Goal: Task Accomplishment & Management: Manage account settings

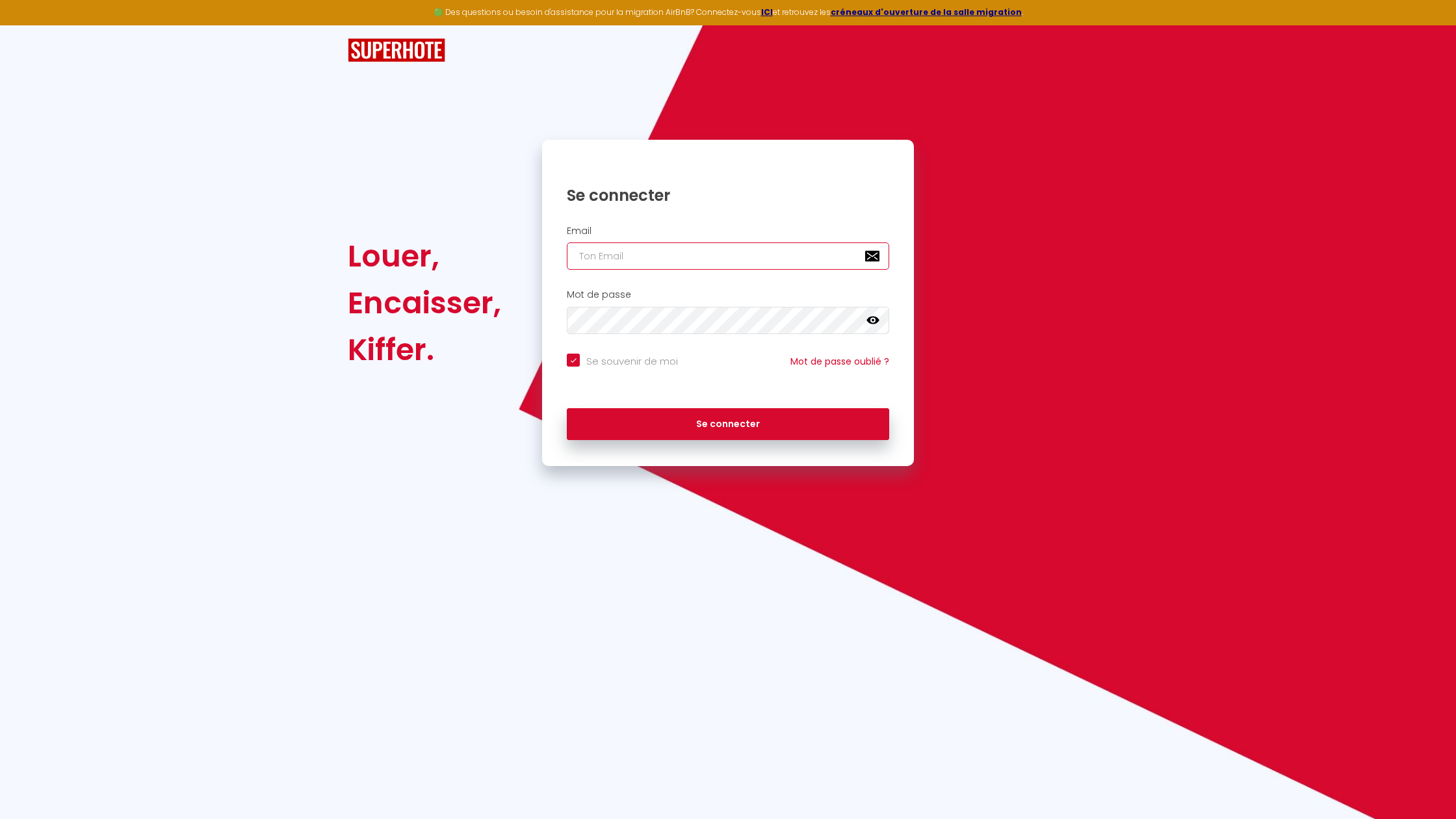
type input "[PERSON_NAME][EMAIL_ADDRESS][DOMAIN_NAME]"
click at [682, 254] on input "[PERSON_NAME][EMAIL_ADDRESS][DOMAIN_NAME]" at bounding box center [728, 256] width 322 height 27
click at [728, 425] on button "Se connecter" at bounding box center [728, 424] width 322 height 33
checkbox input "true"
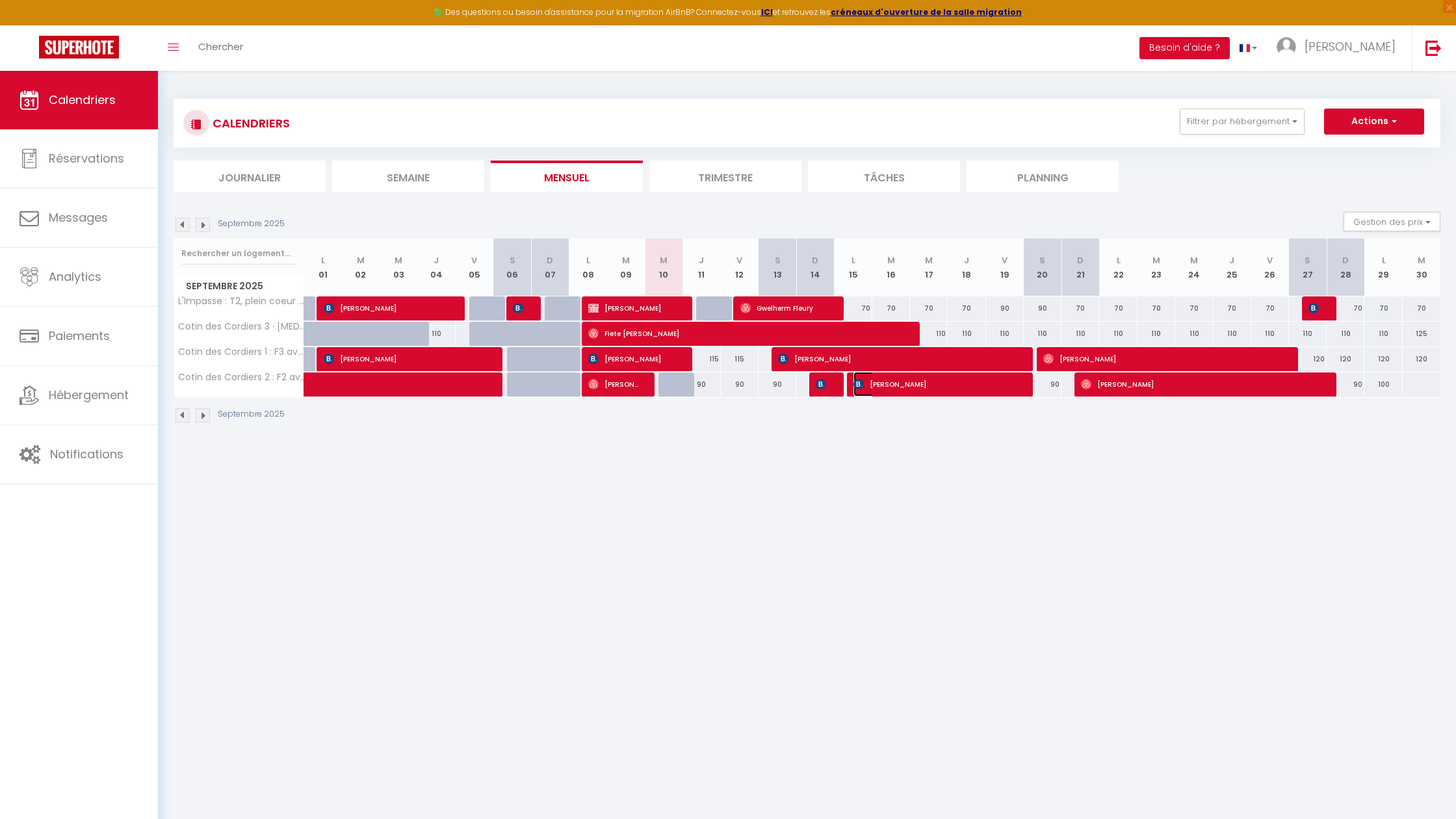
click at [932, 385] on span "[PERSON_NAME]" at bounding box center [935, 384] width 163 height 24
select select "OK"
select select "KO"
select select "0"
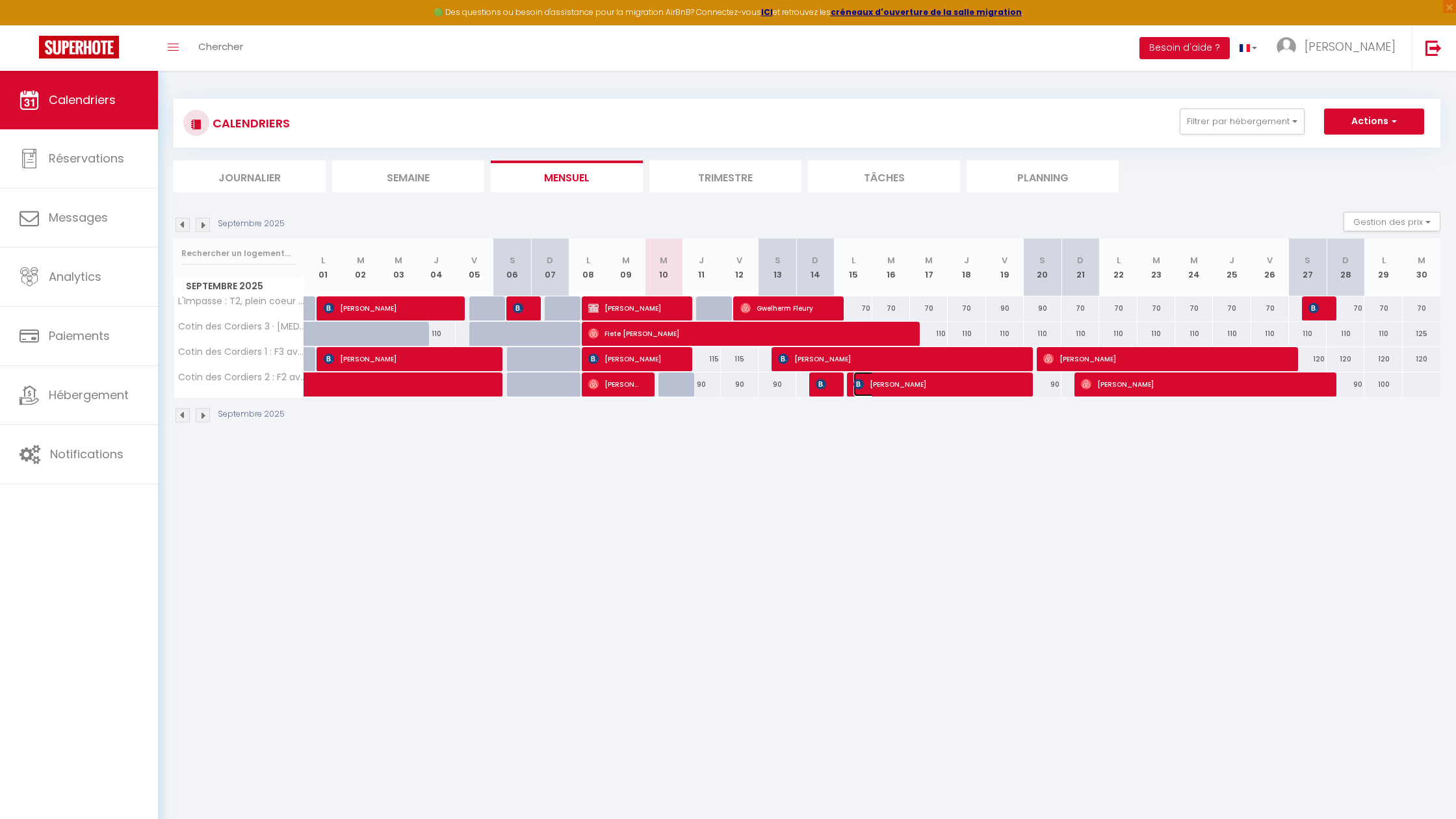
select select "1"
select select
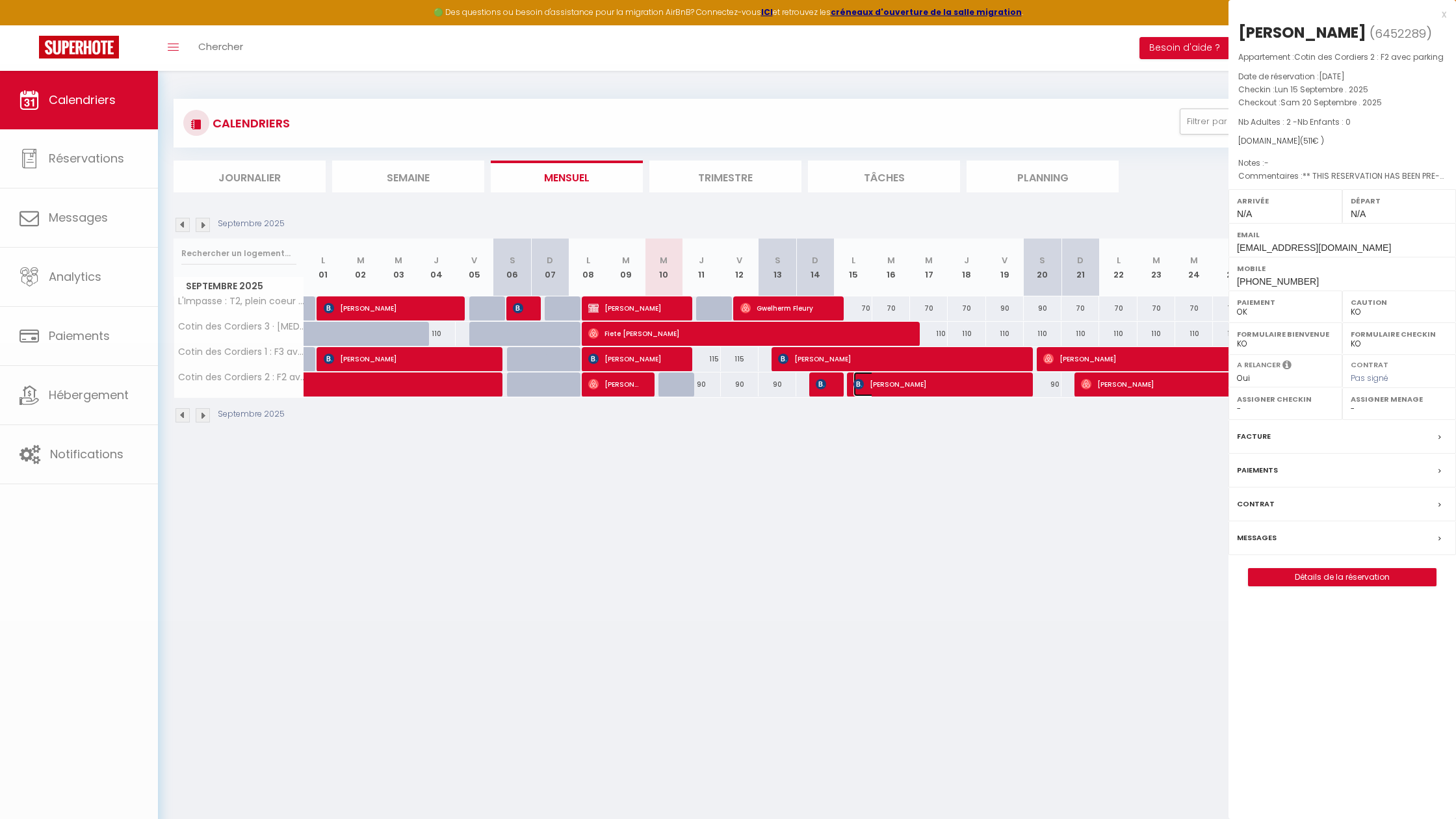
select select "44735"
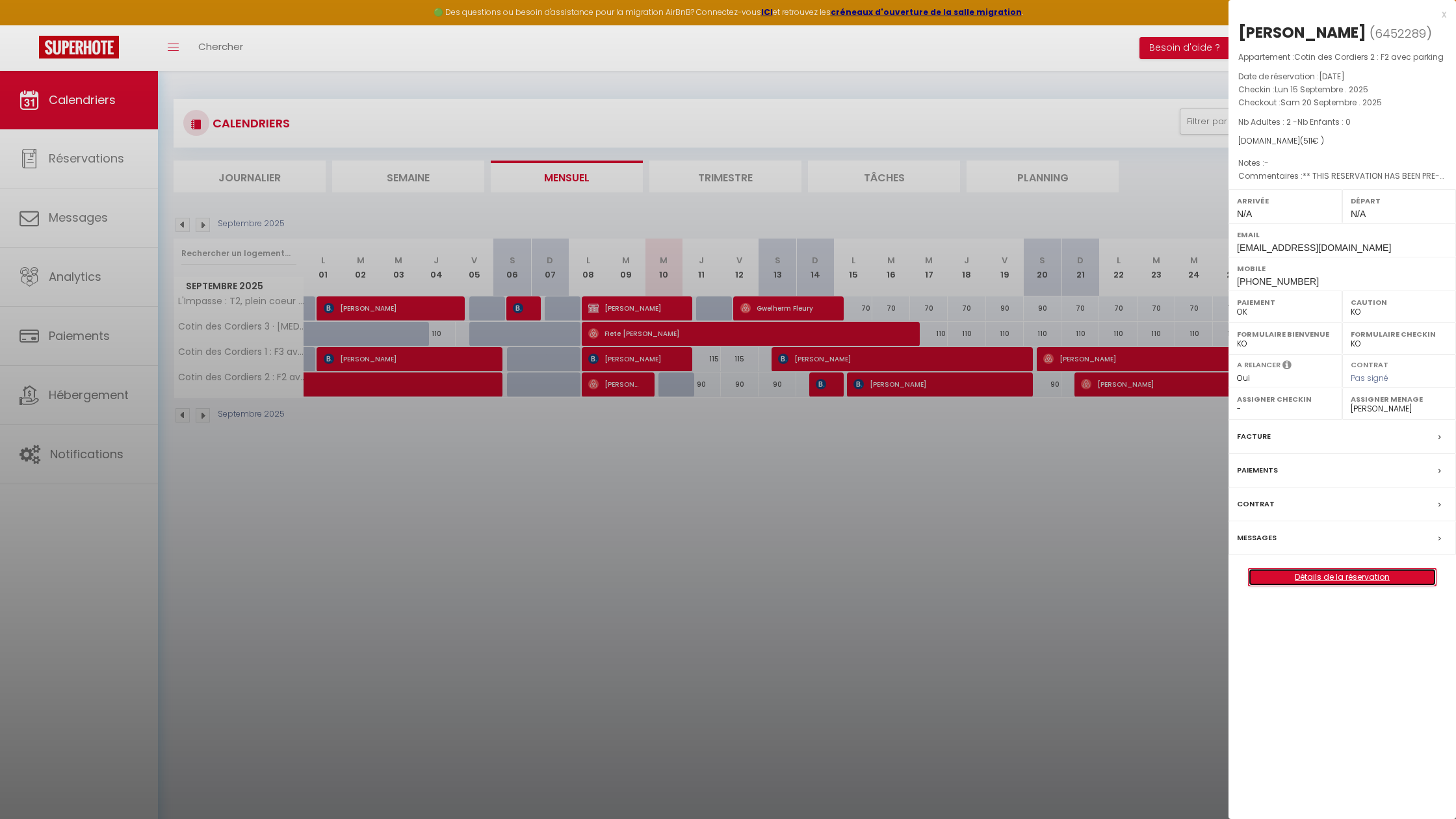
click at [1285, 580] on link "Détails de la réservation" at bounding box center [1342, 577] width 187 height 17
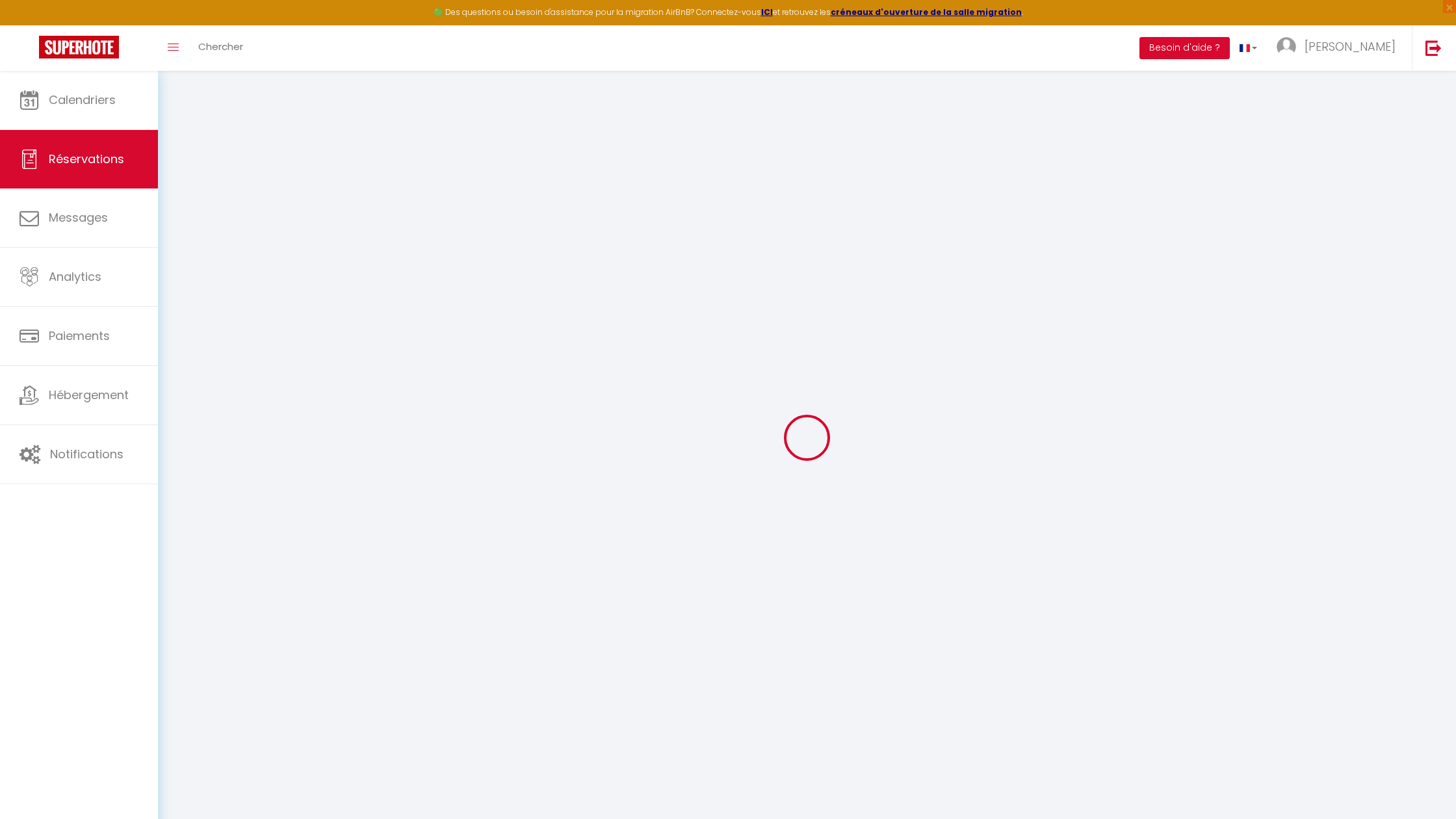
type input "[PERSON_NAME]"
type input "gicquiaud"
type input "[EMAIL_ADDRESS][DOMAIN_NAME]"
type input "[PHONE_NUMBER]"
select select "FR"
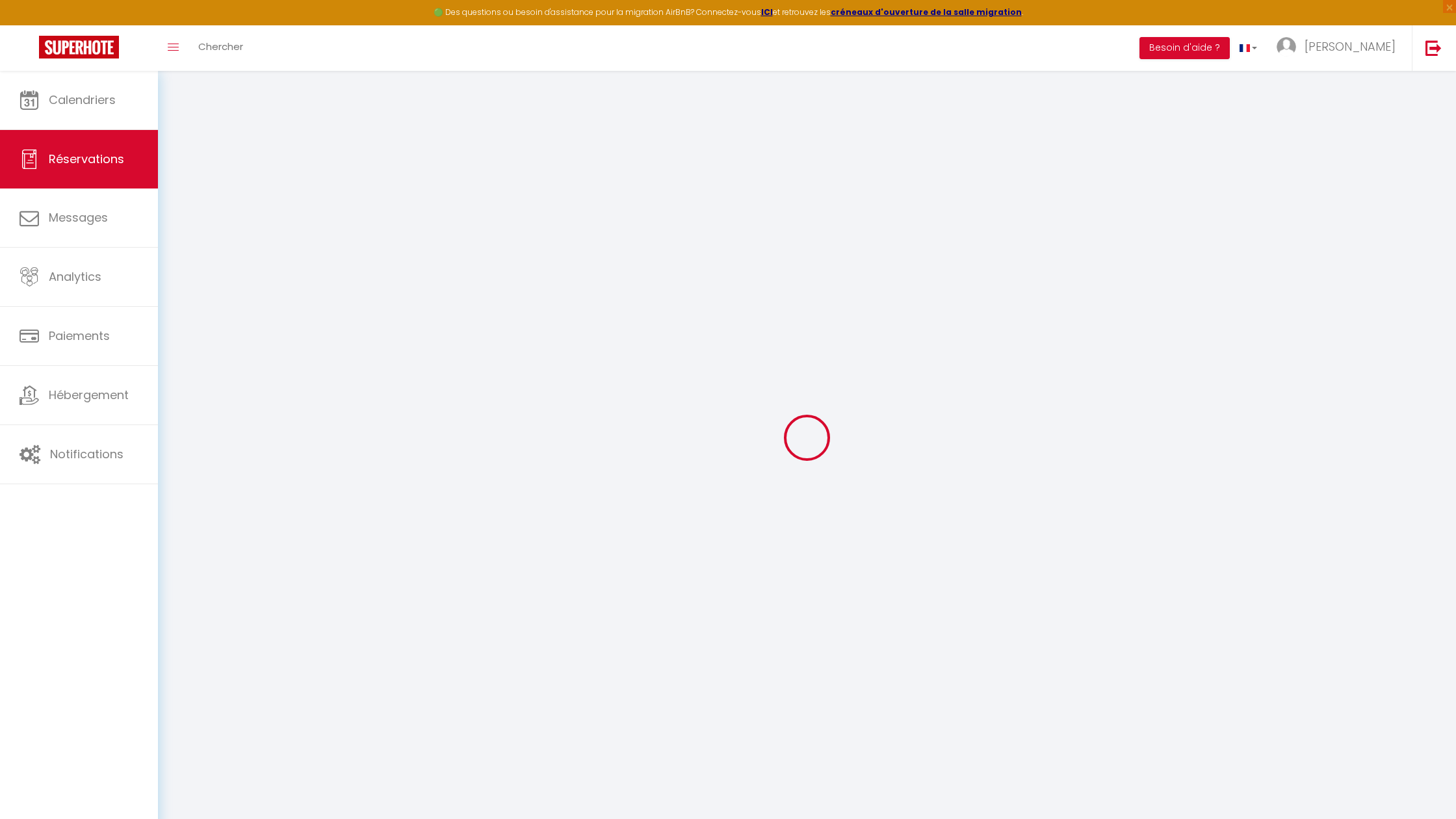
type input "86.87"
type input "7.15"
select select "48208"
select select "1"
select select
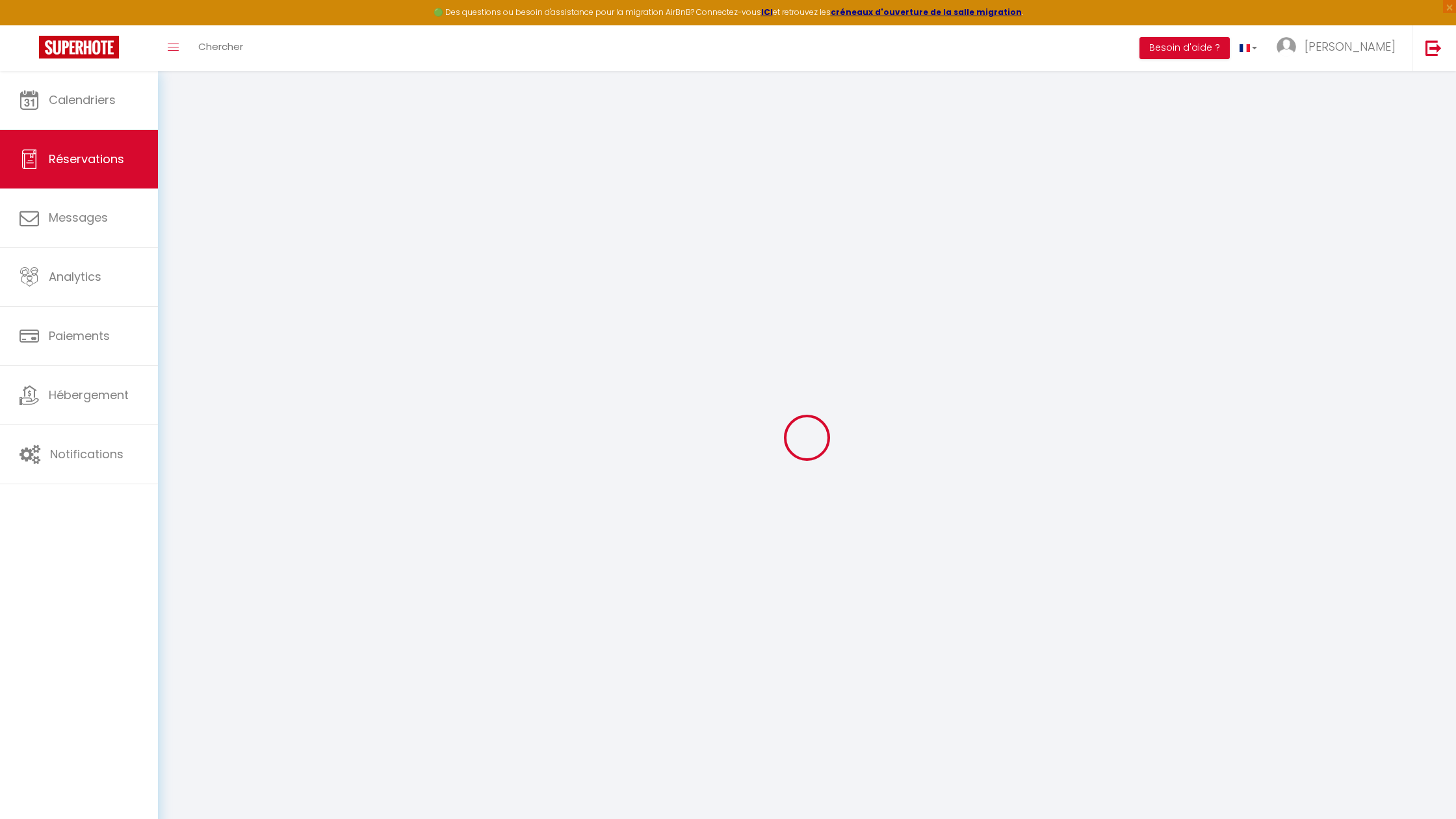
select select
type input "2"
select select "12"
select select
type input "486"
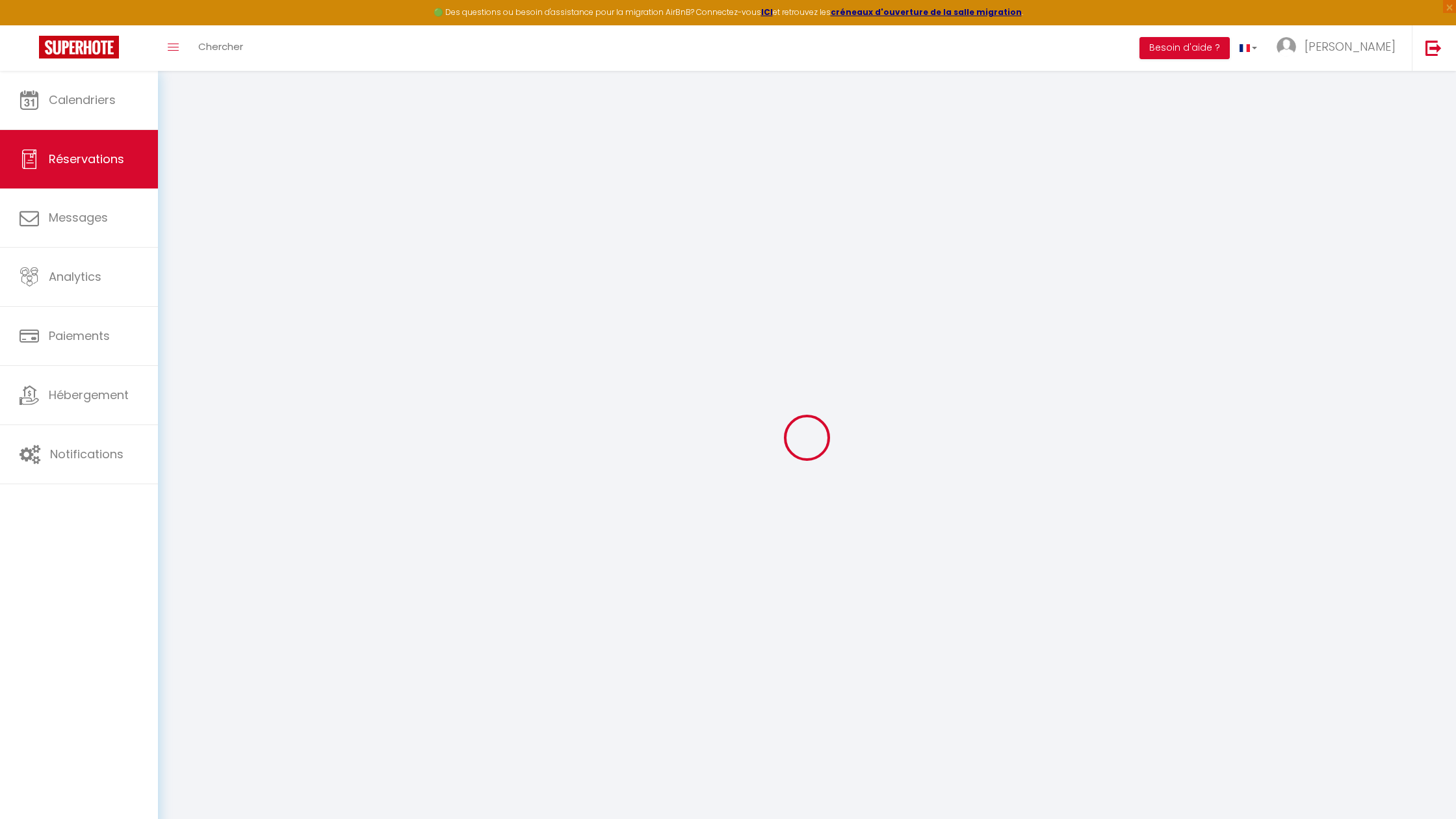
checkbox input "false"
type input "0"
select select "2"
type input "0"
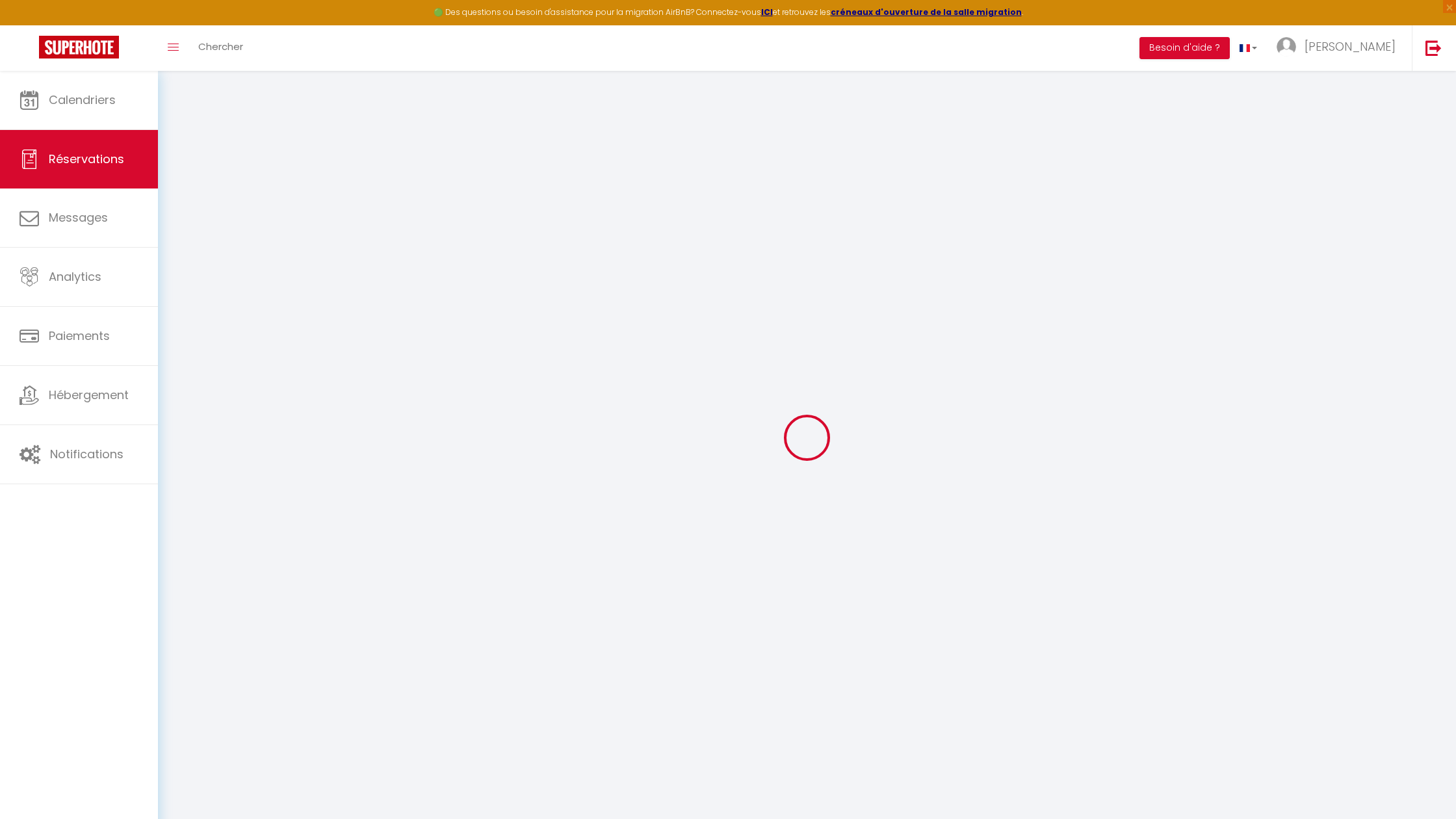
type input "0"
select select
select select "14"
checkbox input "false"
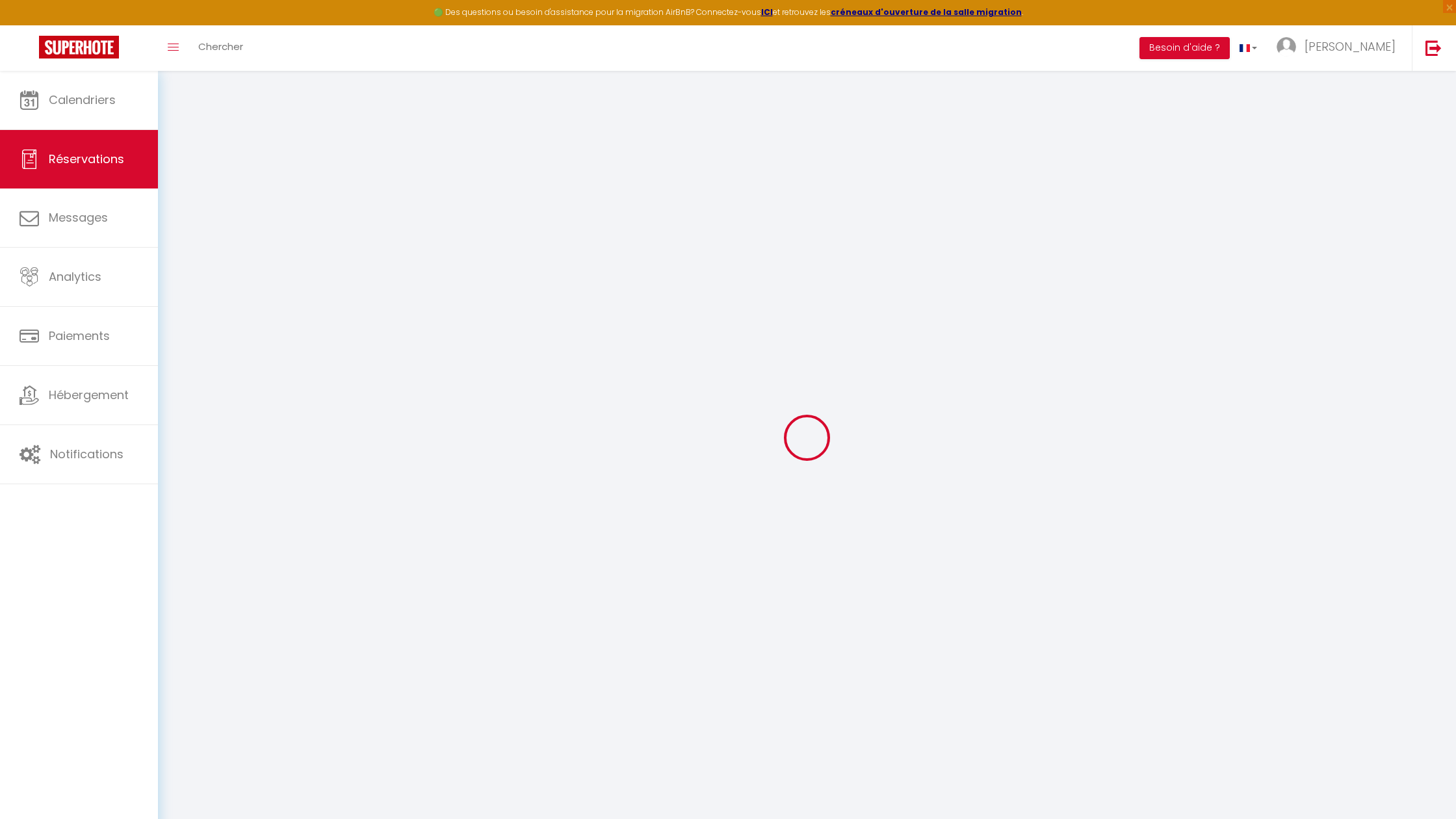
select select
checkbox input "false"
select select
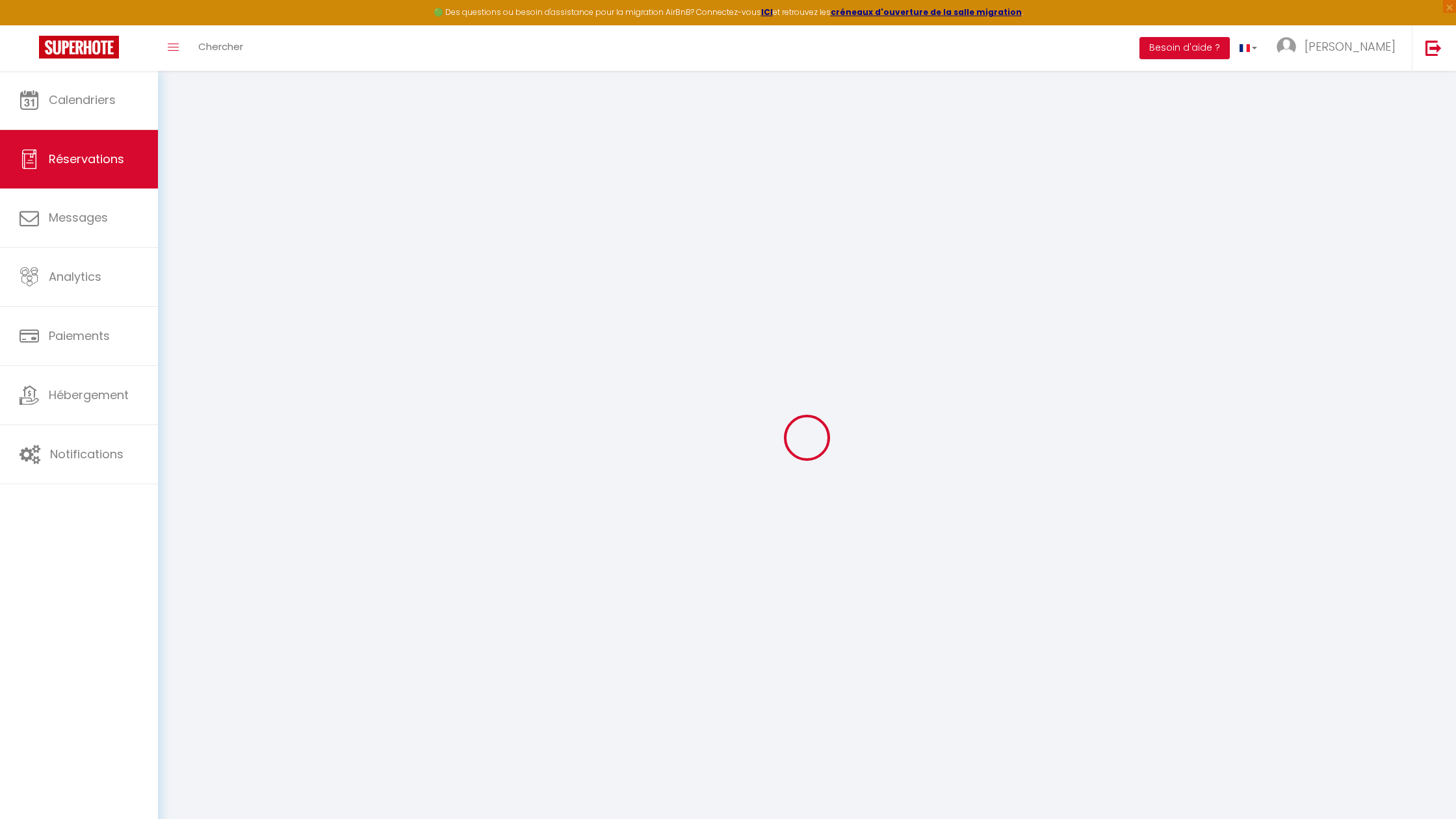
checkbox input "false"
select select
checkbox input "false"
type textarea "** THIS RESERVATION HAS BEEN PRE-PAID ** BOOKING NOTE : Payment charge is EUR 7…"
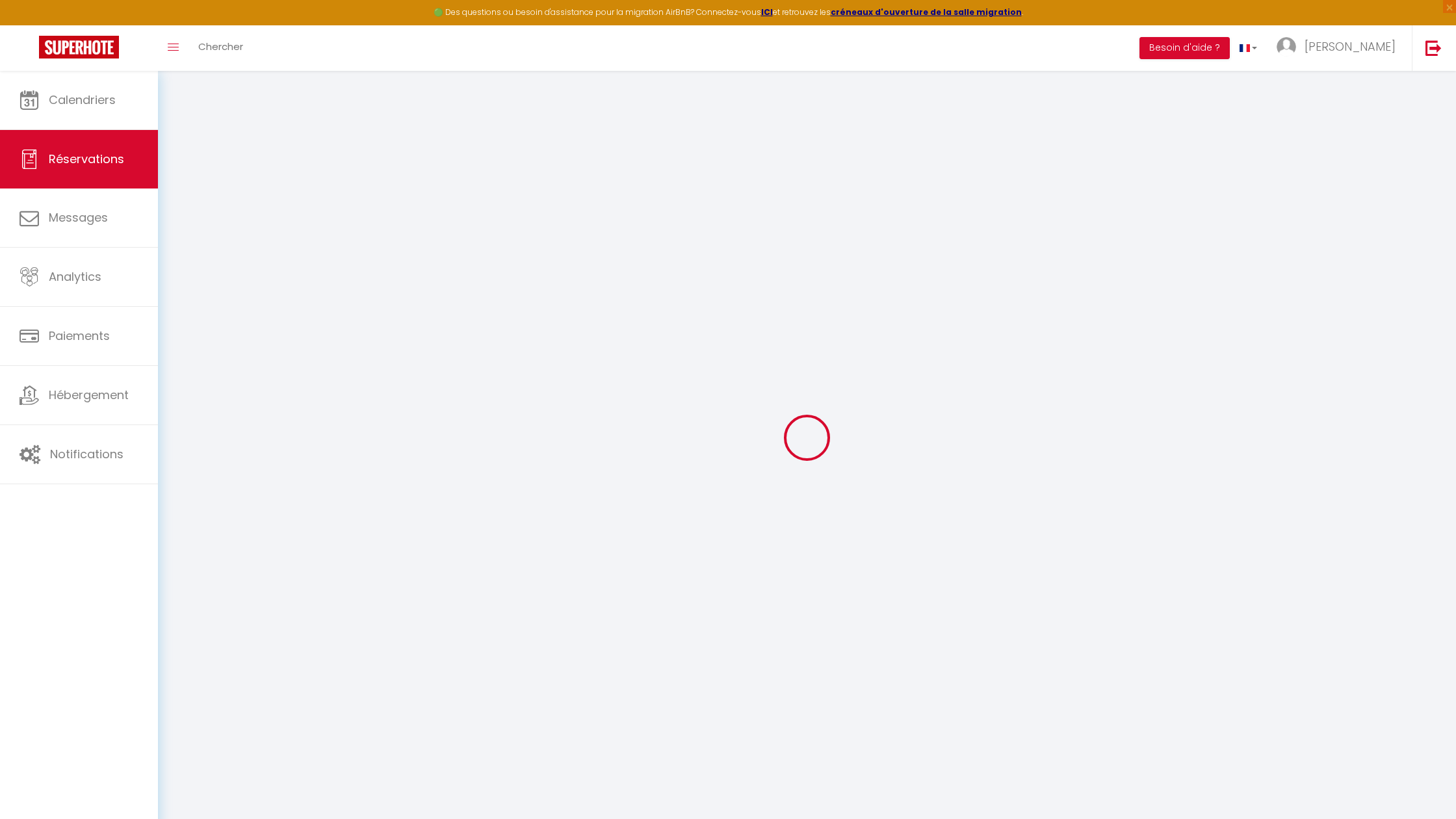
type input "25"
select select
checkbox input "false"
select select
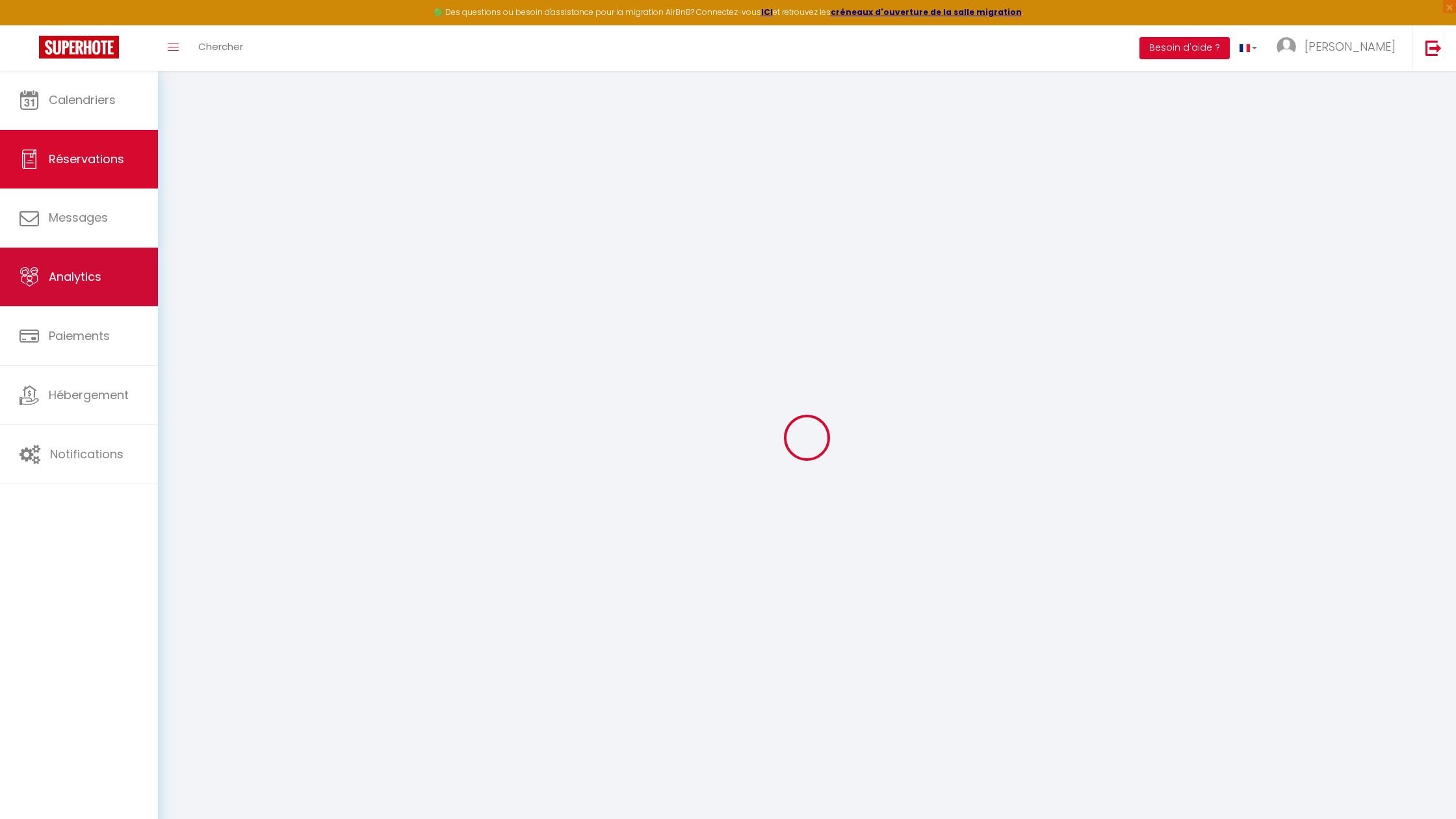
select select
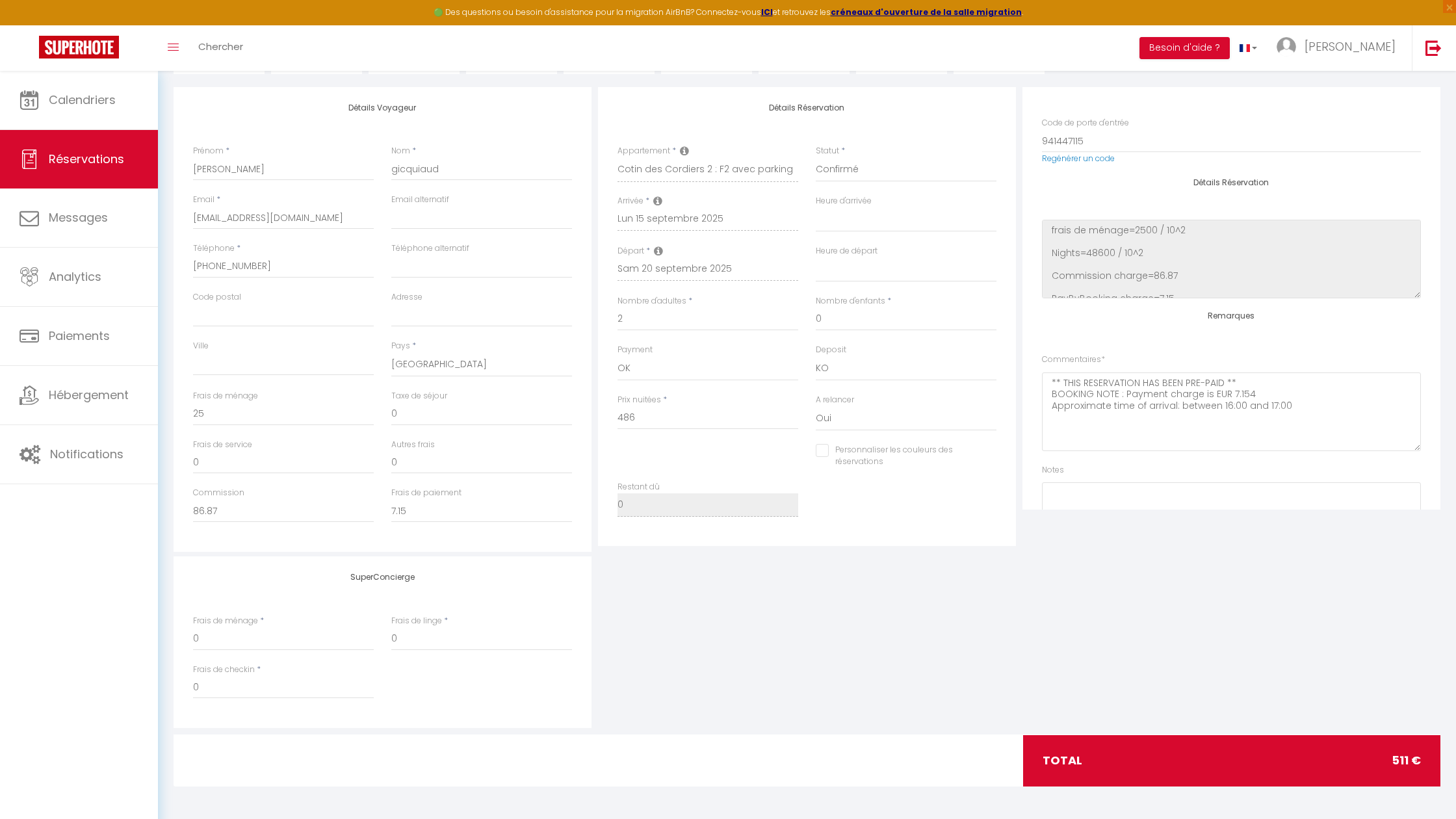
scroll to position [257, 0]
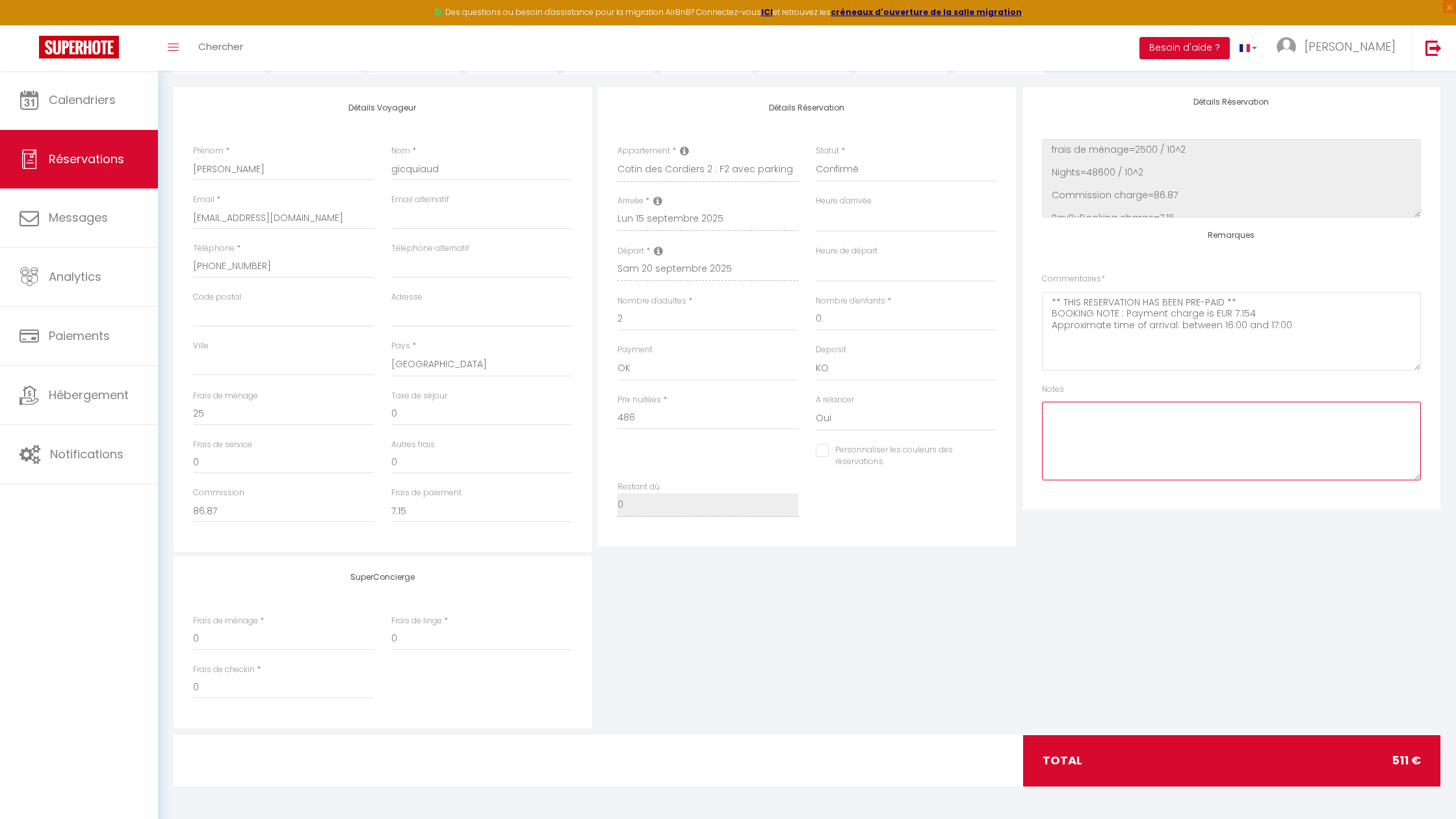
click at [1087, 401] on textarea at bounding box center [1232, 441] width 379 height 79
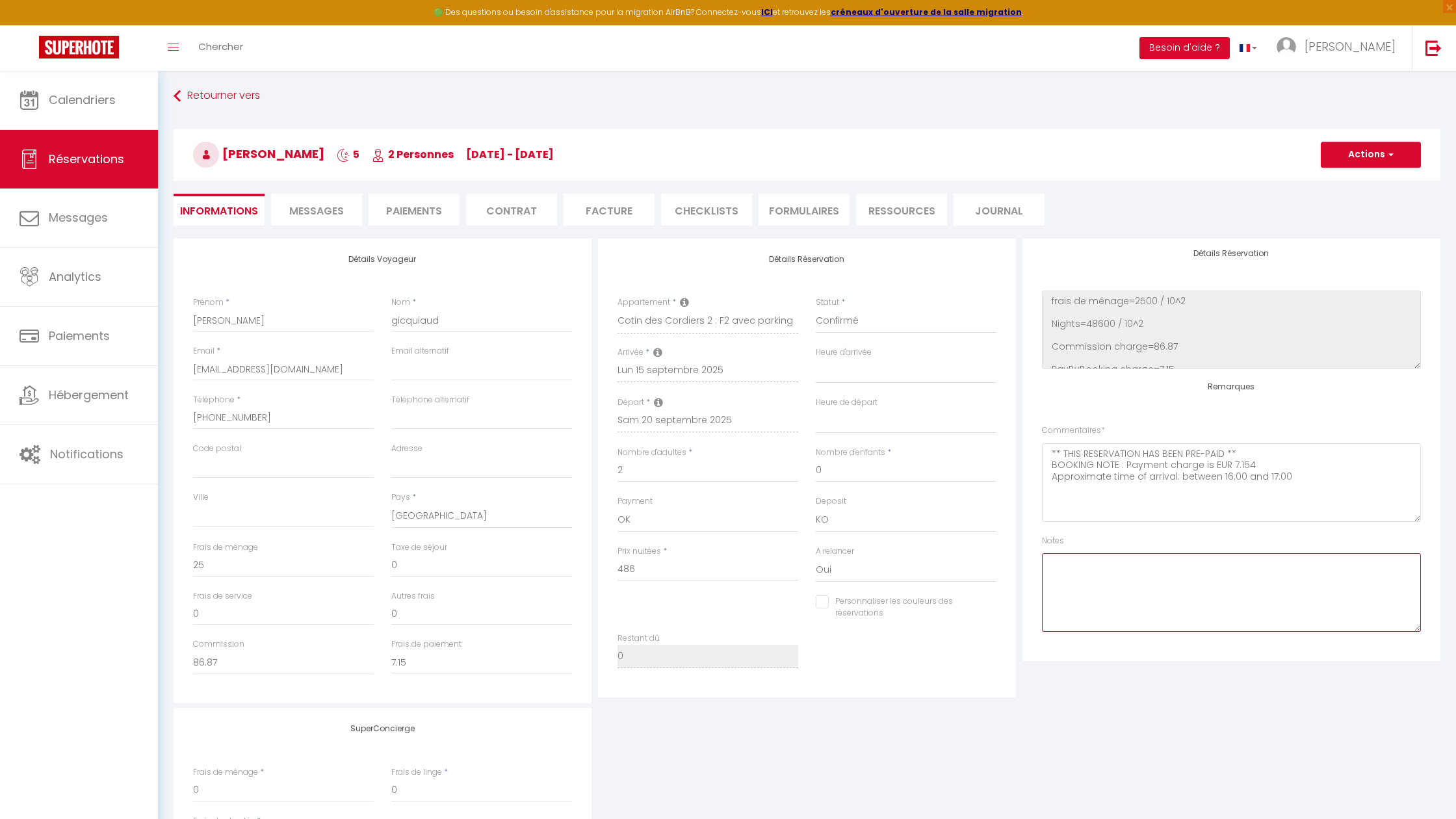
scroll to position [7, 0]
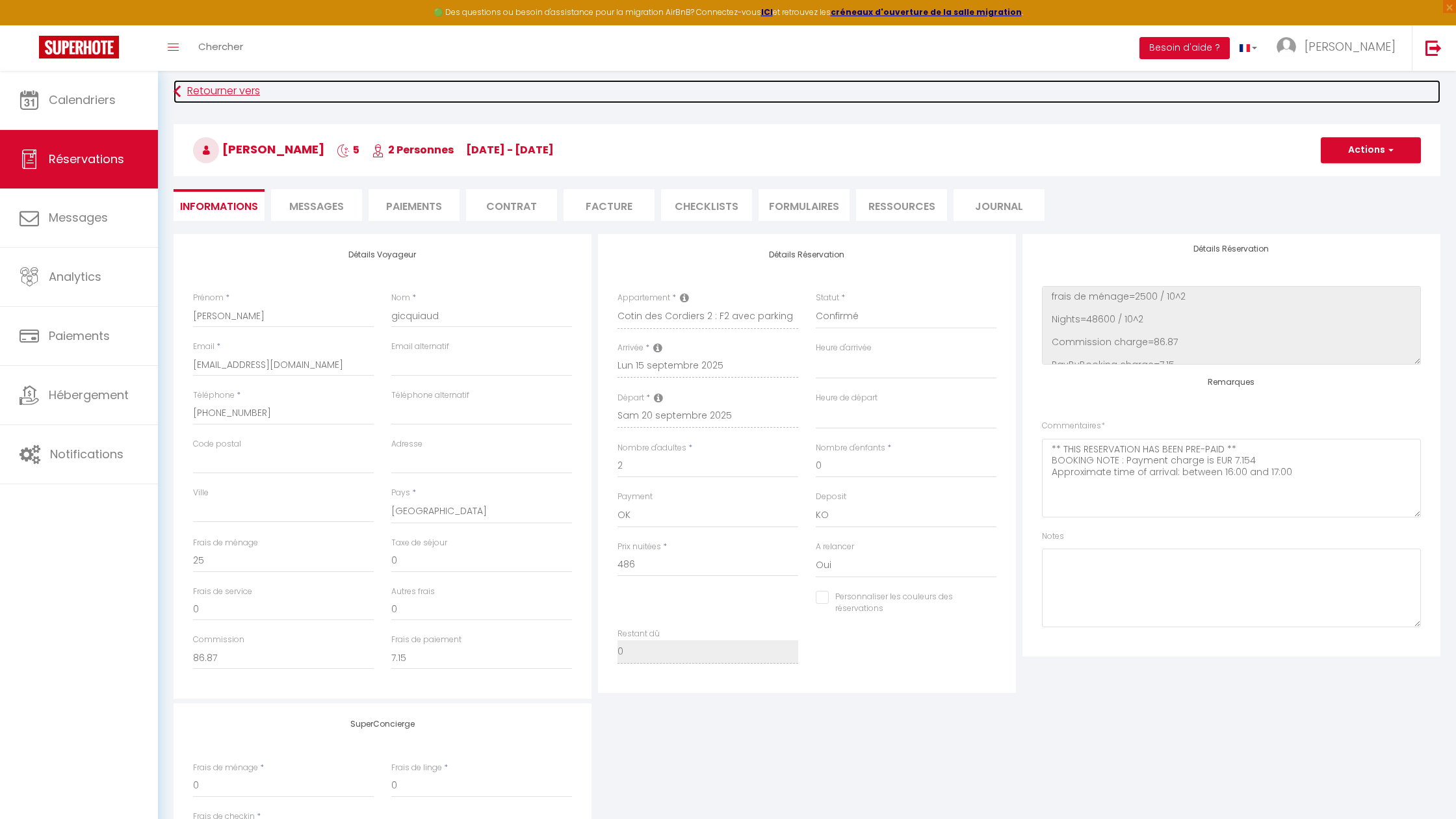
click at [205, 98] on link "Retourner vers" at bounding box center [807, 92] width 1267 height 24
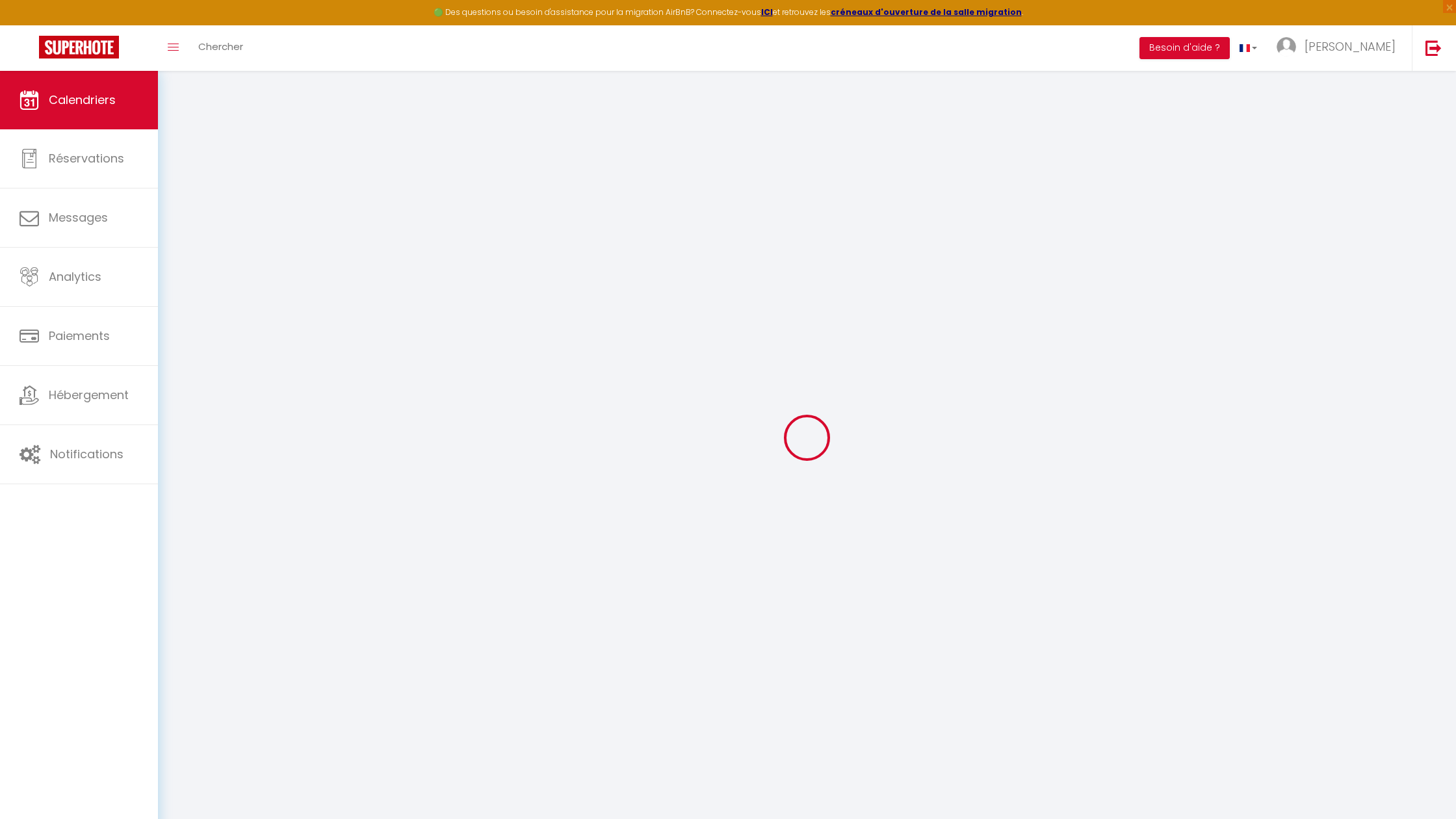
scroll to position [4, 0]
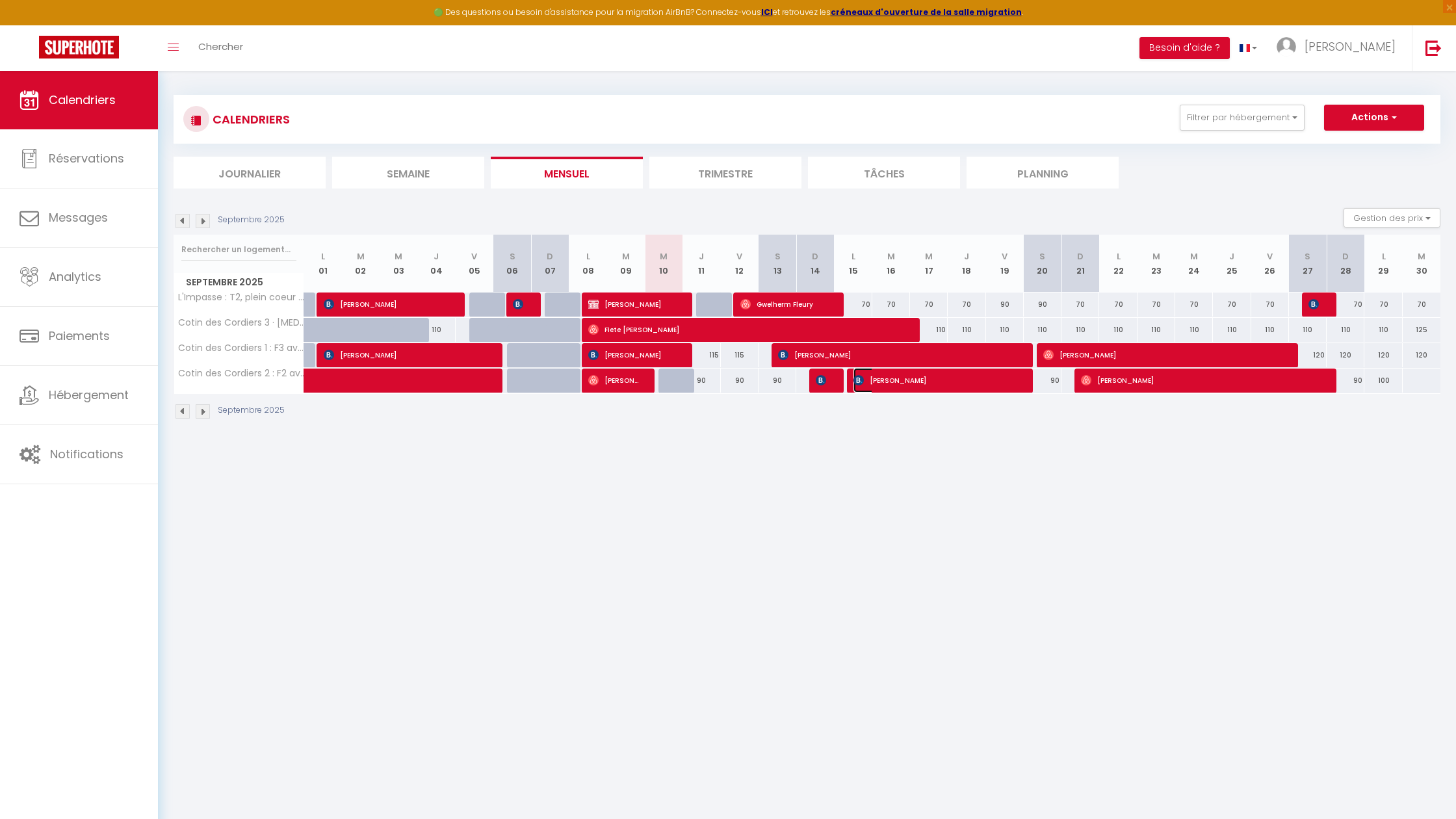
click at [988, 382] on span "[PERSON_NAME]" at bounding box center [935, 380] width 163 height 24
select select "OK"
select select "KO"
select select "0"
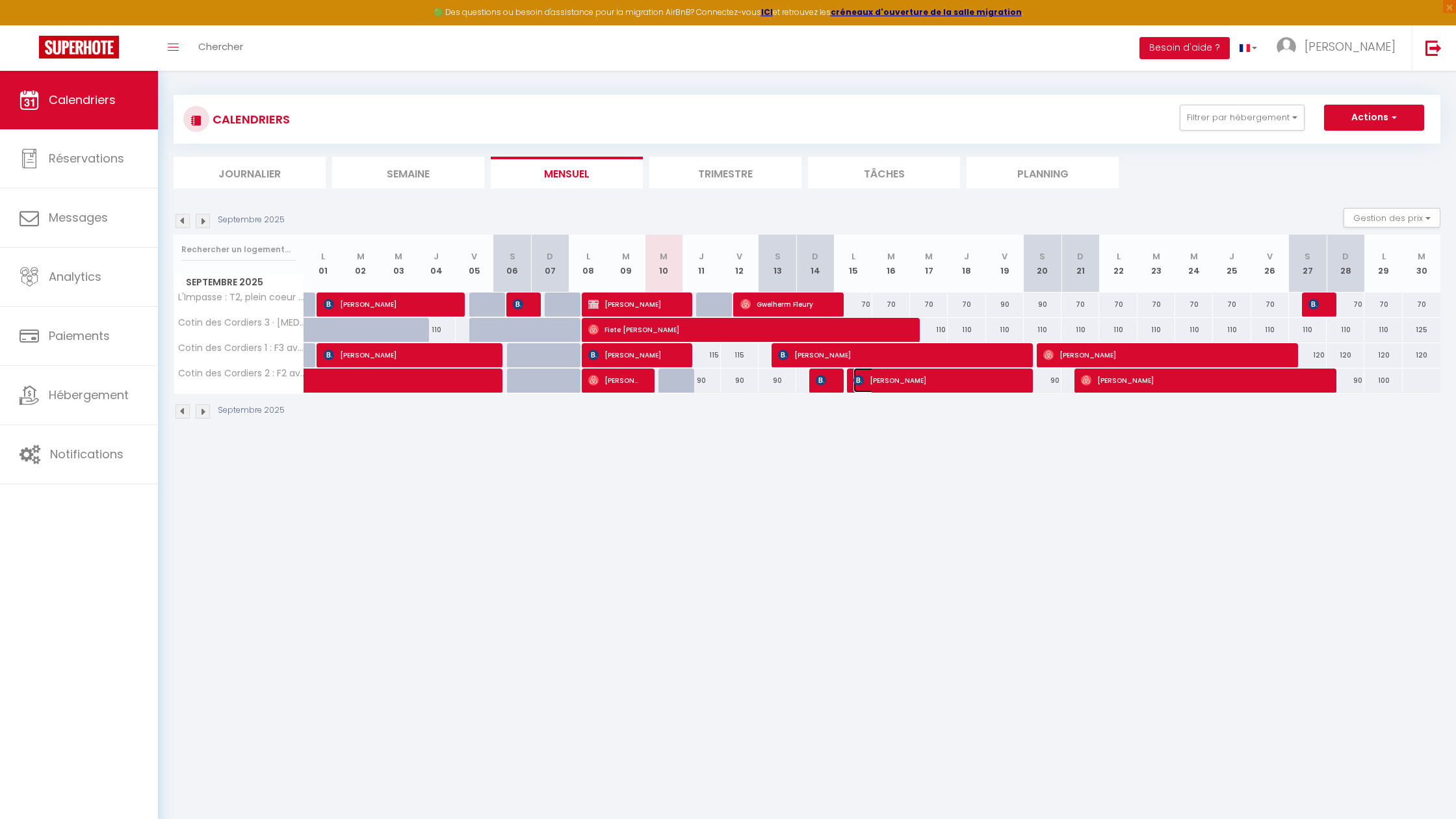
select select "1"
select select
select select "44735"
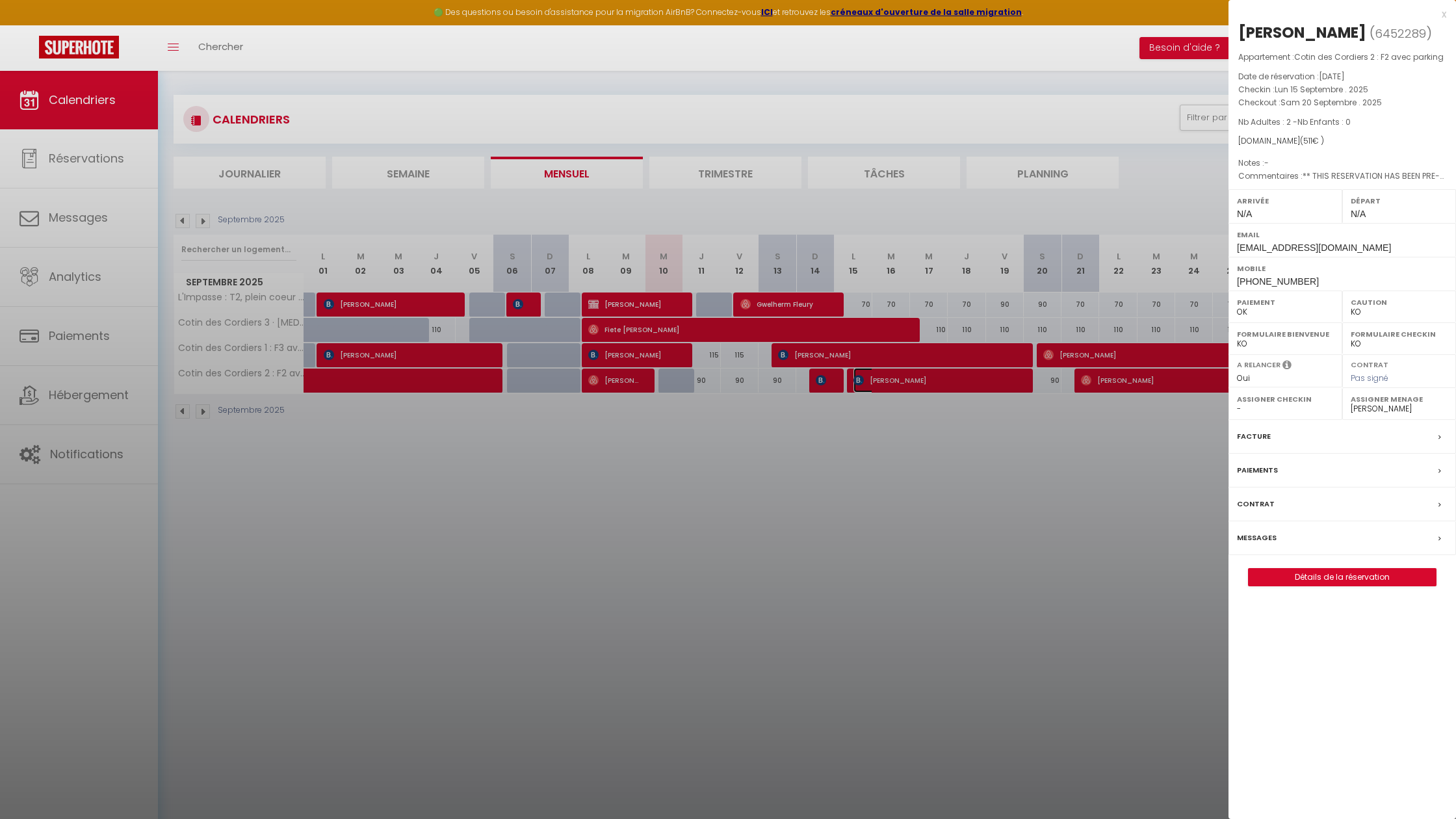
scroll to position [5, 0]
click at [1412, 576] on link "Détails de la réservation" at bounding box center [1342, 577] width 187 height 17
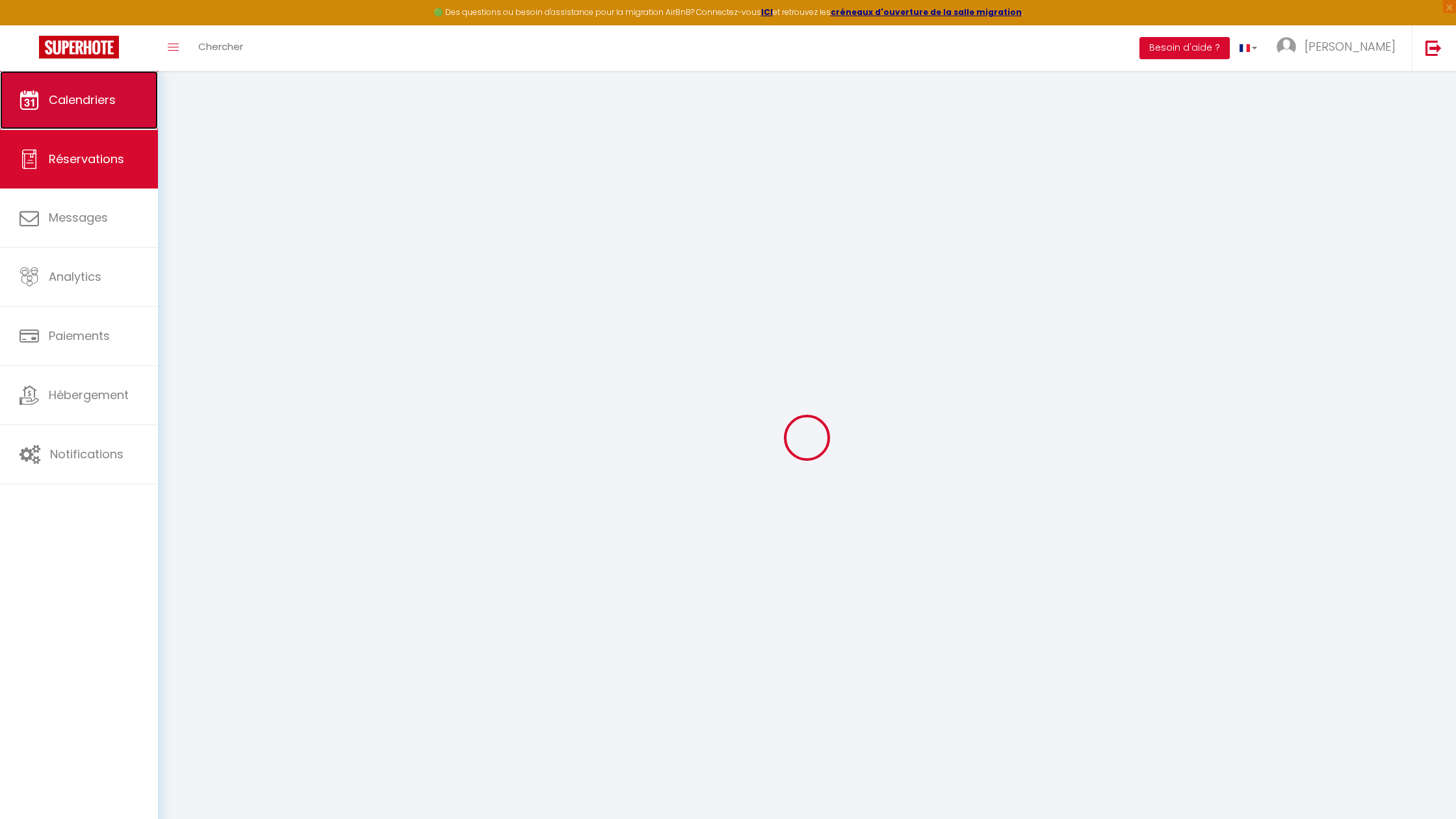
click at [39, 91] on link "Calendriers" at bounding box center [79, 100] width 158 height 58
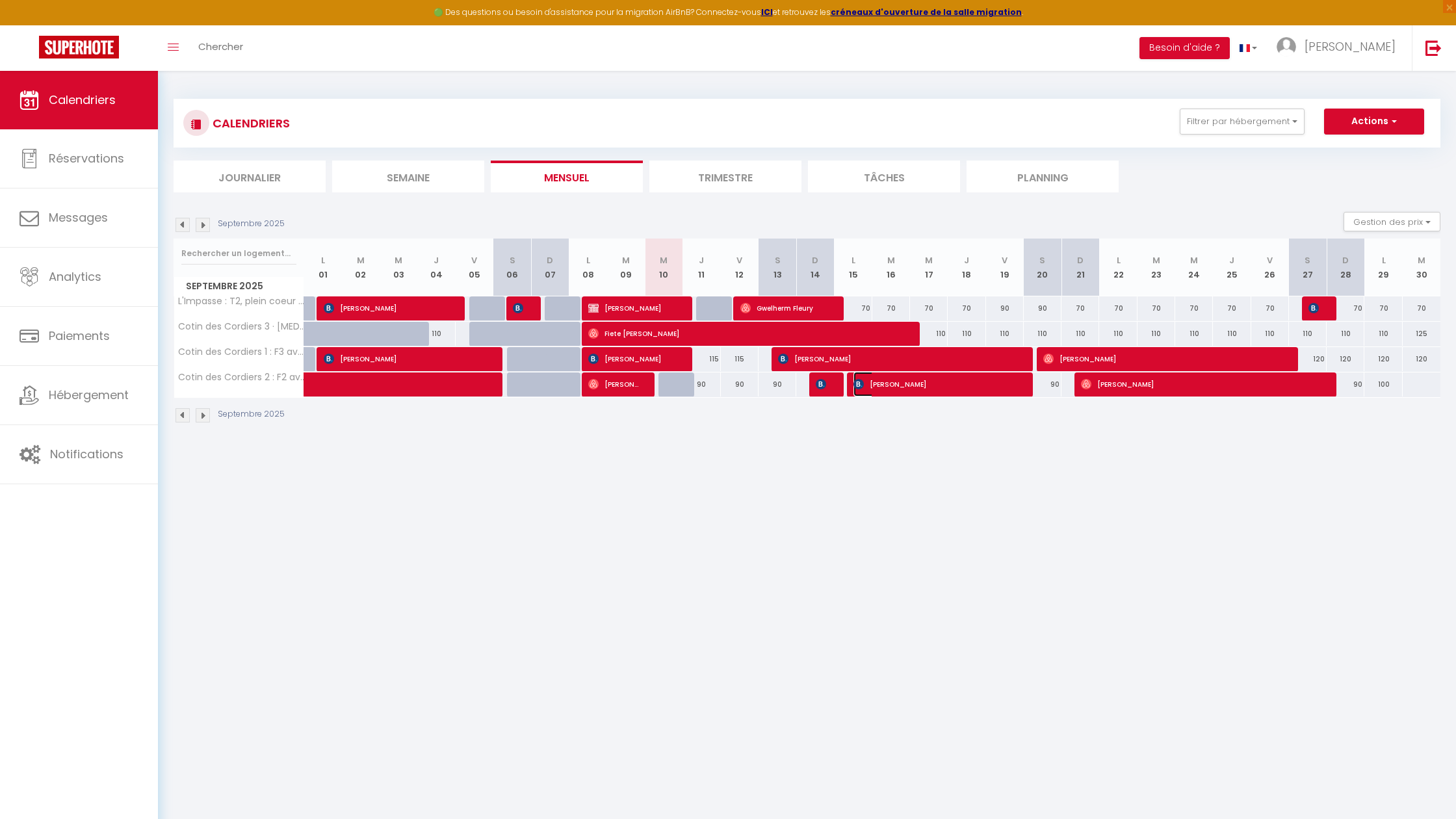
click at [984, 394] on span "[PERSON_NAME]" at bounding box center [935, 384] width 163 height 24
select select "OK"
select select "KO"
select select "0"
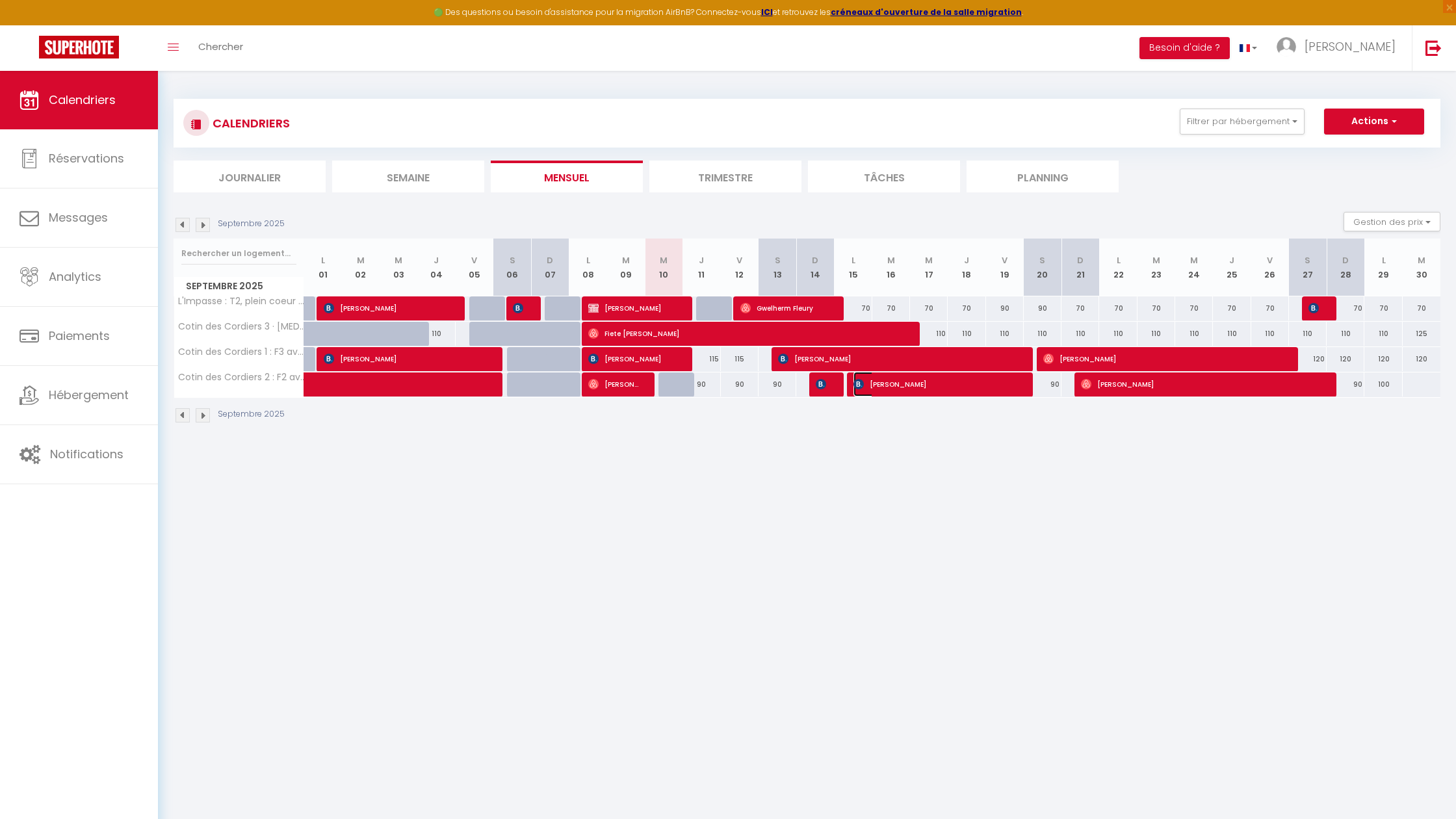
select select "1"
select select
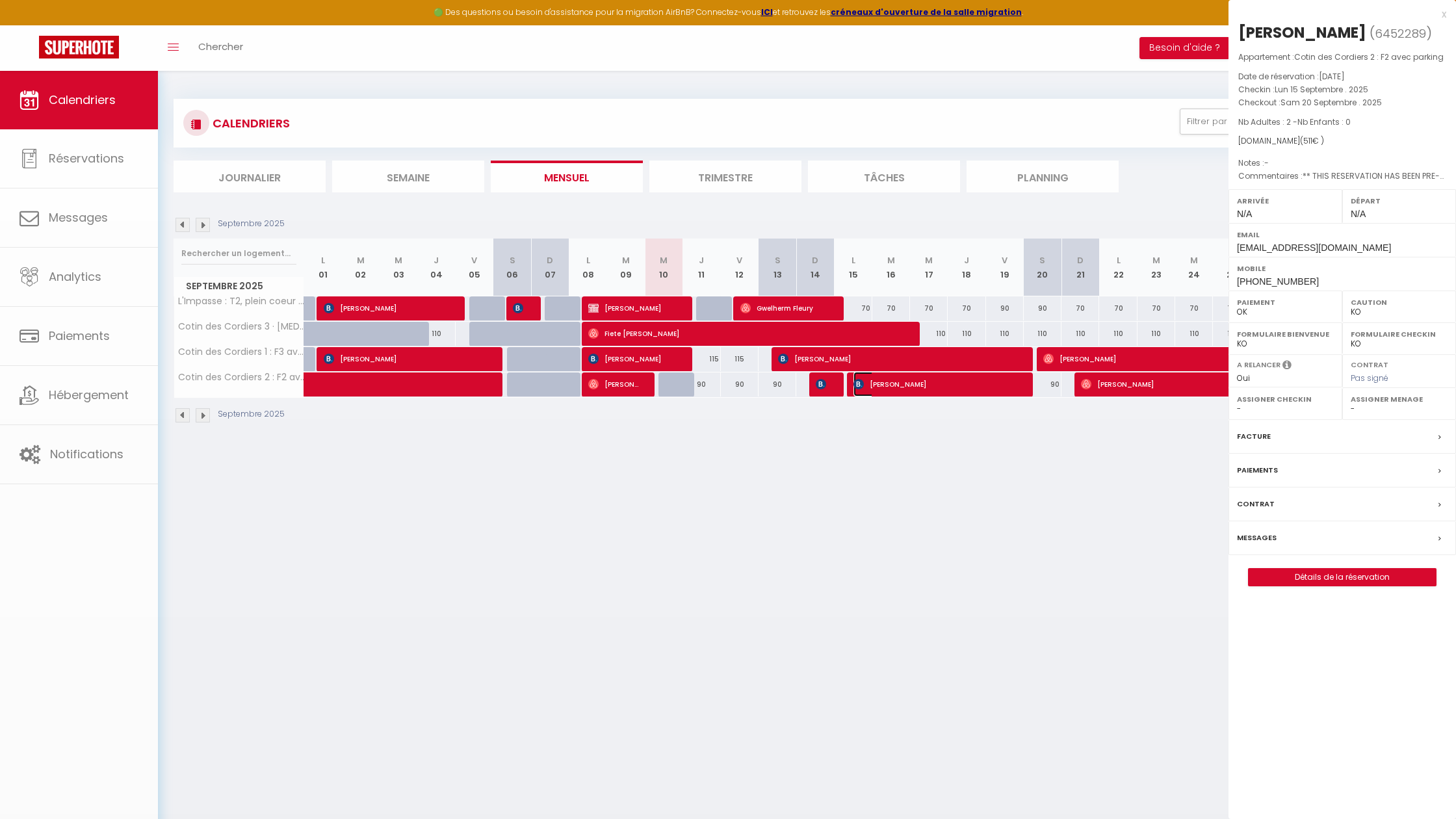
select select "44735"
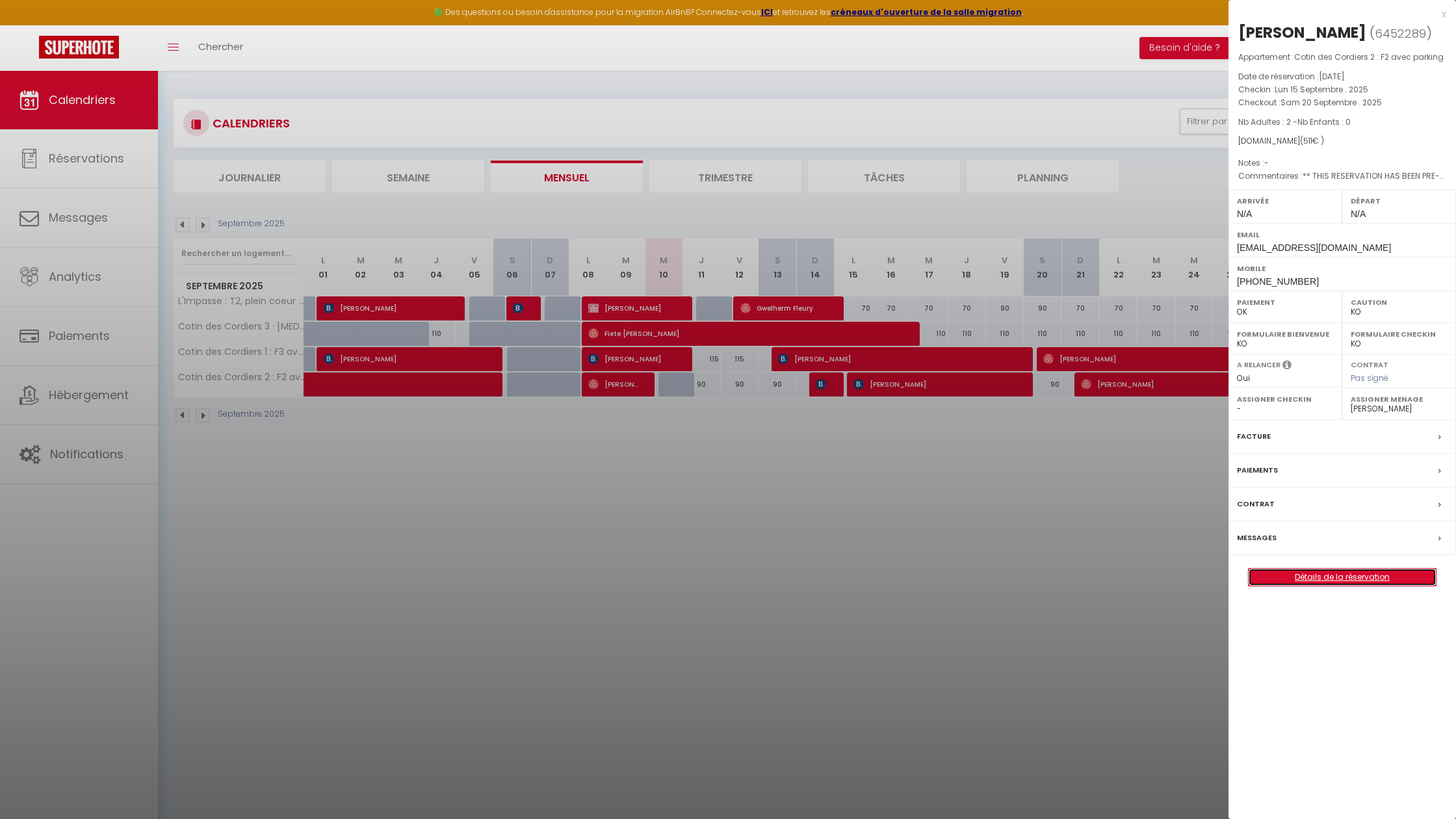
click at [1343, 584] on link "Détails de la réservation" at bounding box center [1342, 577] width 187 height 17
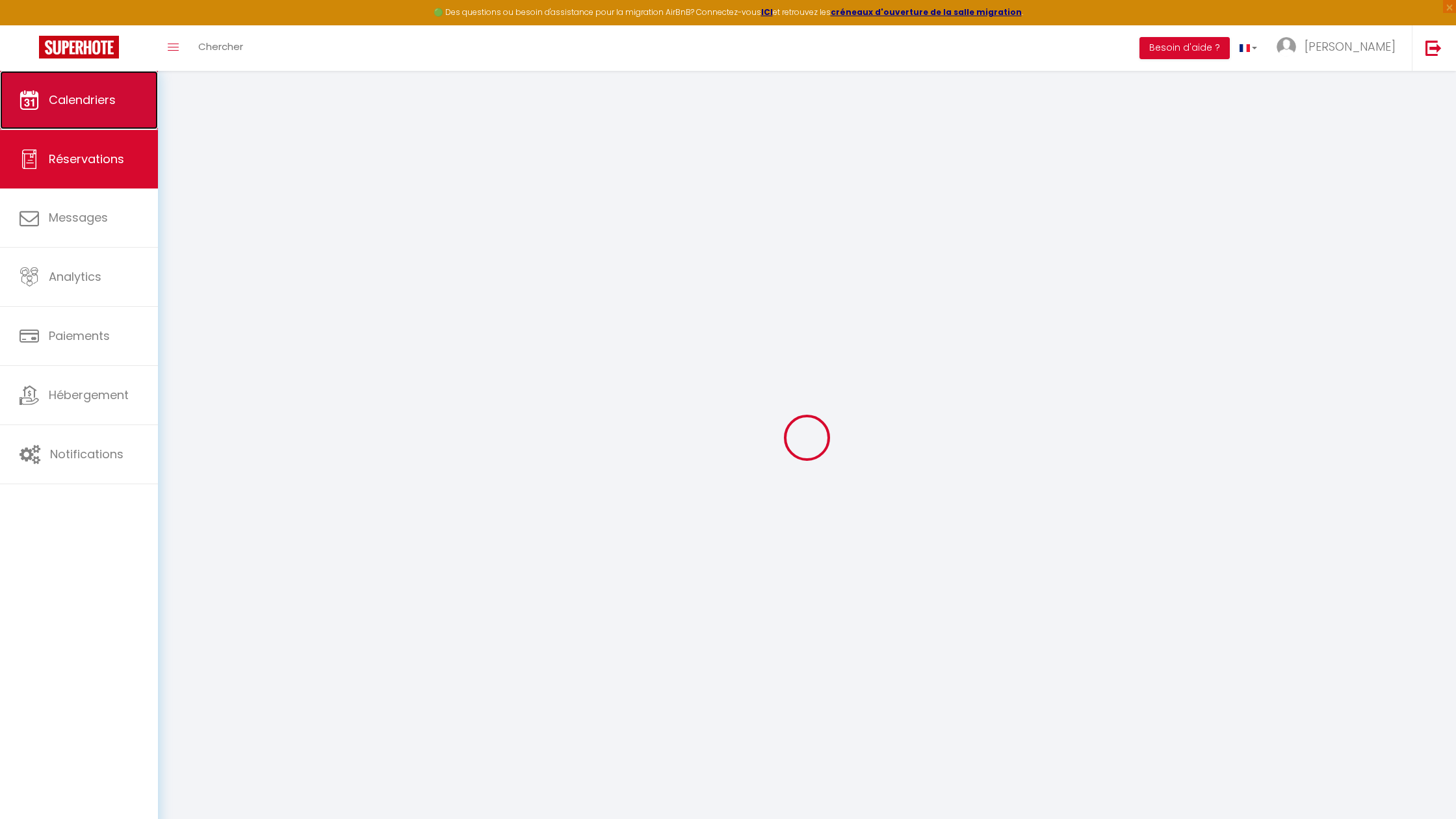
click at [84, 102] on span "Calendriers" at bounding box center [82, 100] width 67 height 16
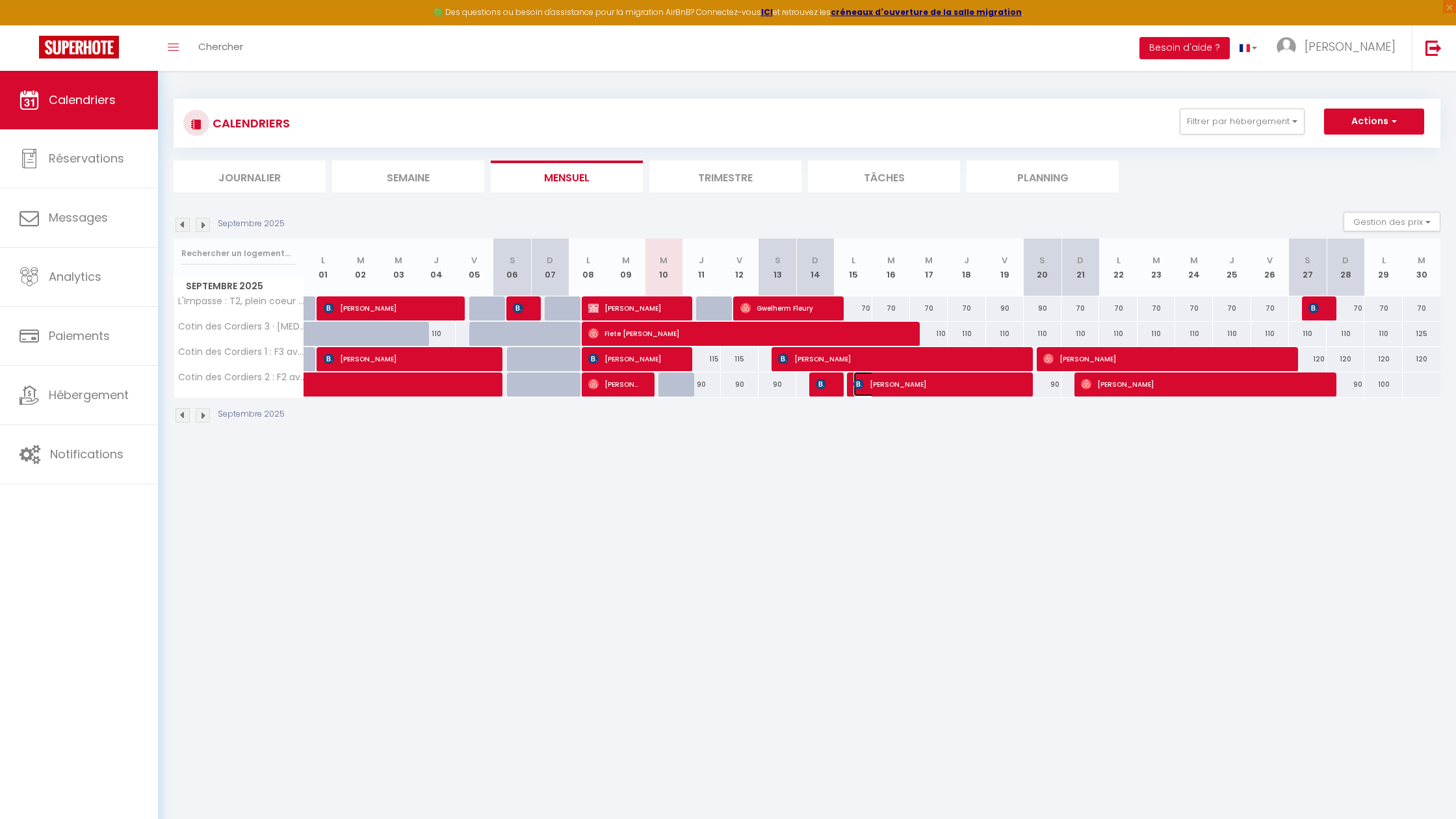
click at [968, 384] on span "[PERSON_NAME]" at bounding box center [935, 384] width 163 height 24
select select "OK"
select select "KO"
select select "0"
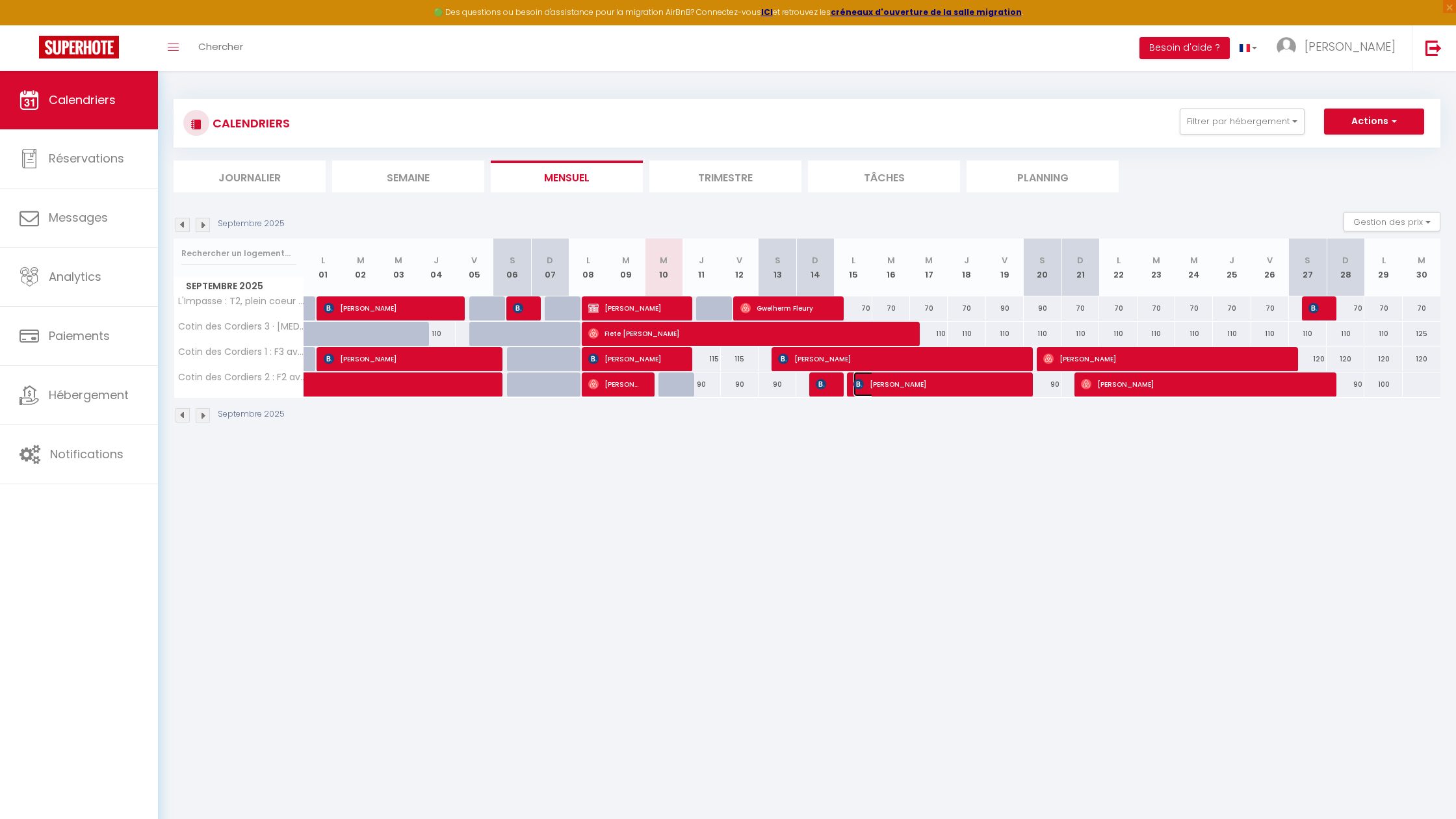
select select "1"
select select
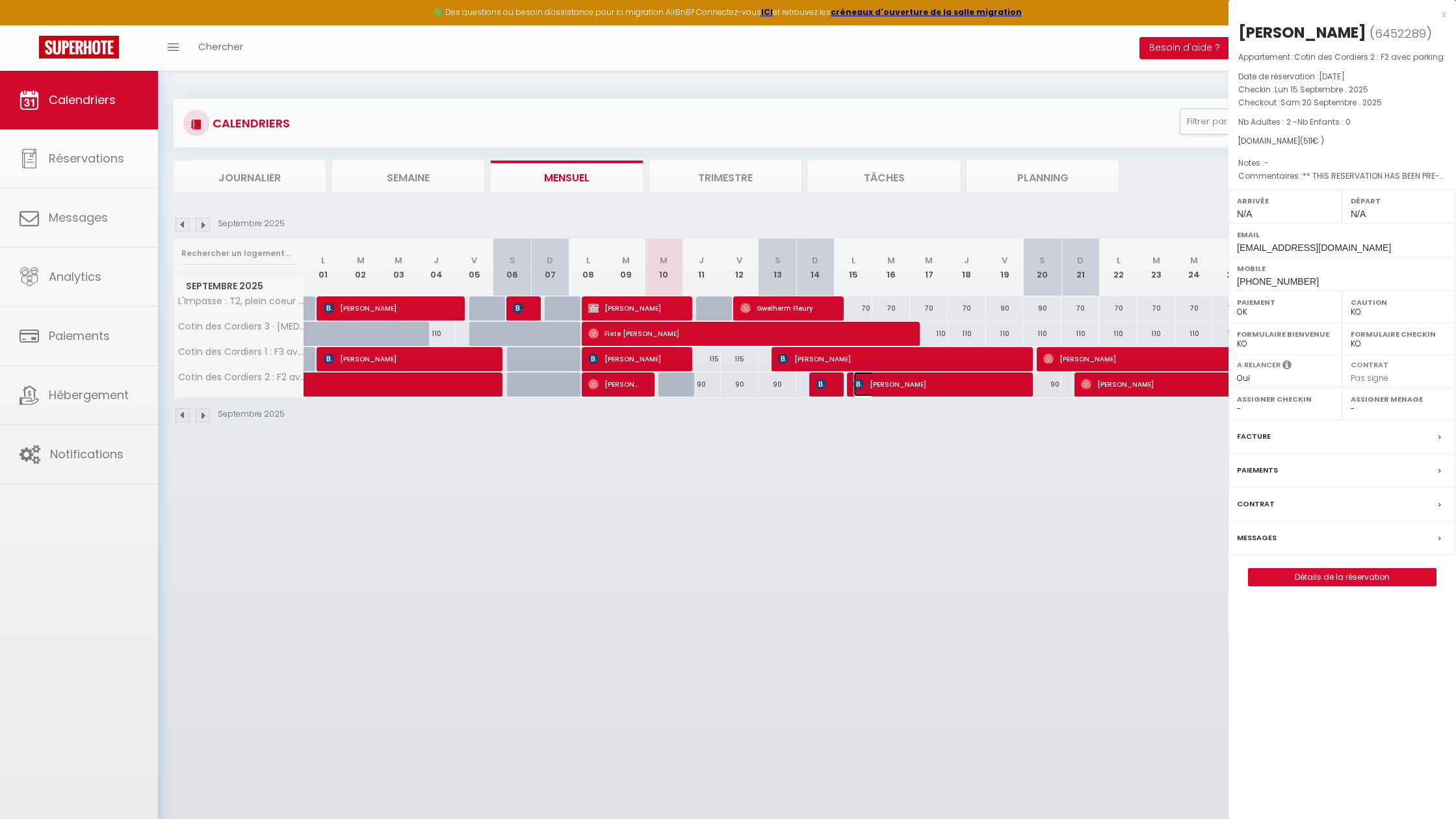
select select "44735"
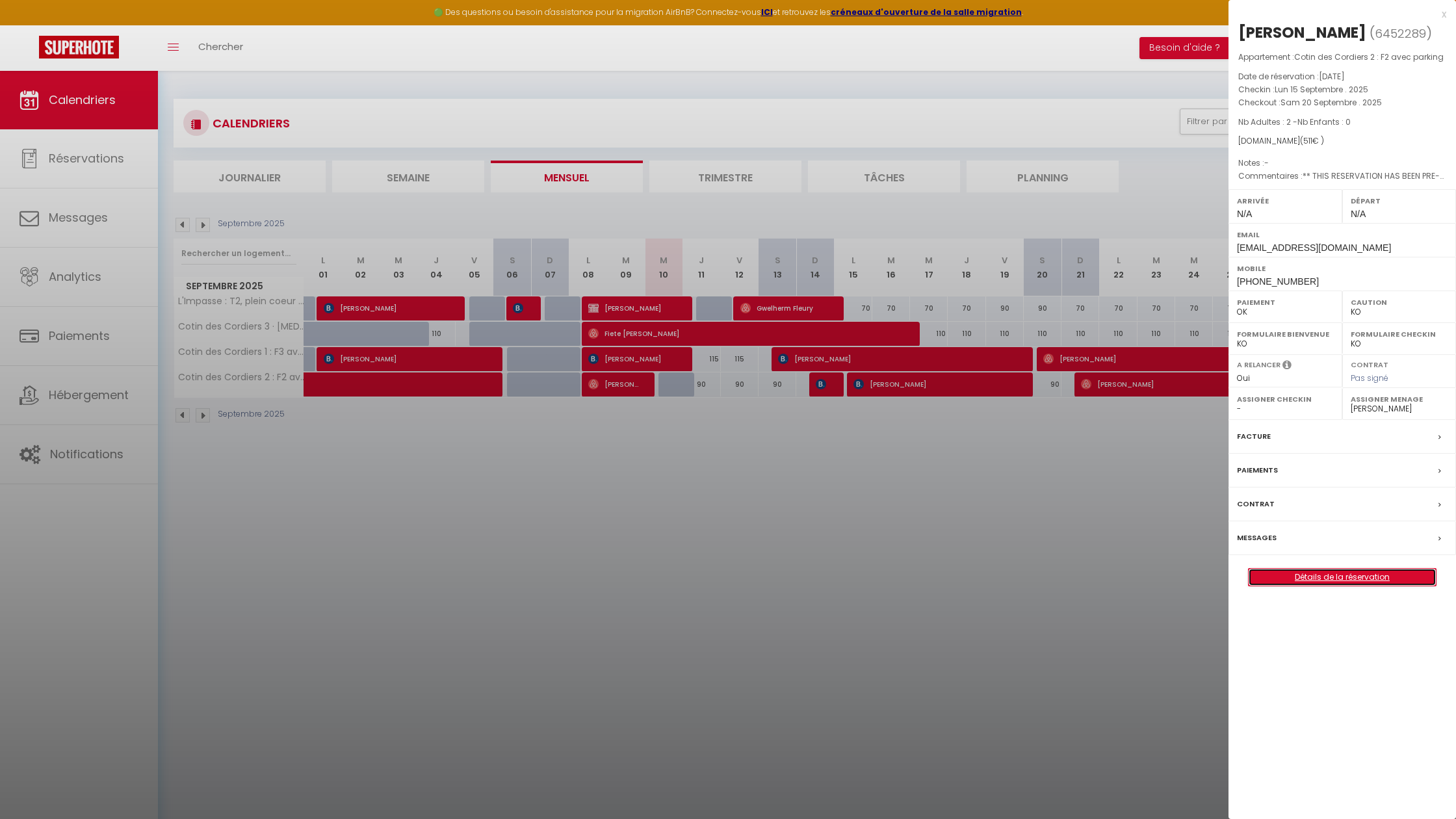
click at [1345, 574] on link "Détails de la réservation" at bounding box center [1342, 577] width 187 height 17
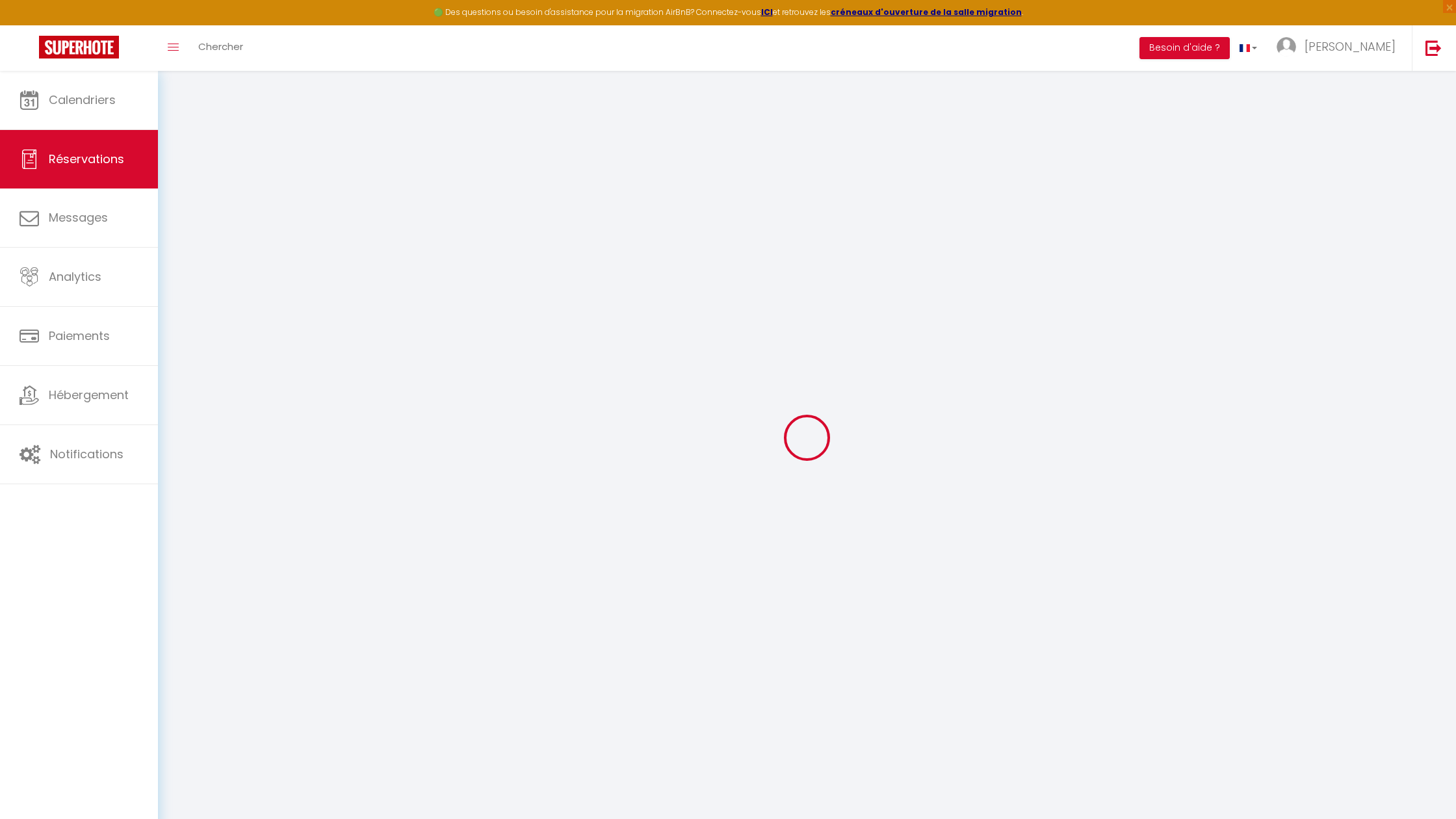
type input "[PERSON_NAME]"
type input "gicquiaud"
type input "[EMAIL_ADDRESS][DOMAIN_NAME]"
type input "[PHONE_NUMBER]"
select select "FR"
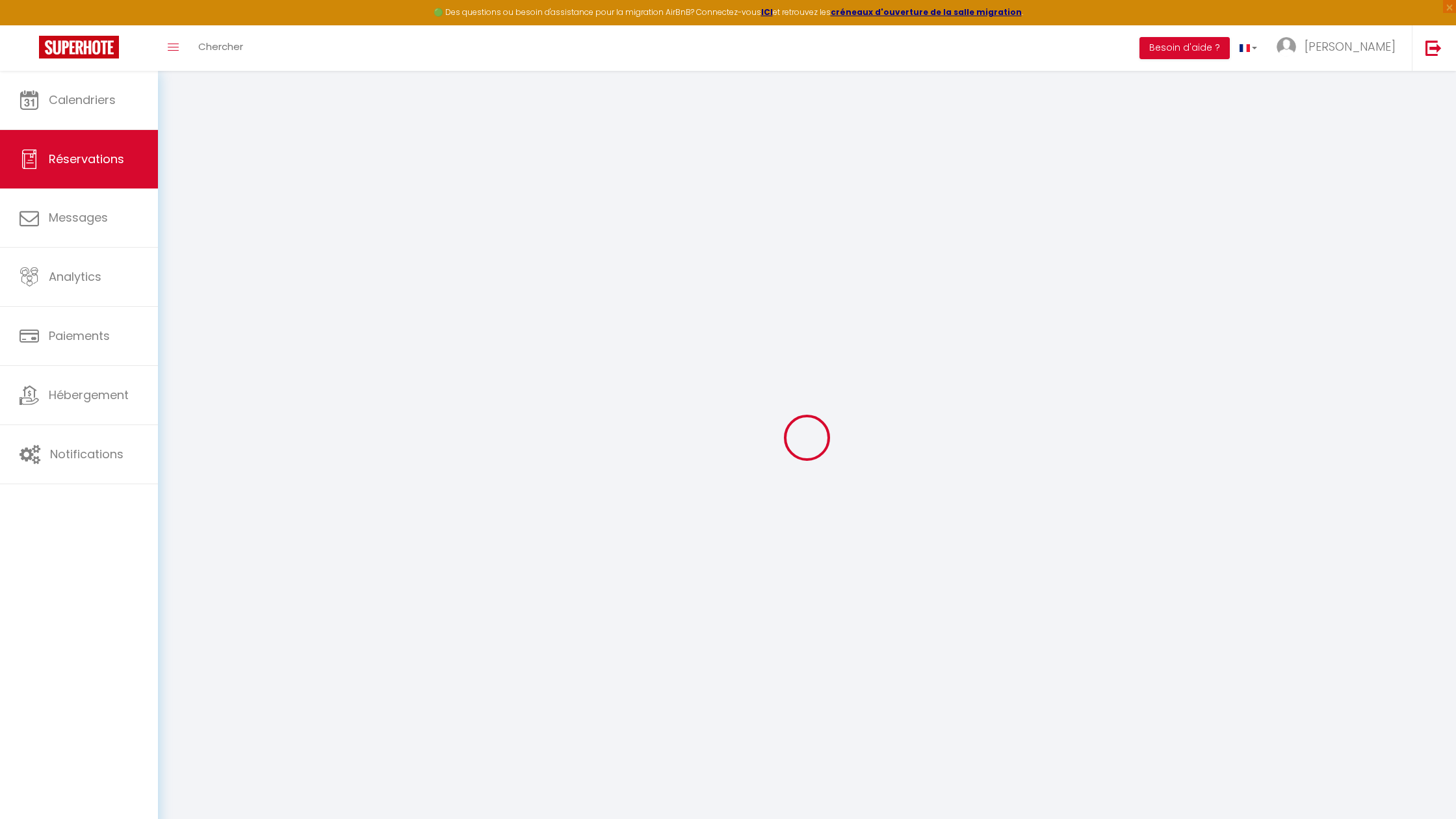
type input "86.87"
type input "7.15"
select select "48208"
select select "1"
select select
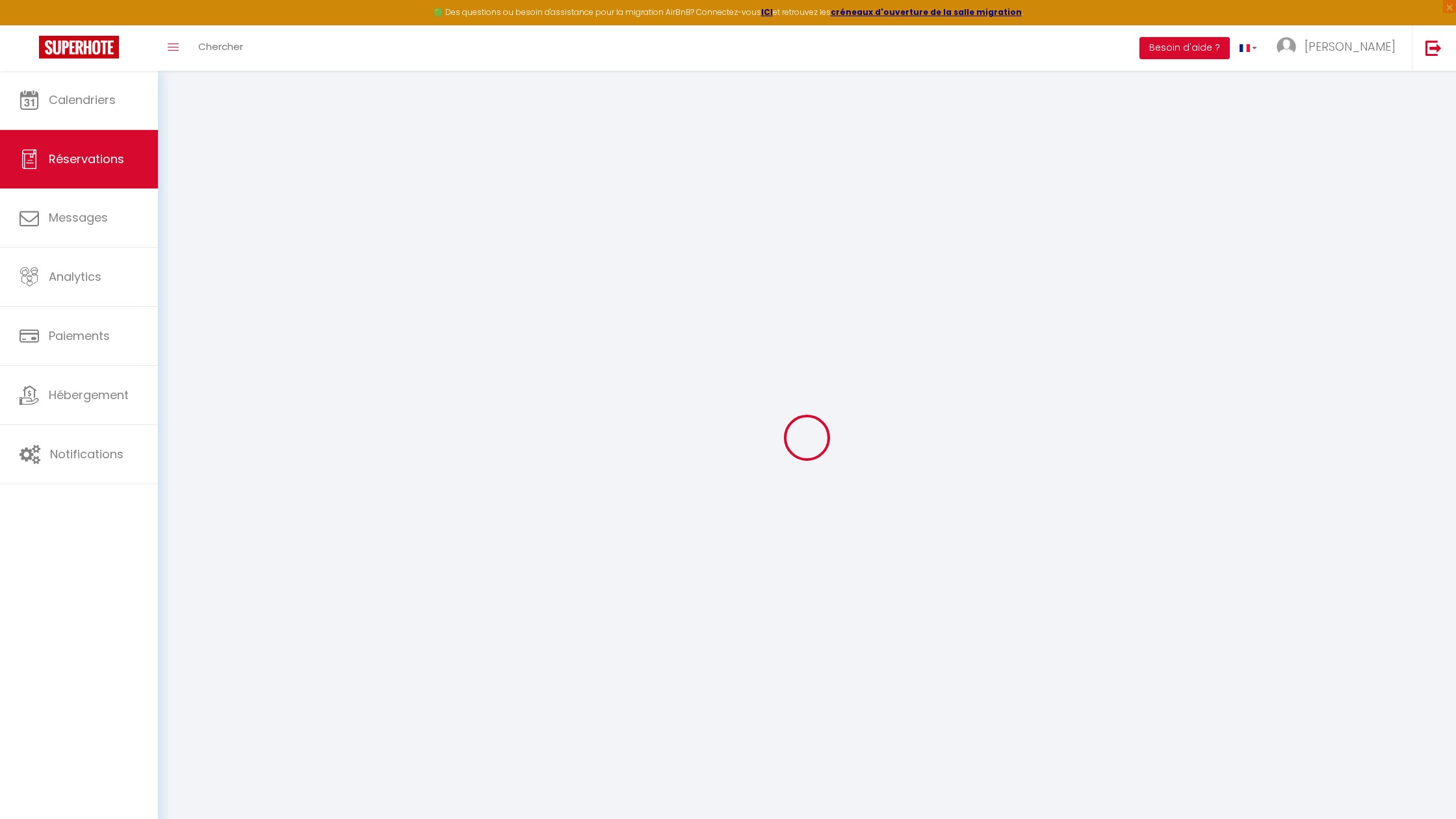
select select
type input "2"
select select "12"
select select
type input "486"
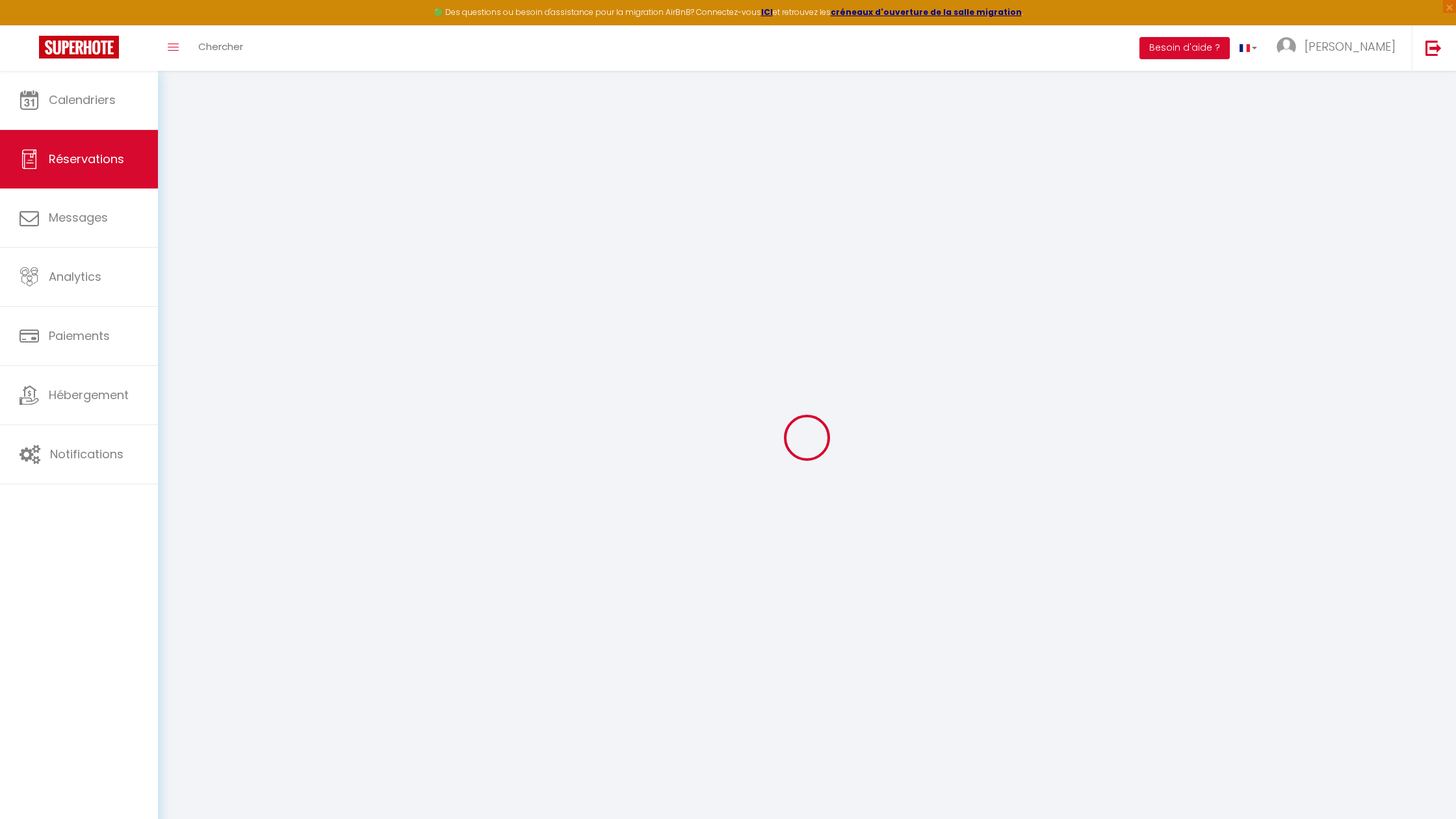
checkbox input "false"
type input "0"
select select "2"
type input "0"
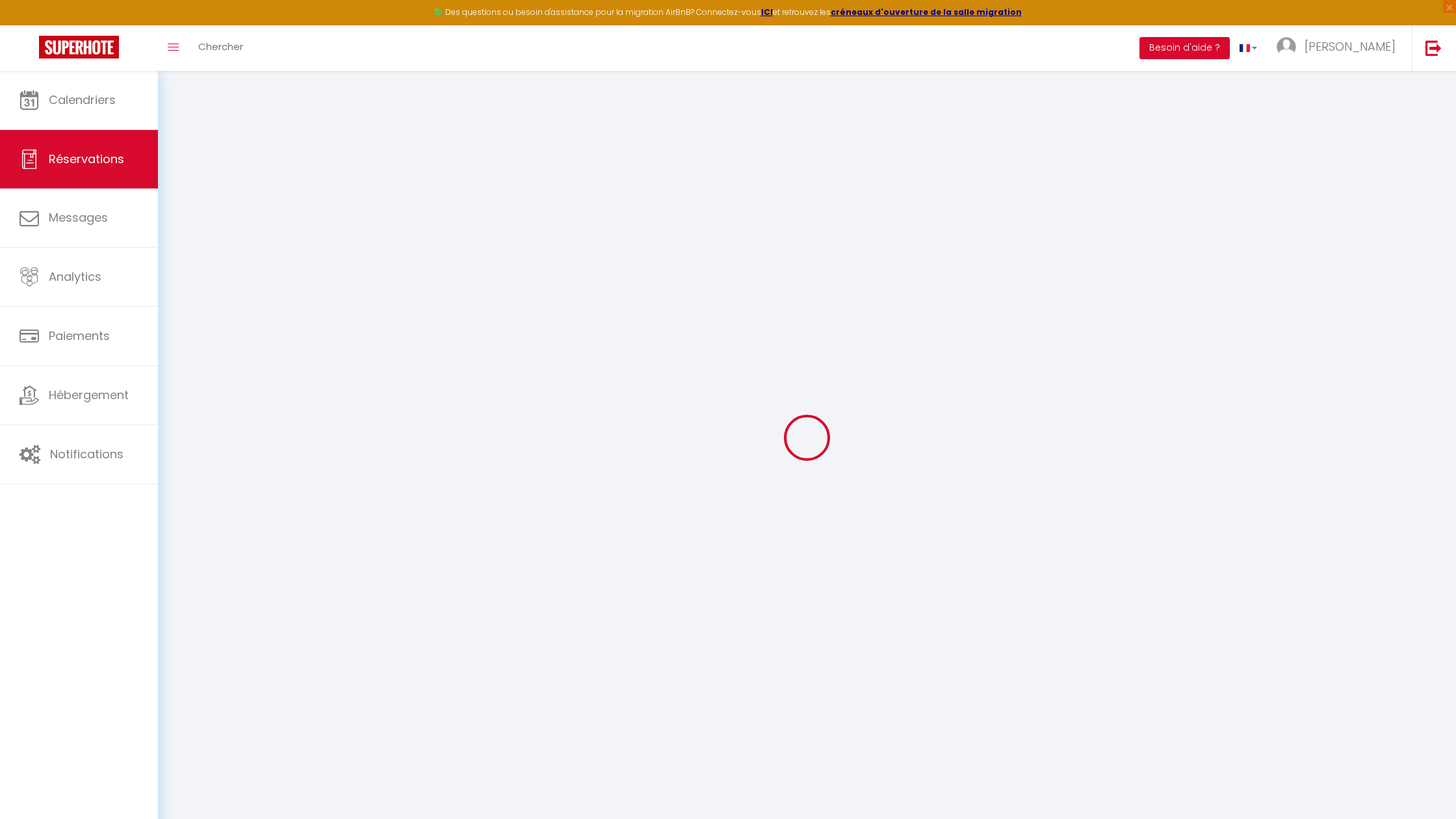
type input "0"
select select
select select "14"
checkbox input "false"
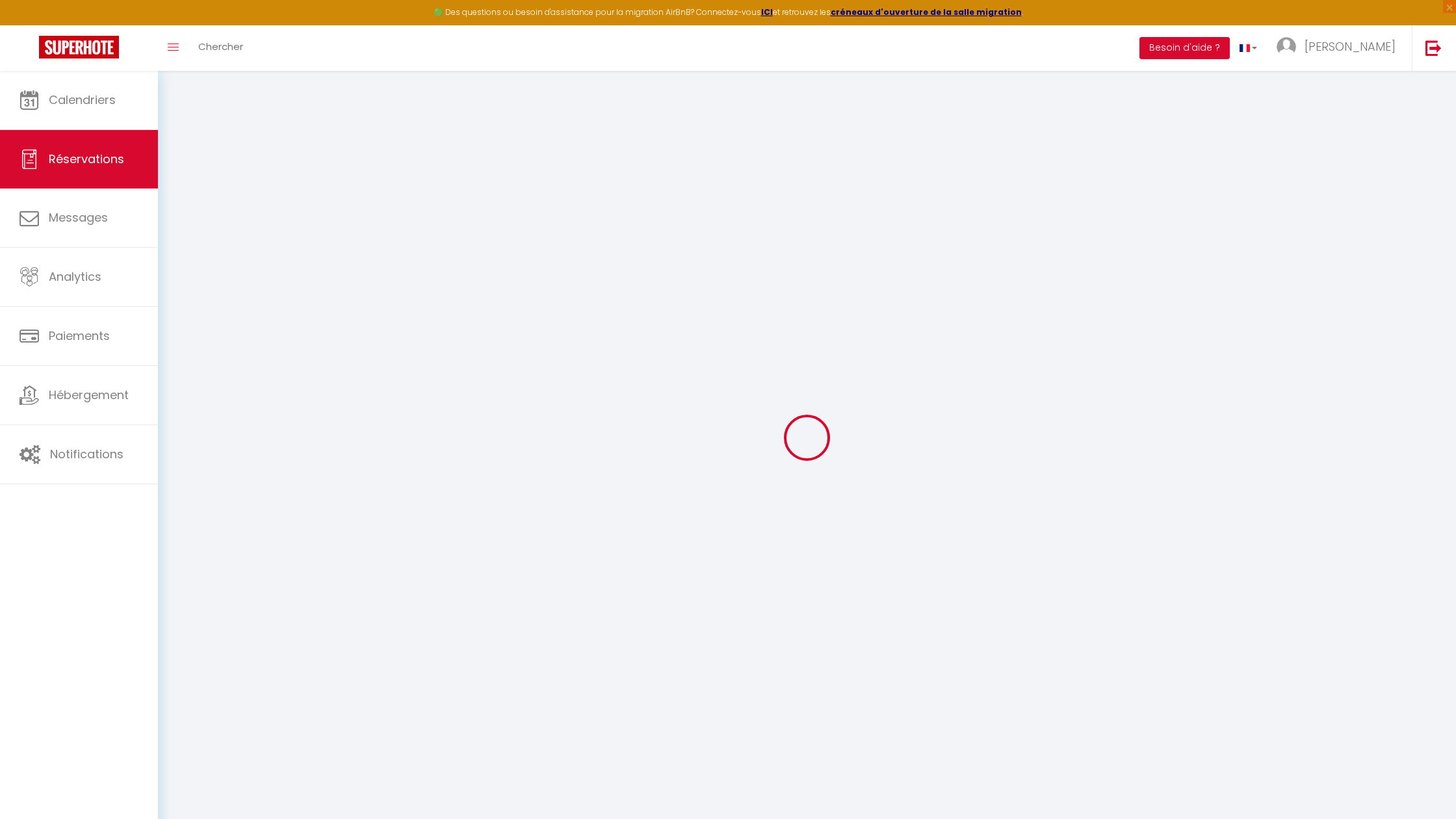
select select
checkbox input "false"
select select
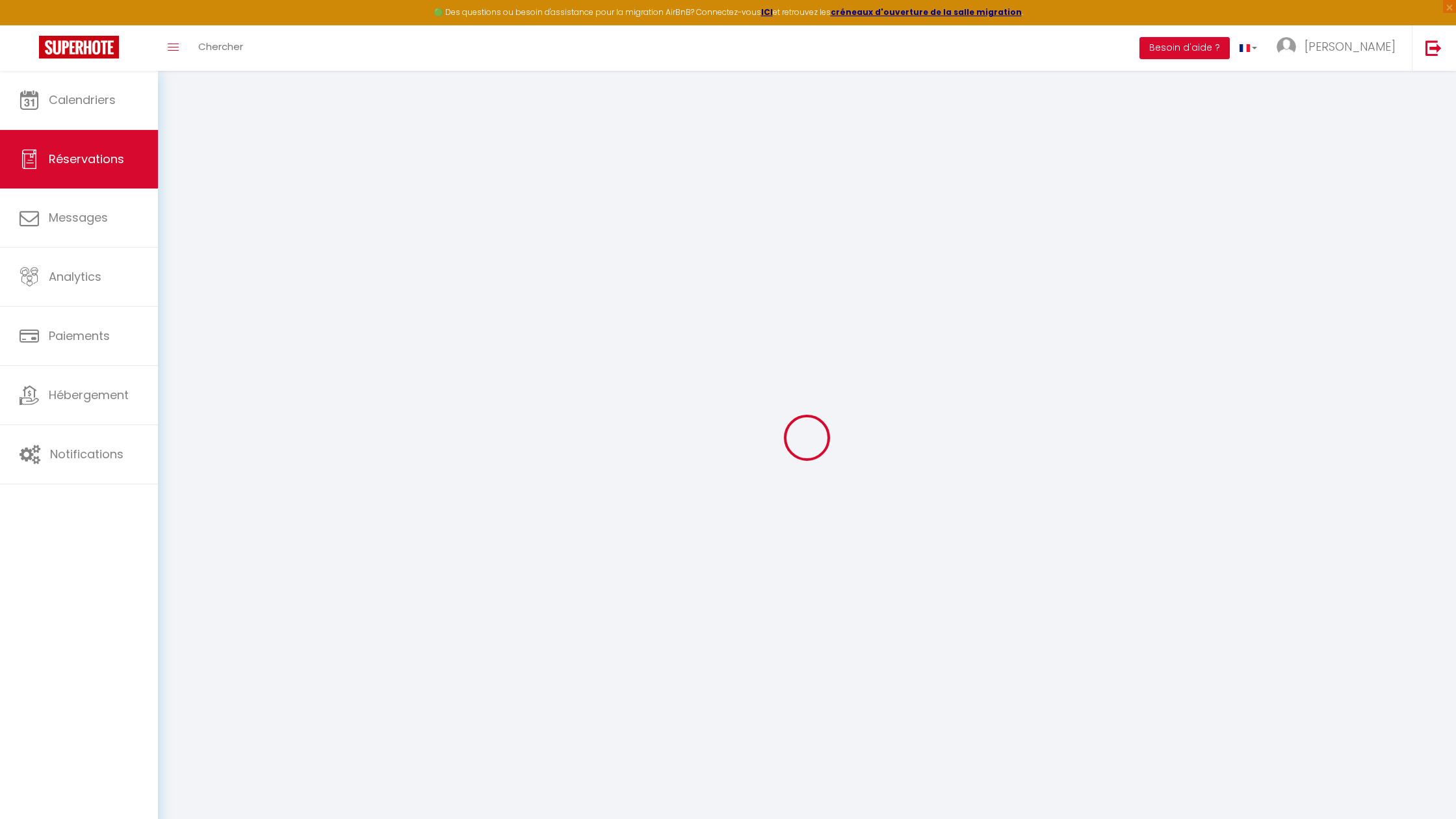
checkbox input "false"
select select
checkbox input "false"
type textarea "** THIS RESERVATION HAS BEEN PRE-PAID ** BOOKING NOTE : Payment charge is EUR 7…"
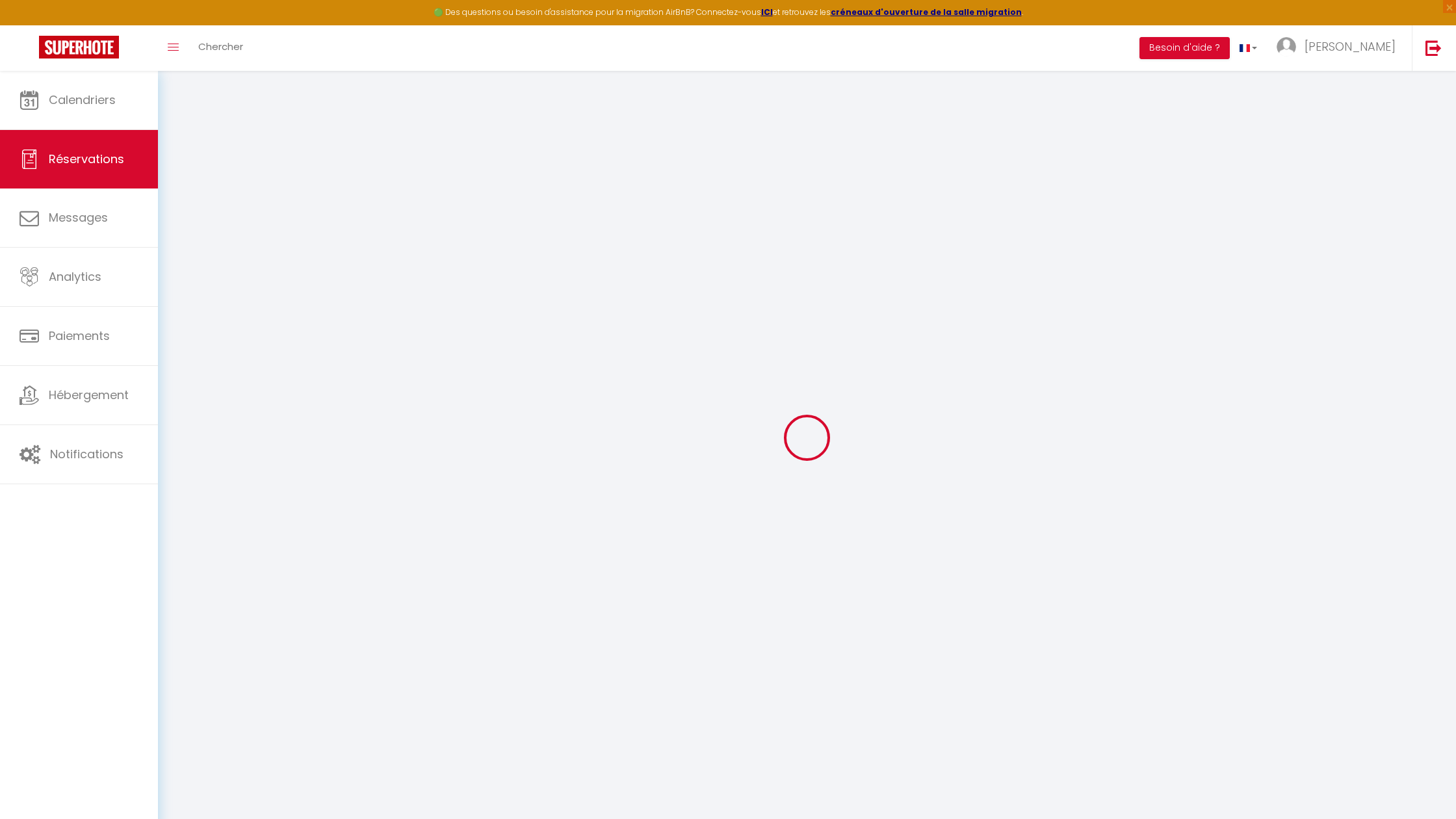
type input "25"
select select
checkbox input "false"
select select
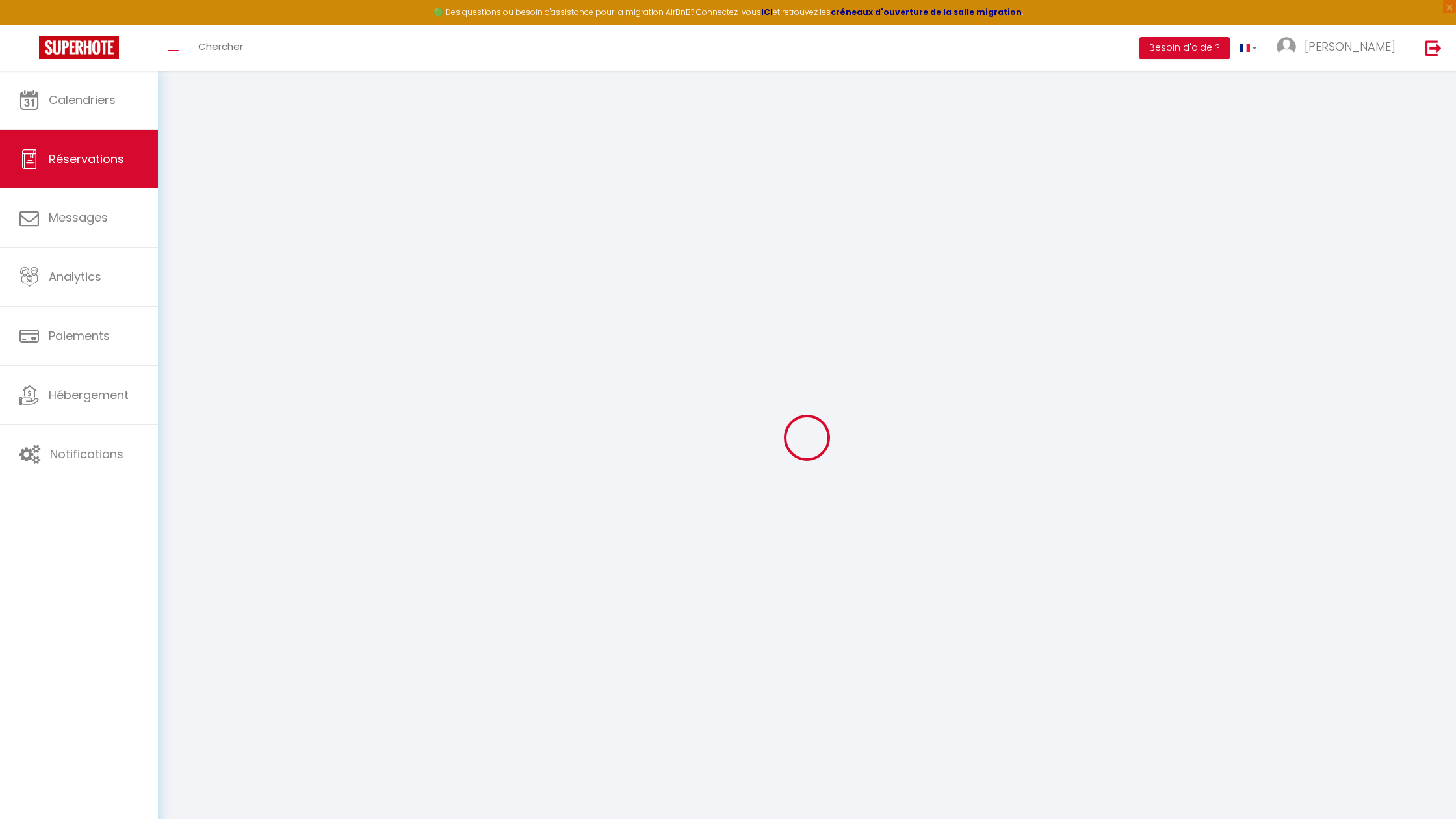
select select
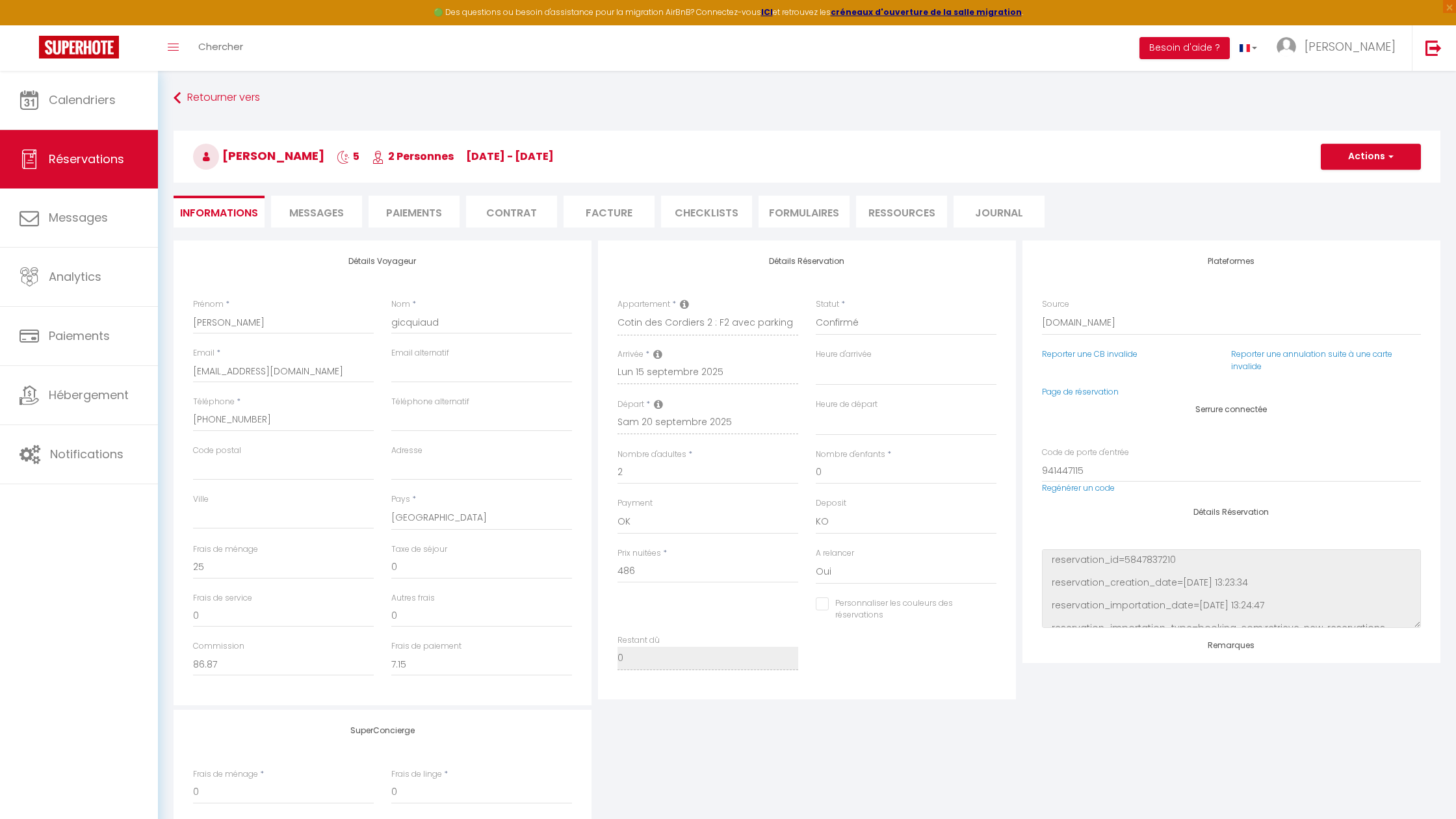
click at [333, 217] on span "Messages" at bounding box center [317, 213] width 55 height 15
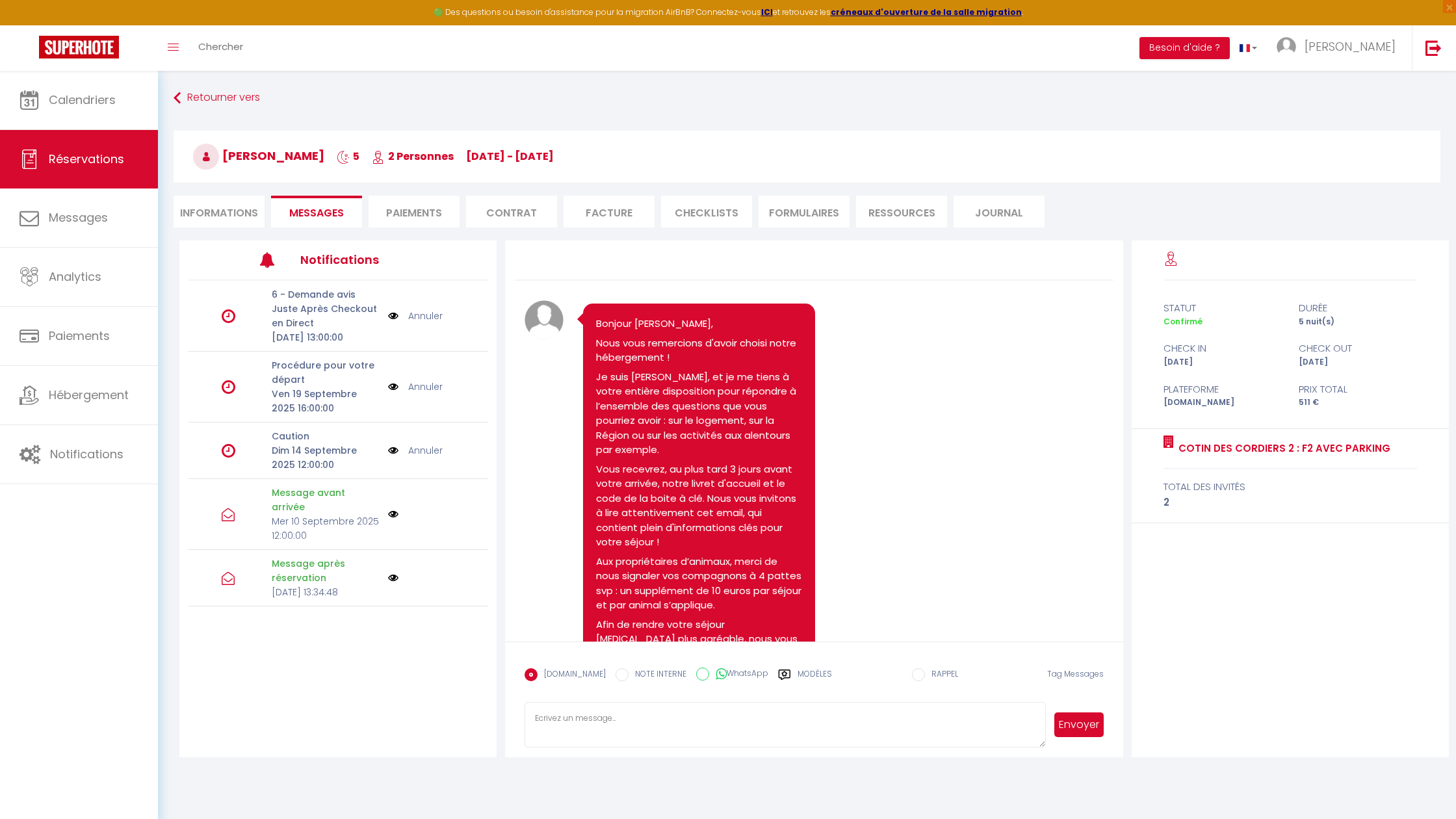
drag, startPoint x: 240, startPoint y: 216, endPoint x: 244, endPoint y: 210, distance: 7.2
click at [240, 216] on li "Informations" at bounding box center [219, 212] width 91 height 32
select select
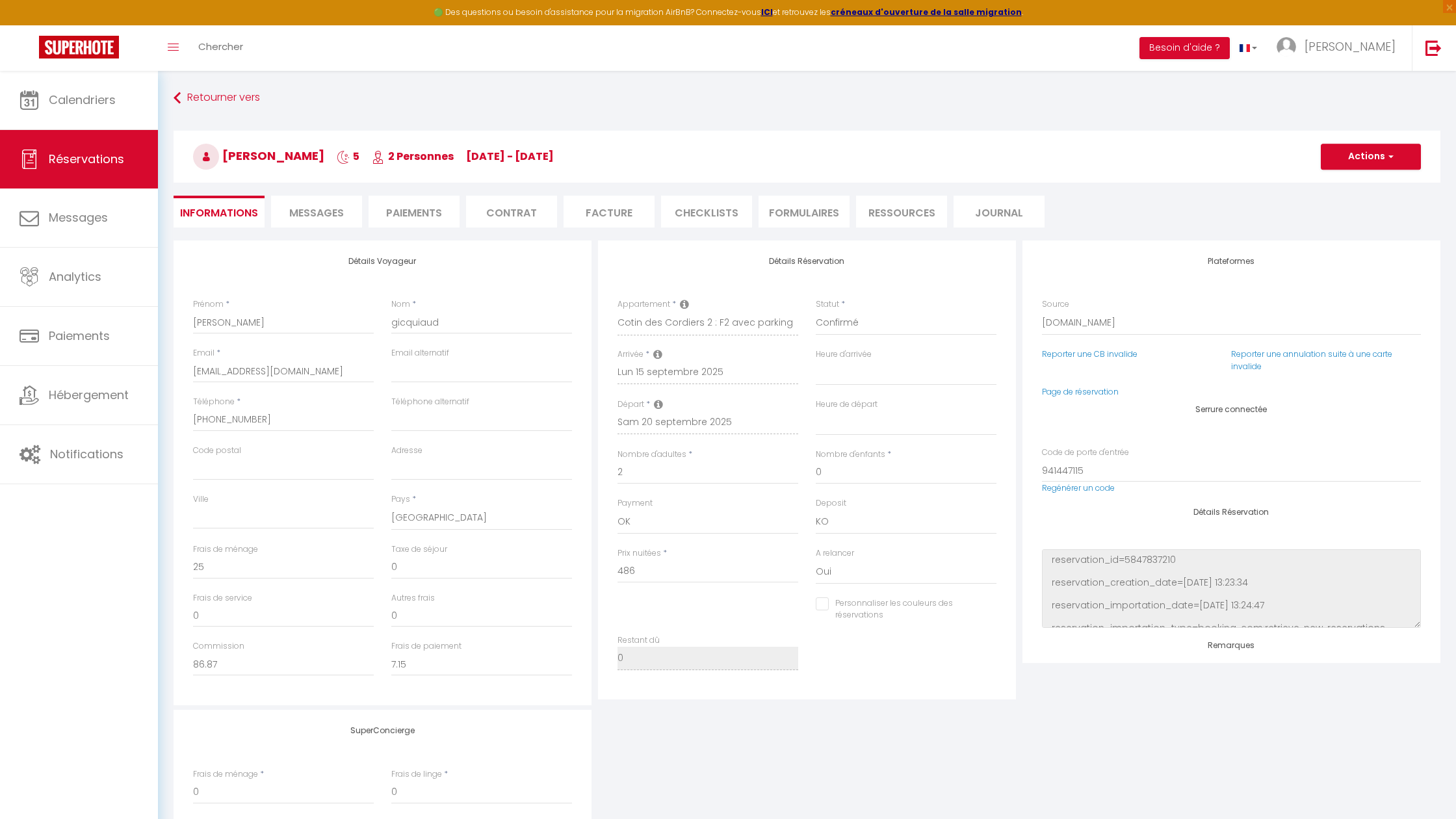
select select
checkbox input "false"
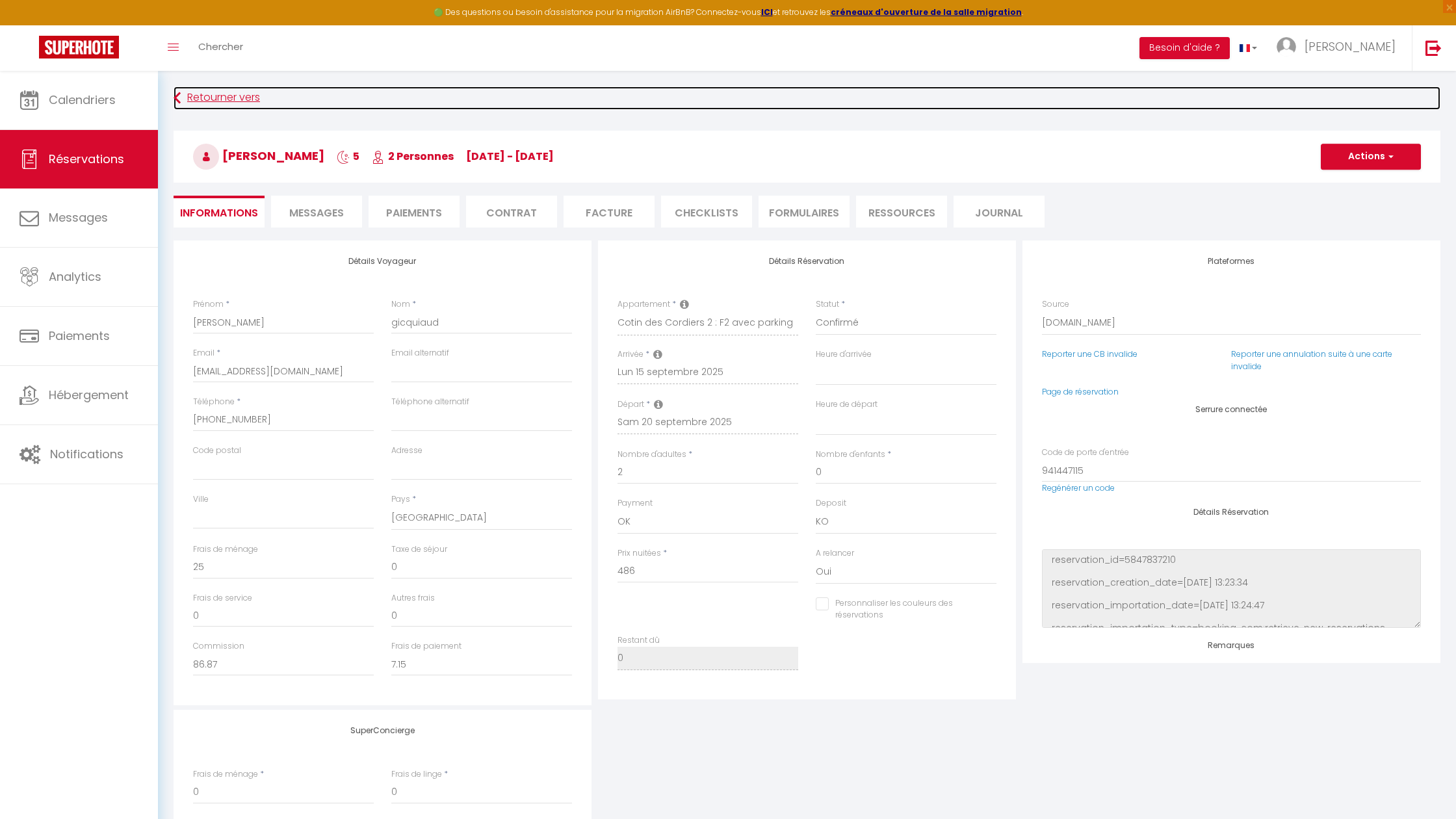
click at [193, 96] on link "Retourner vers" at bounding box center [807, 98] width 1267 height 24
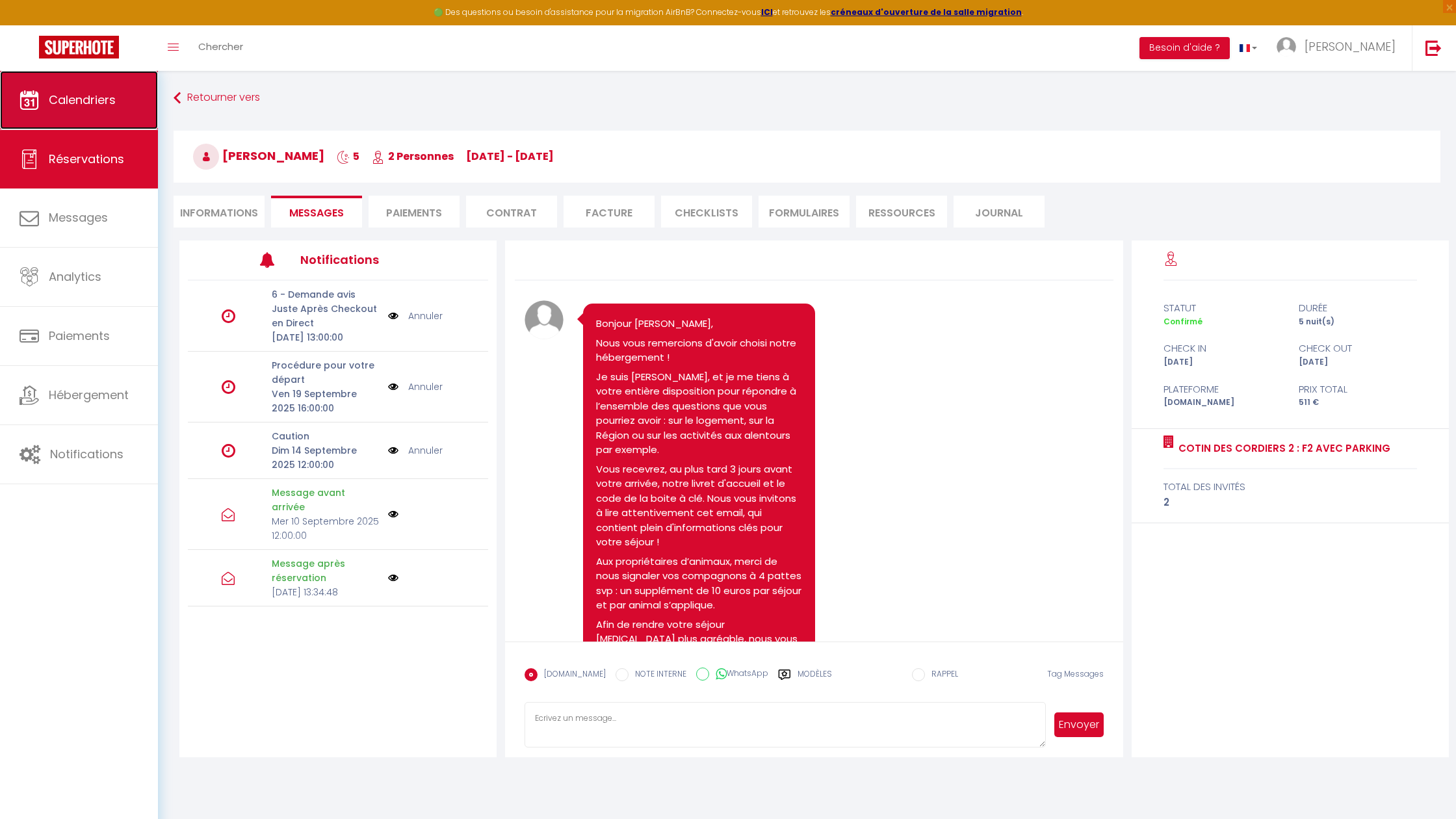
click at [83, 111] on link "Calendriers" at bounding box center [79, 100] width 158 height 58
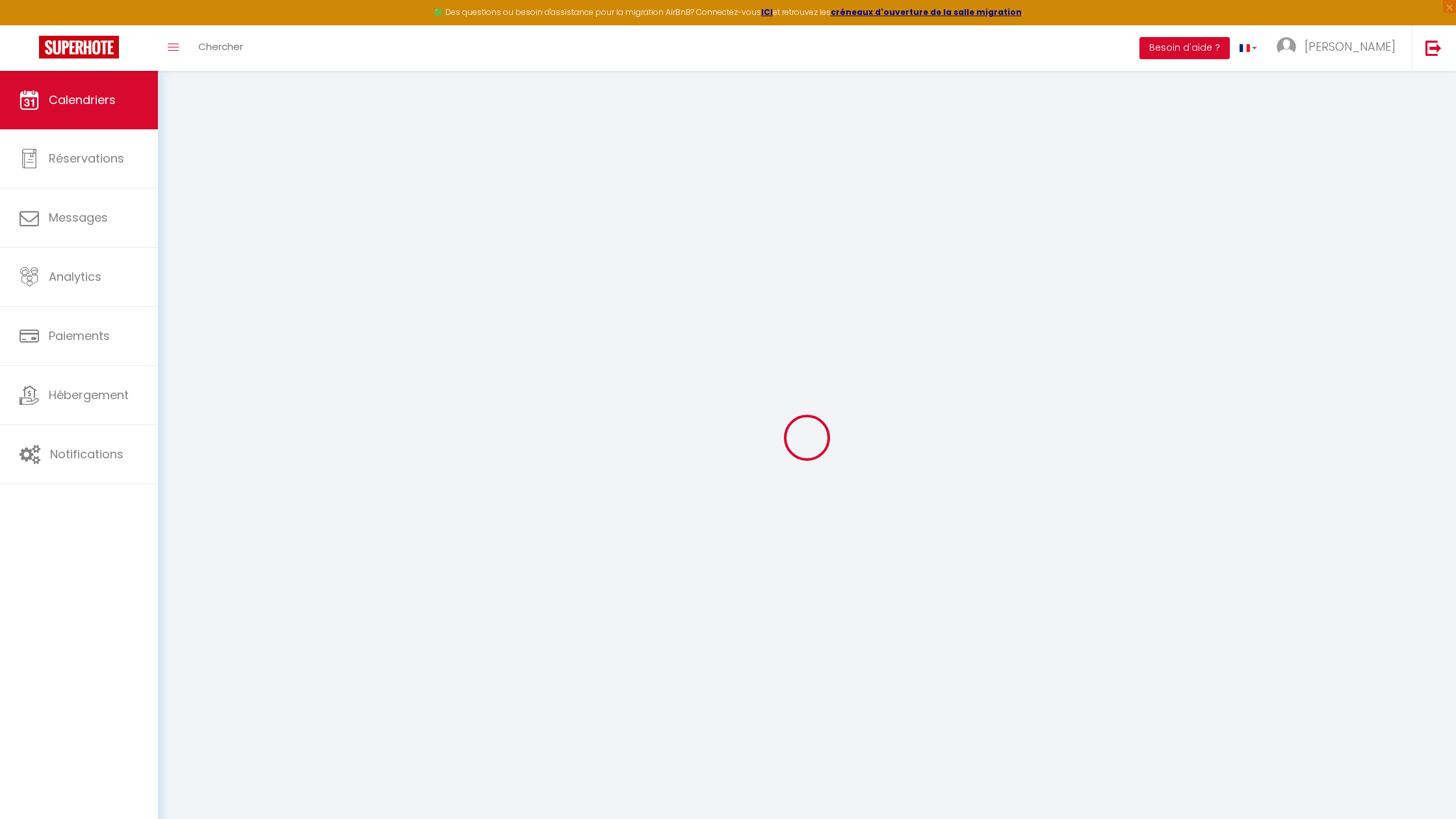
select select
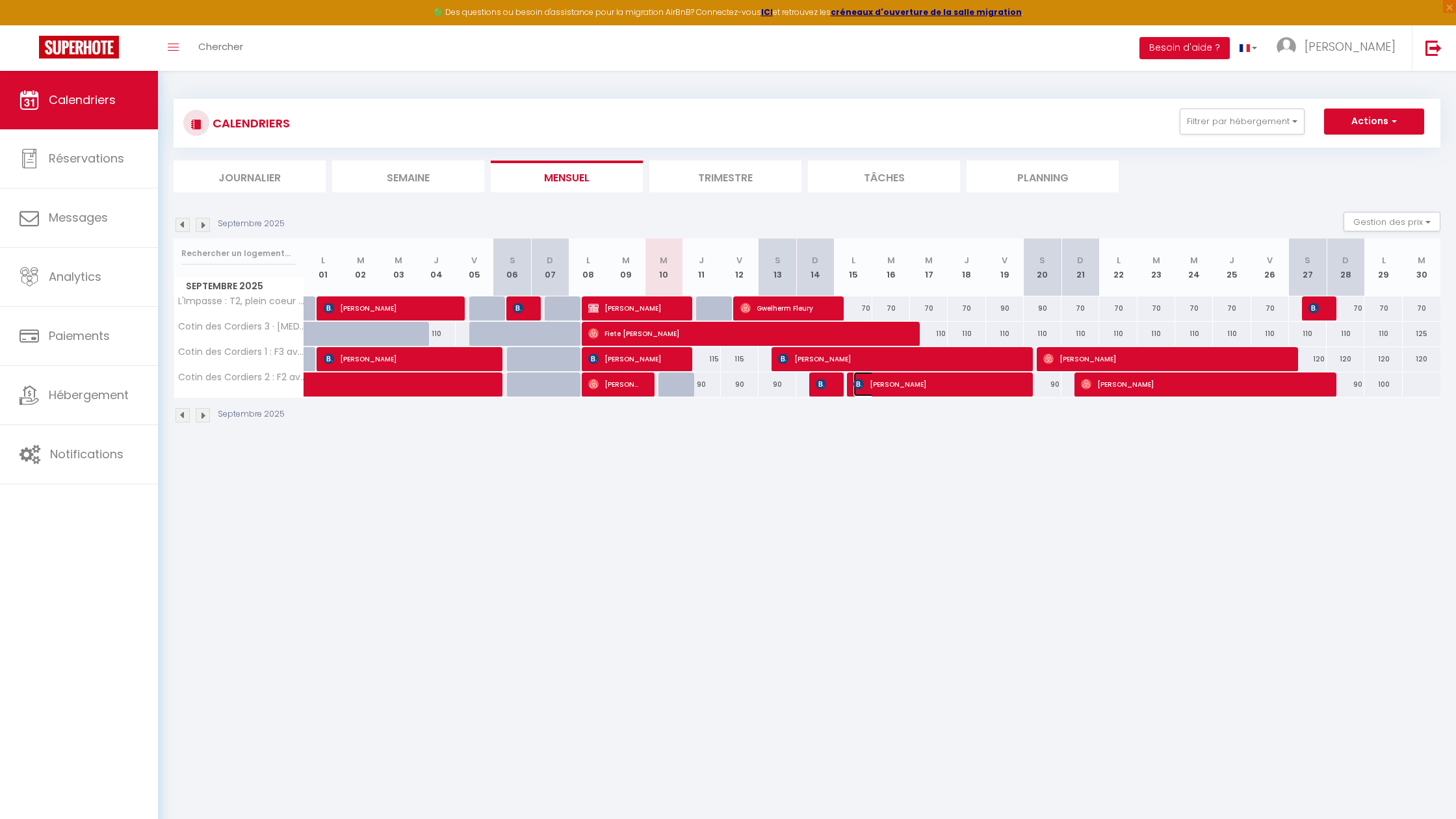
click at [960, 393] on span "[PERSON_NAME]" at bounding box center [935, 384] width 163 height 24
select select "OK"
select select "KO"
select select "0"
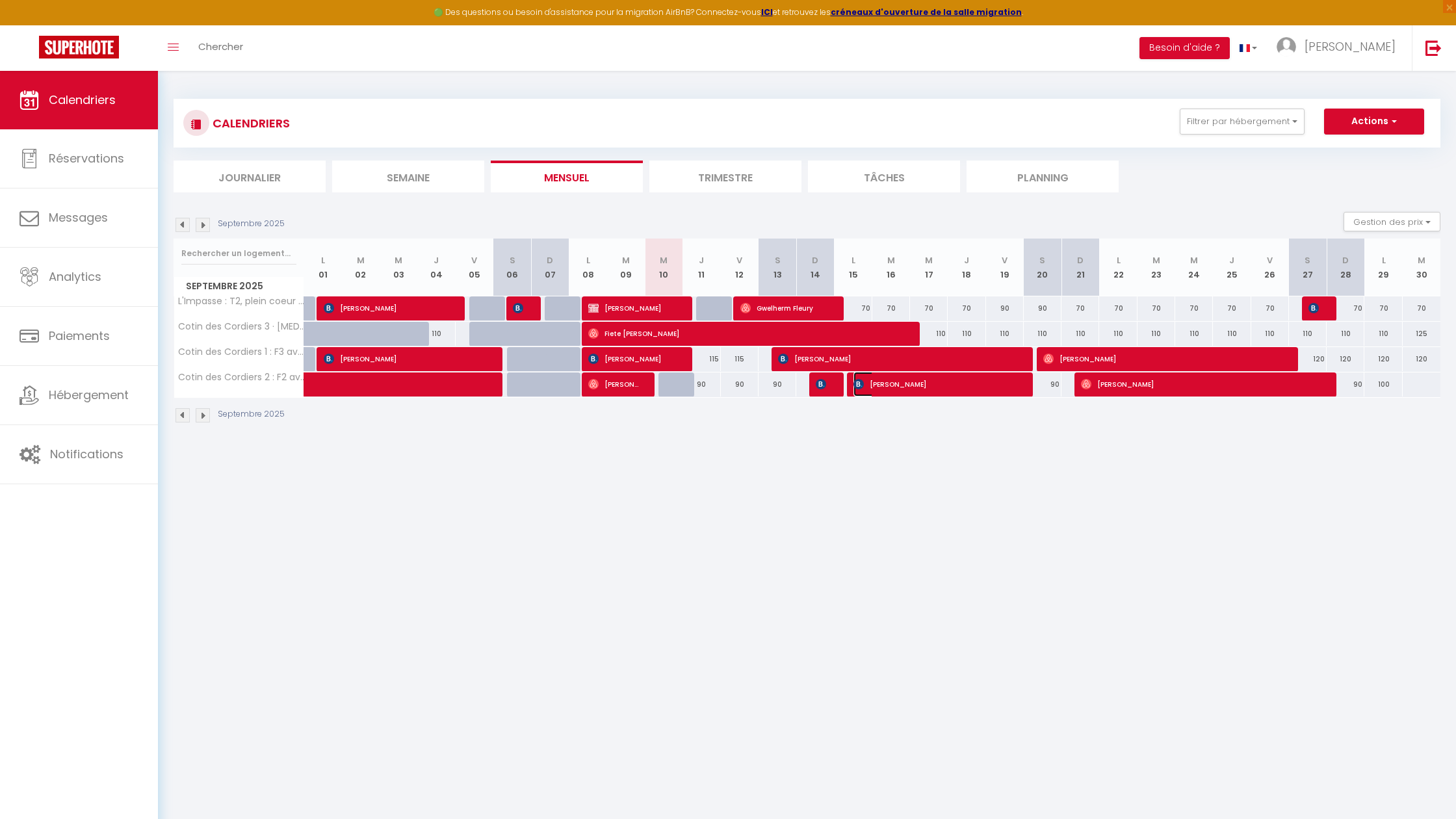
select select "1"
select select
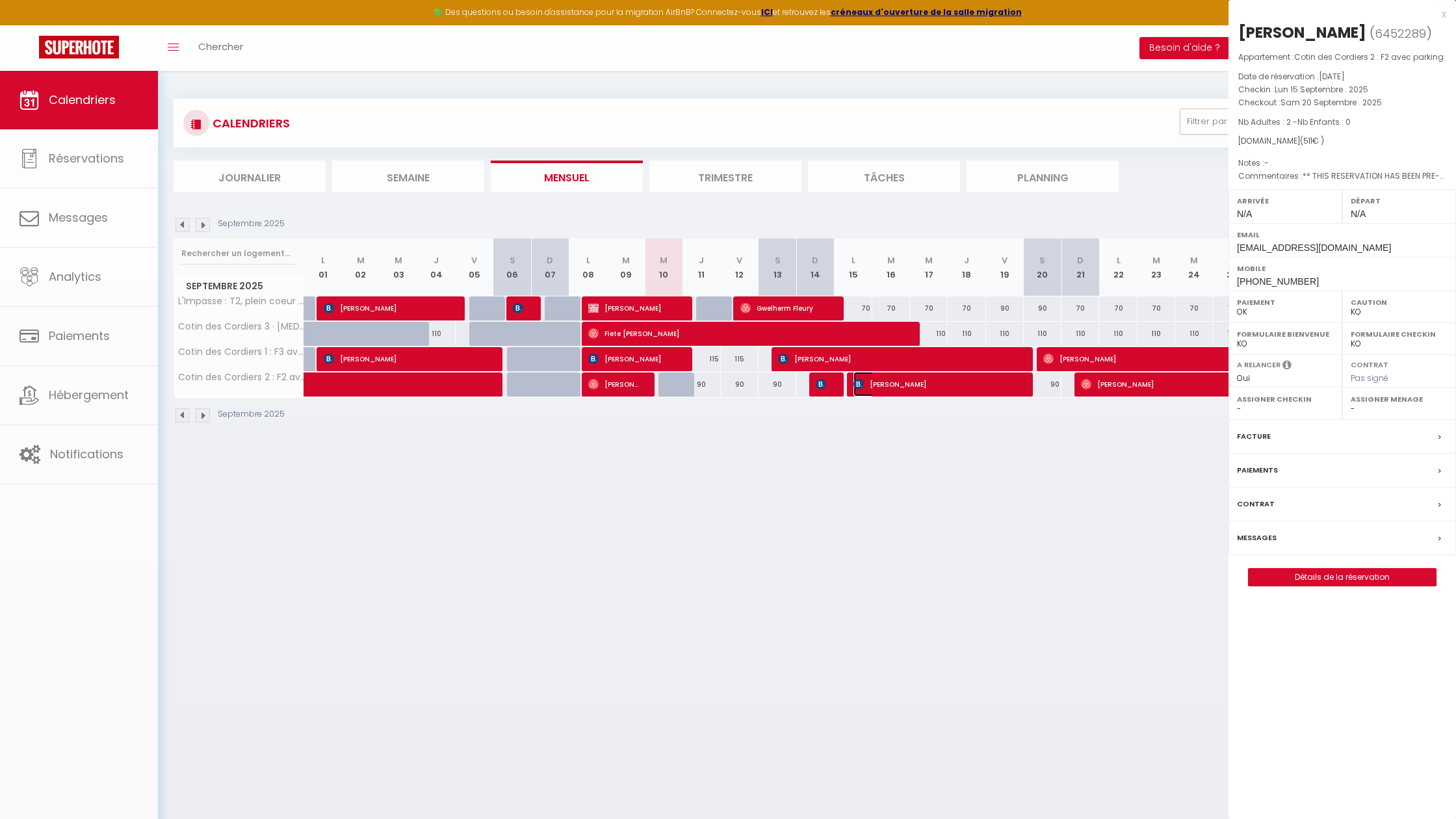
select select "44735"
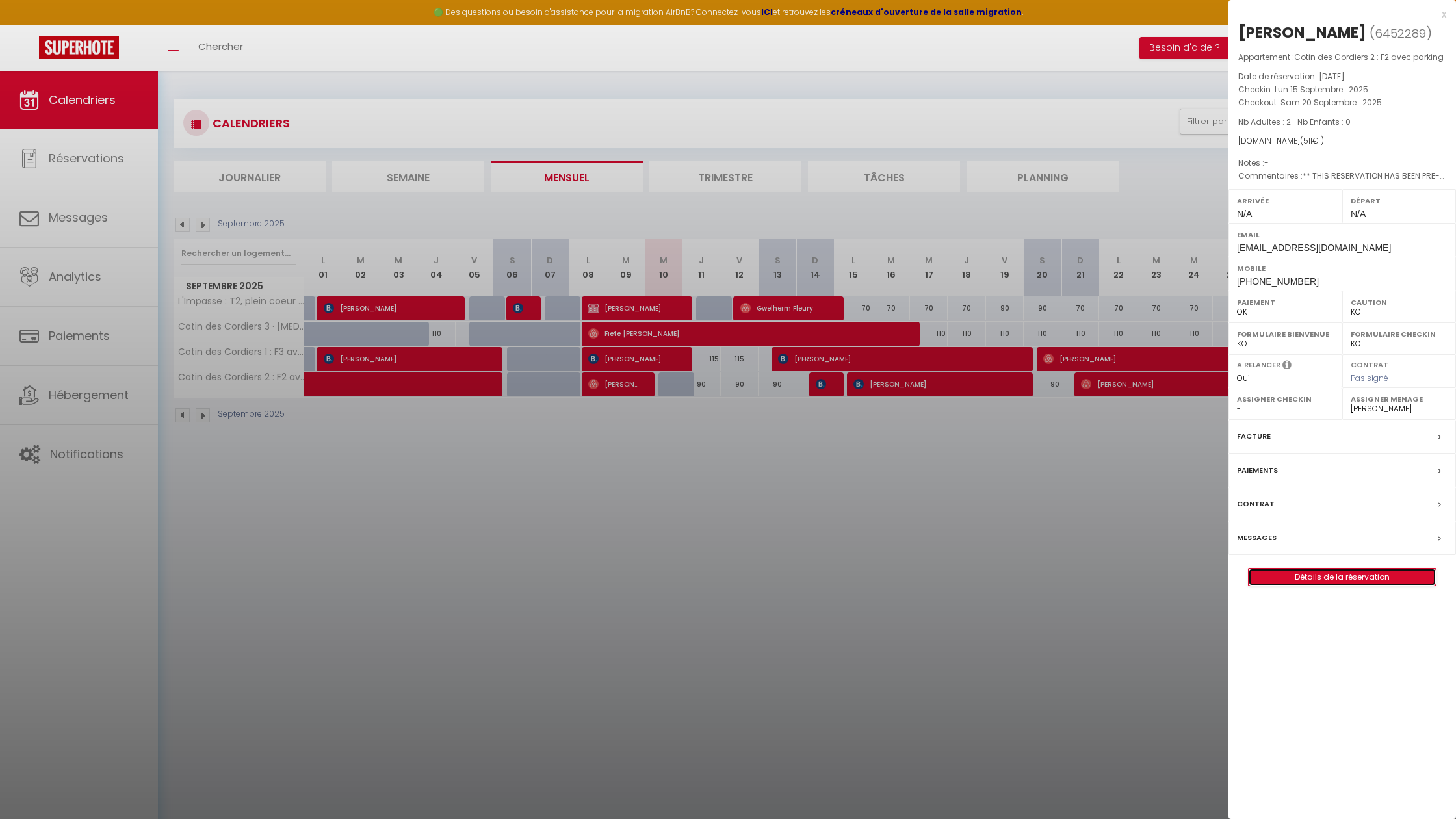
click at [1329, 576] on link "Détails de la réservation" at bounding box center [1342, 577] width 187 height 17
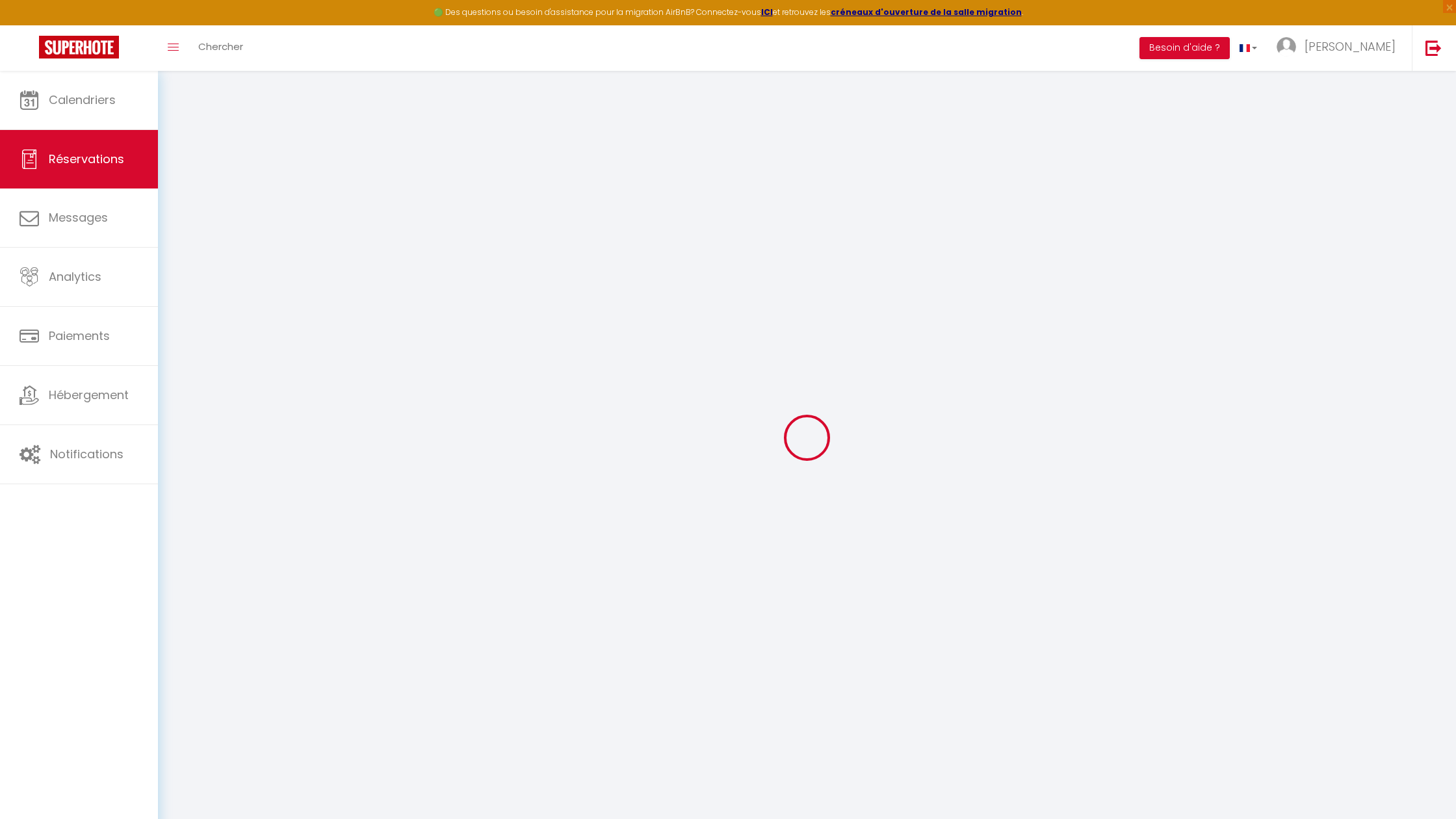
scroll to position [71, 0]
type input "[PERSON_NAME]"
type input "gicquiaud"
type input "[EMAIL_ADDRESS][DOMAIN_NAME]"
type input "[PHONE_NUMBER]"
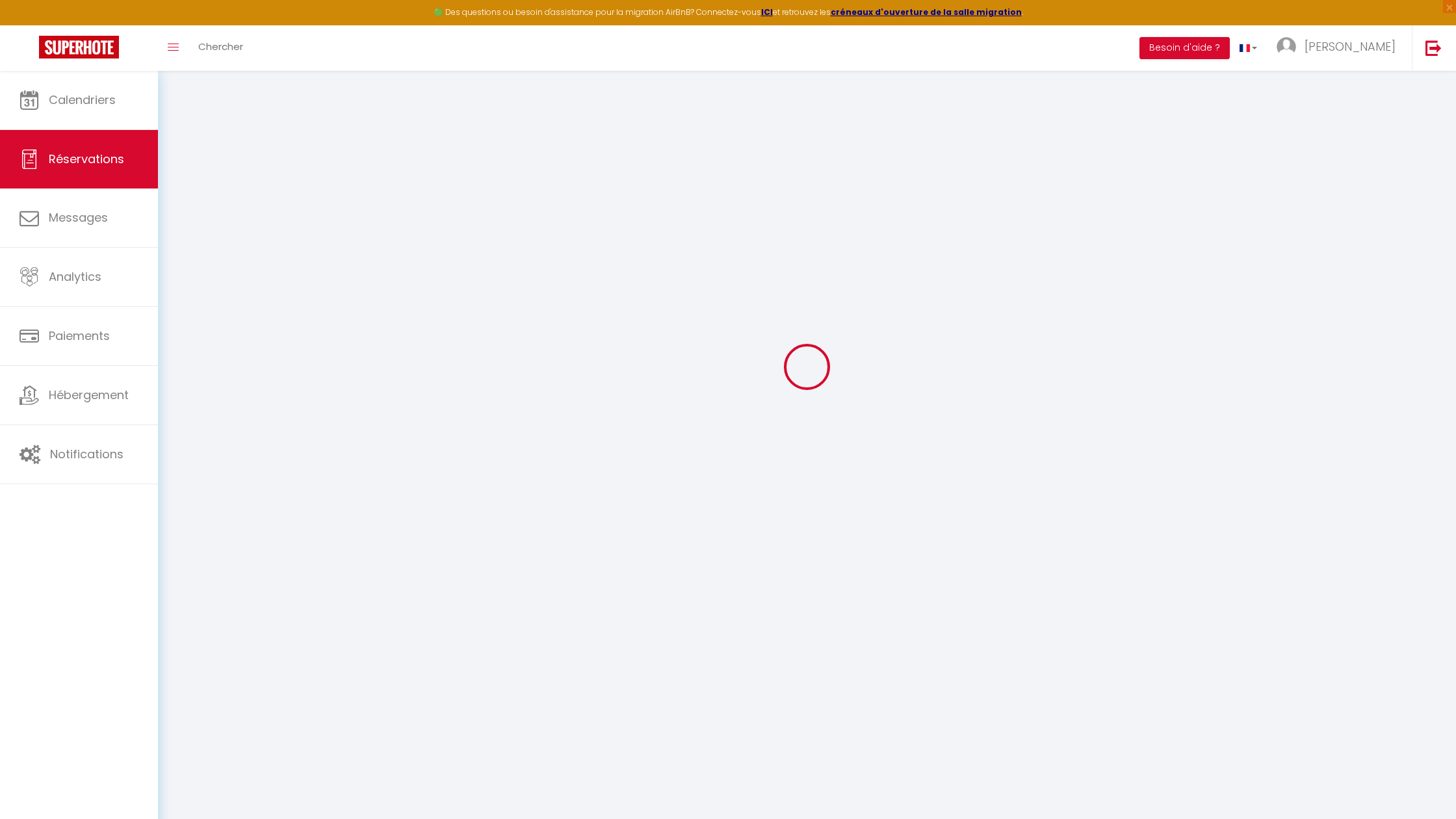
select select "FR"
type input "86.87"
type input "7.15"
select select "48208"
select select "1"
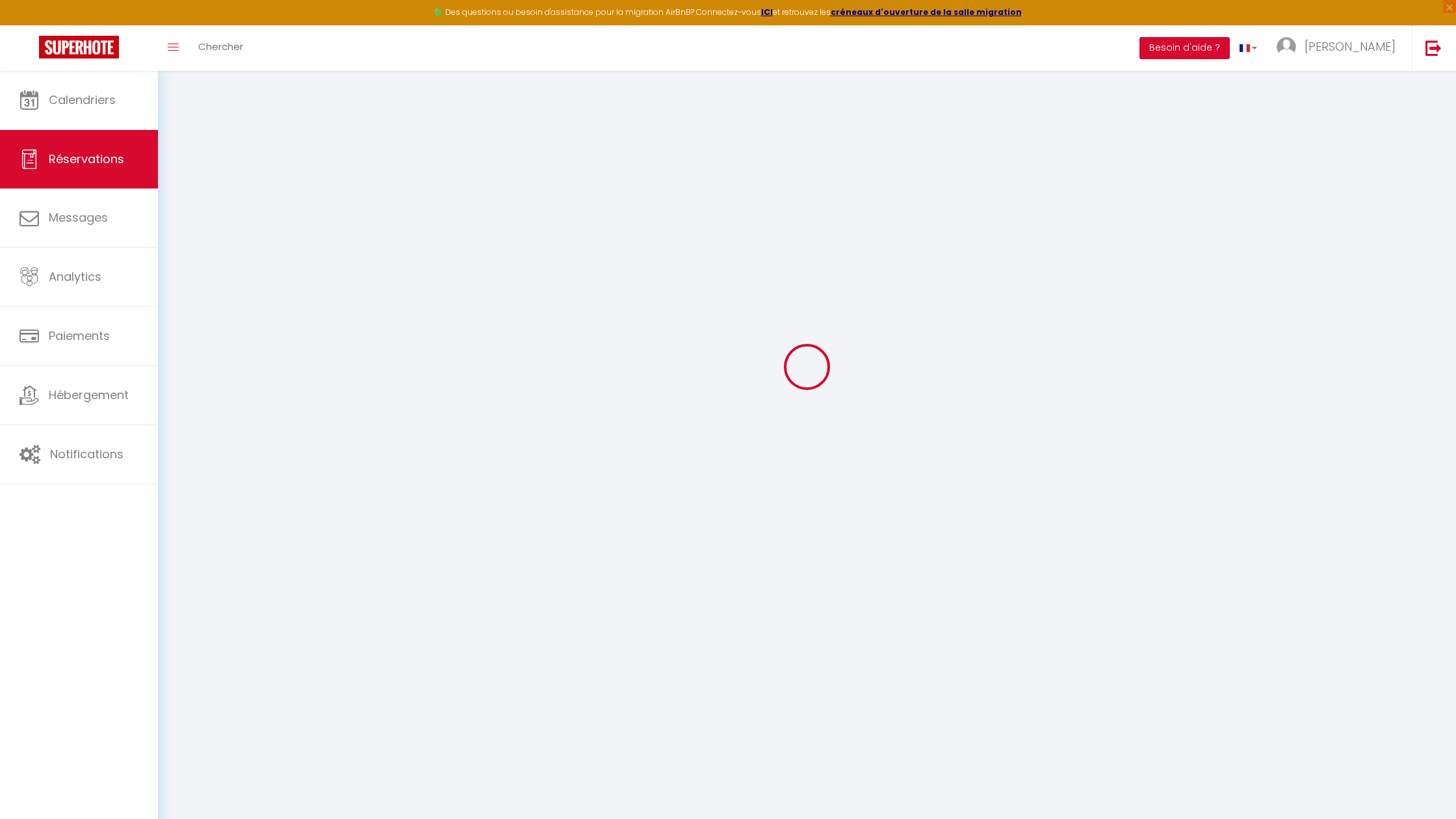
select select
type input "2"
select select "12"
select select
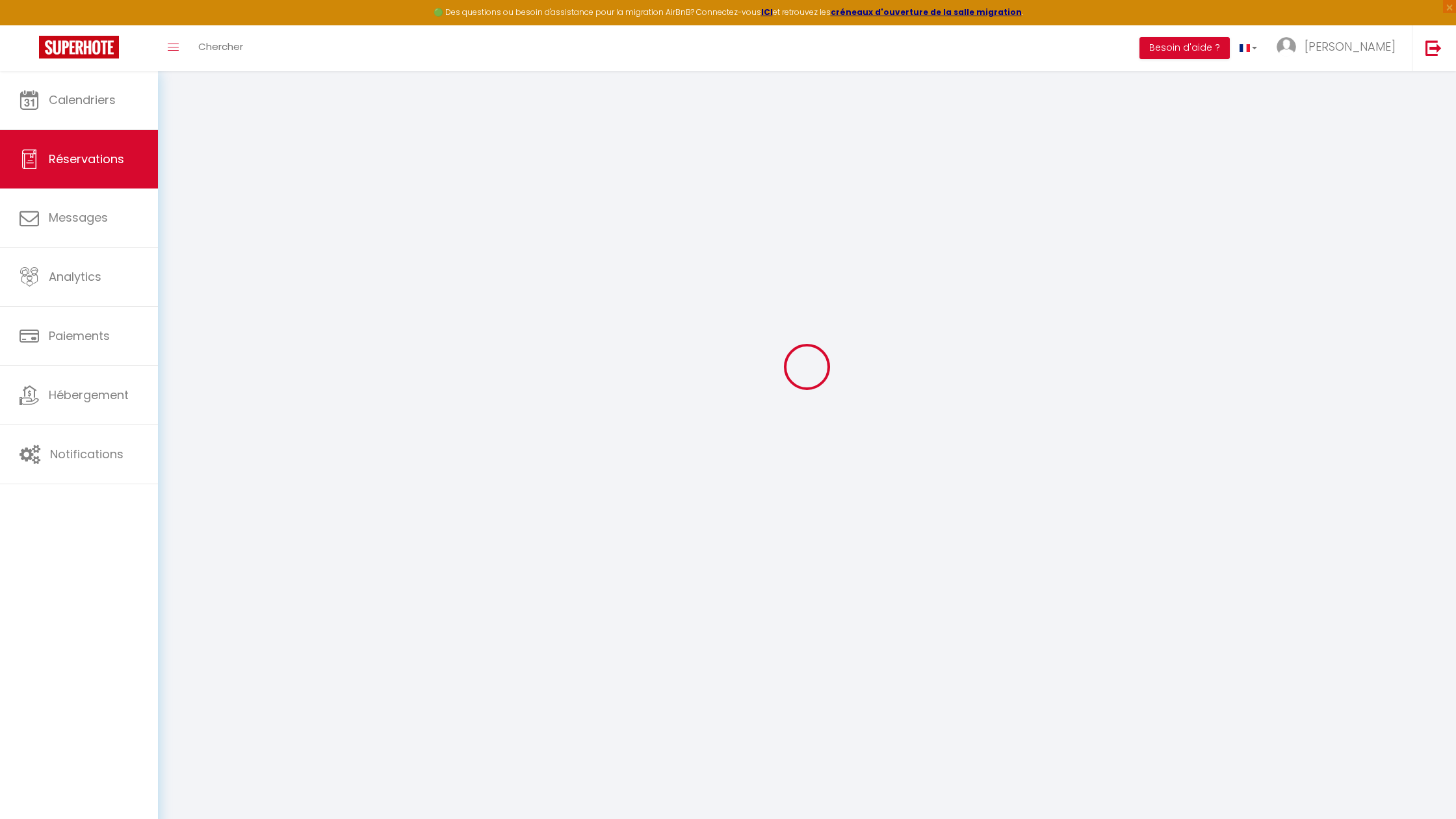
type input "486"
checkbox input "false"
type input "0"
select select "2"
type input "0"
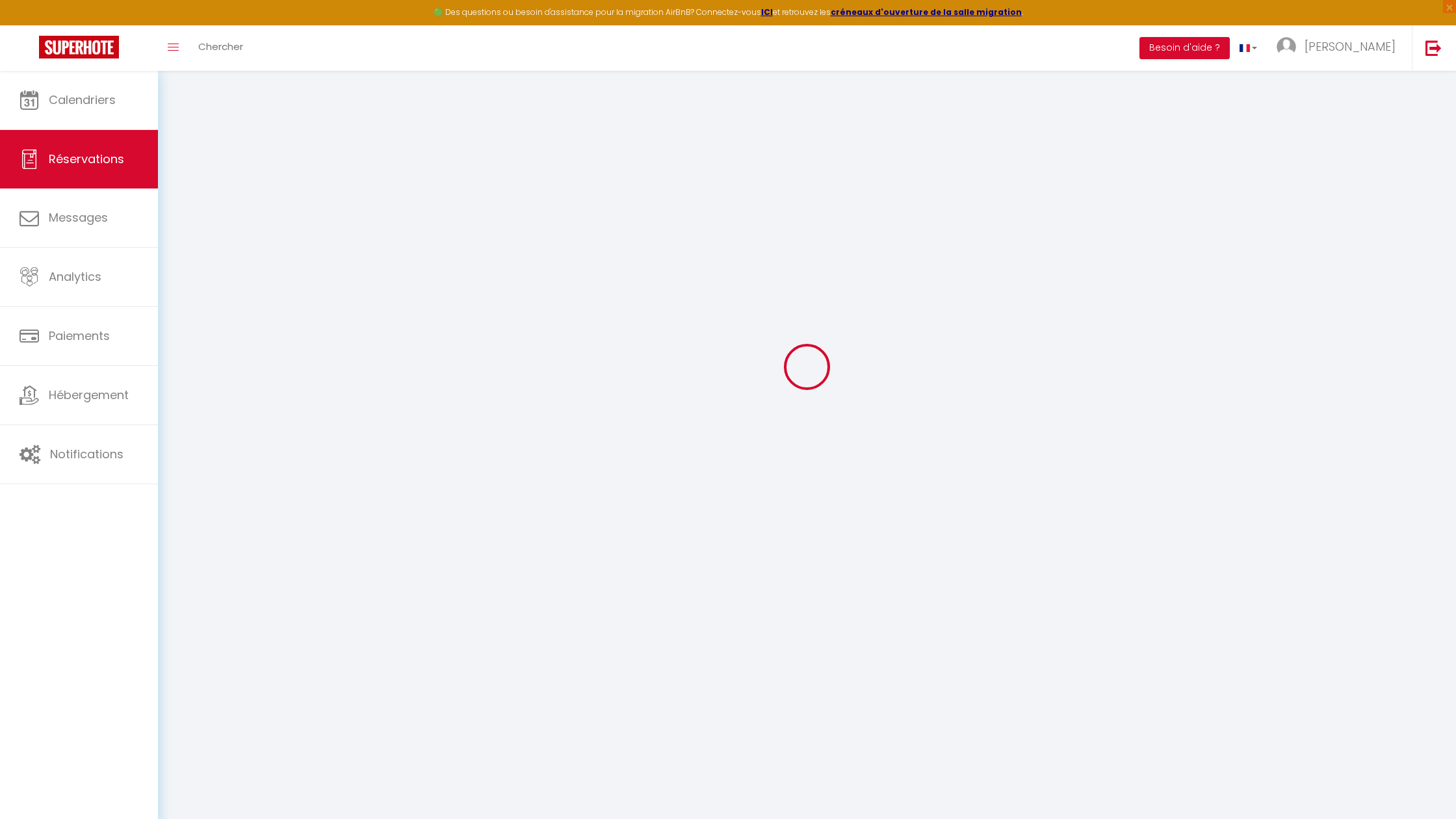
type input "0"
select select
select select "14"
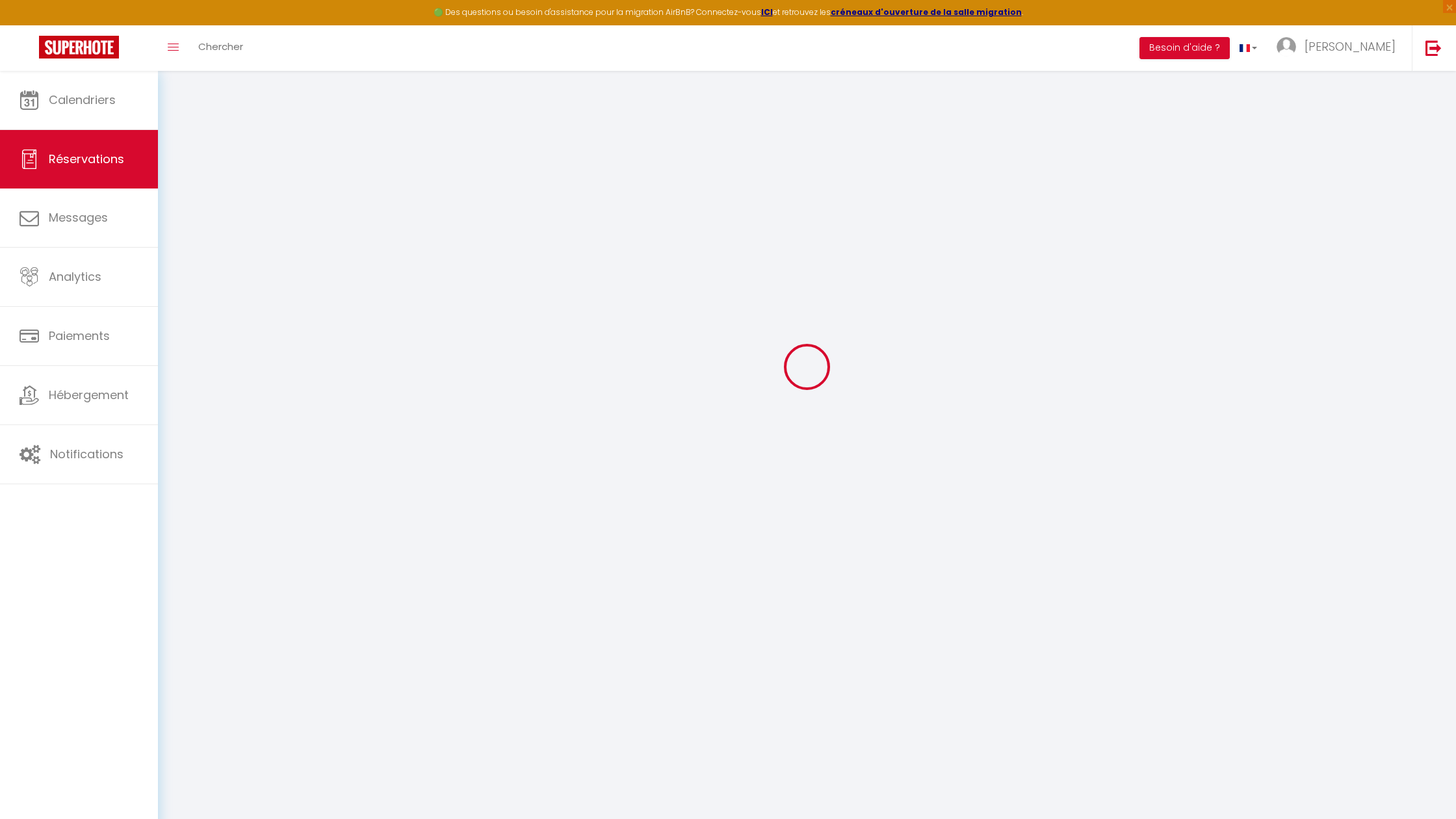
checkbox input "false"
select select
checkbox input "false"
select select
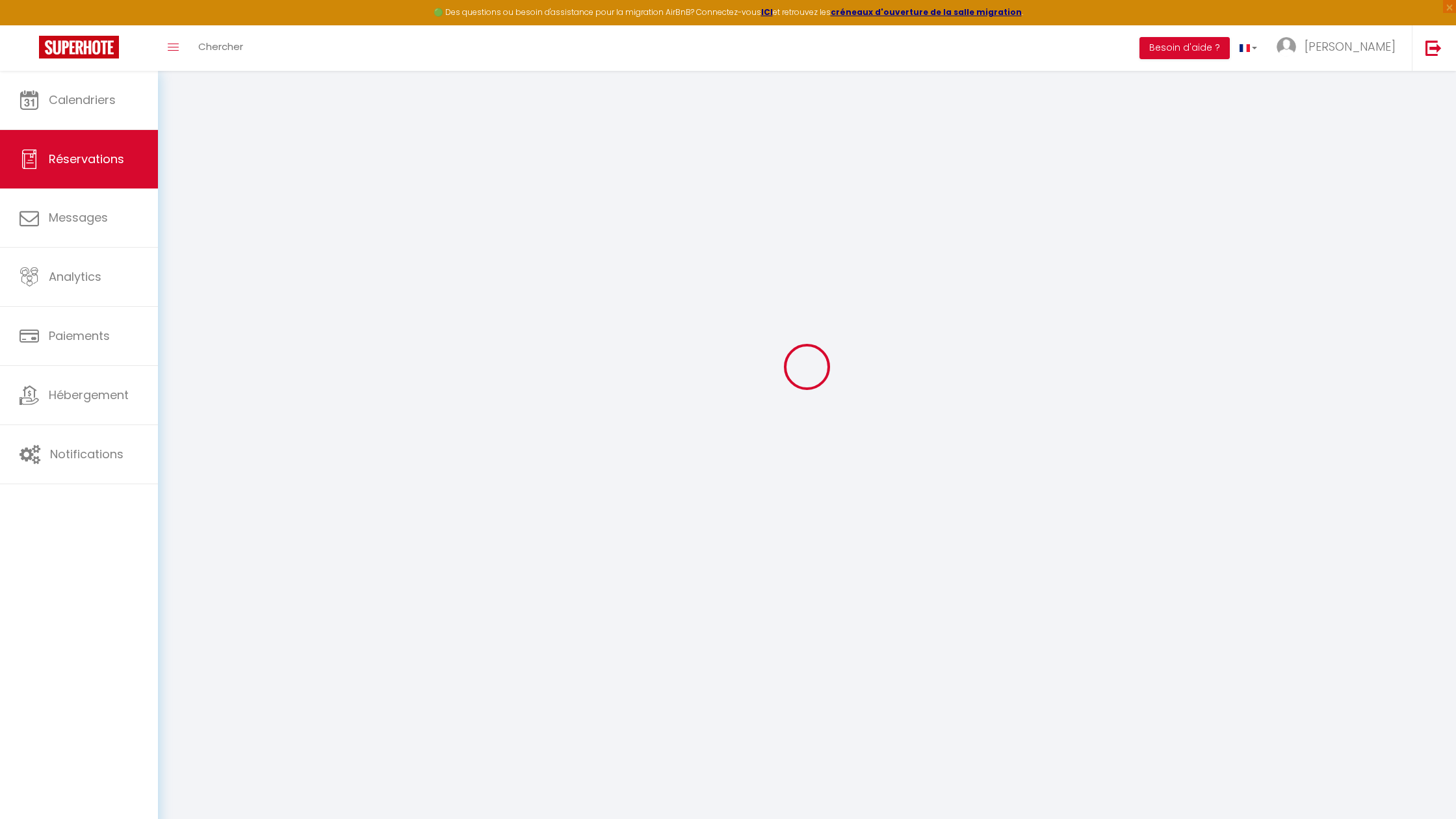
select select
checkbox input "false"
type textarea "** THIS RESERVATION HAS BEEN PRE-PAID ** BOOKING NOTE : Payment charge is EUR 7…"
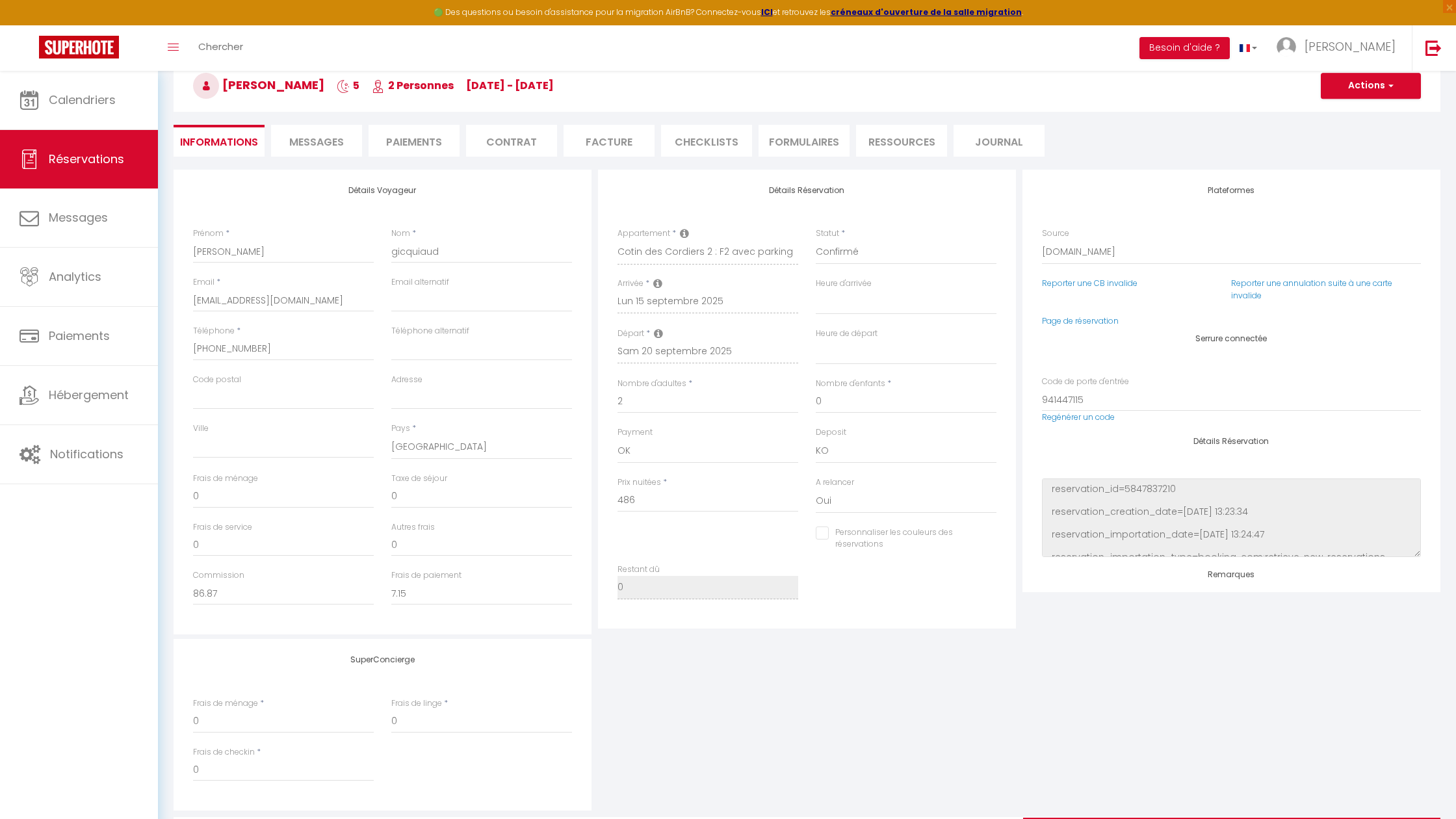
type input "25"
select select
checkbox input "false"
select select
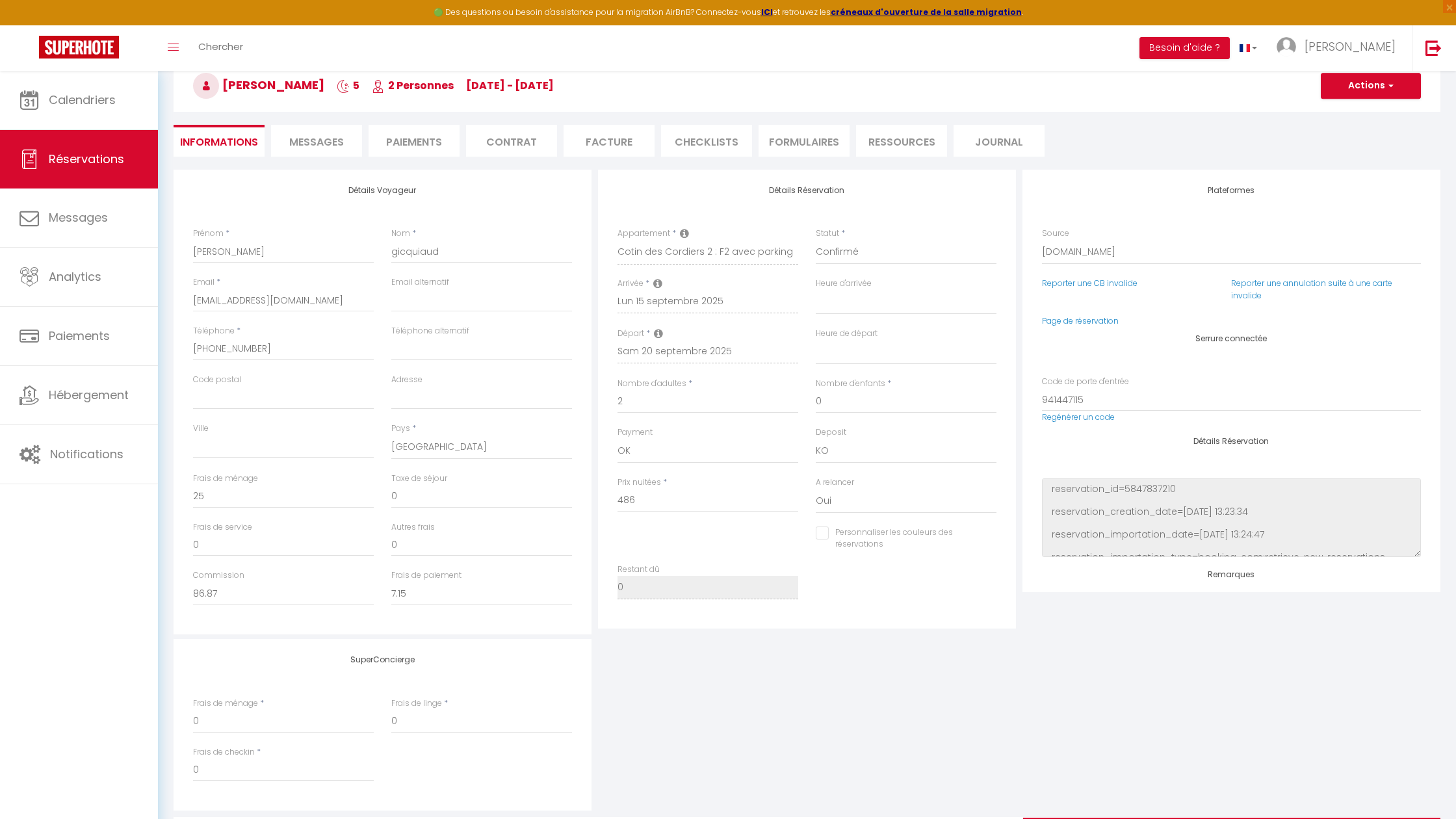
select select
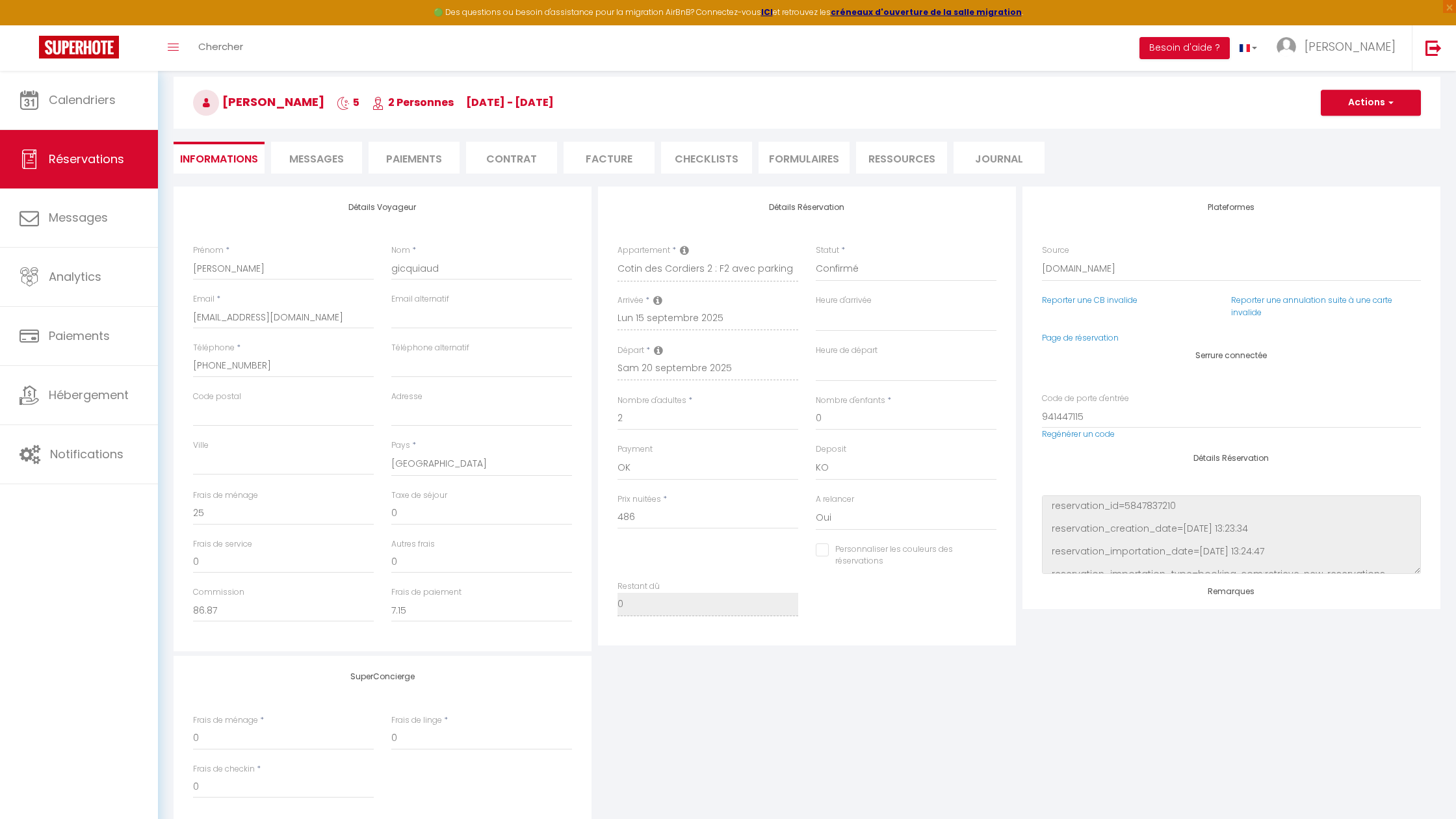
scroll to position [55, 0]
click at [119, 117] on link "Calendriers" at bounding box center [79, 100] width 158 height 58
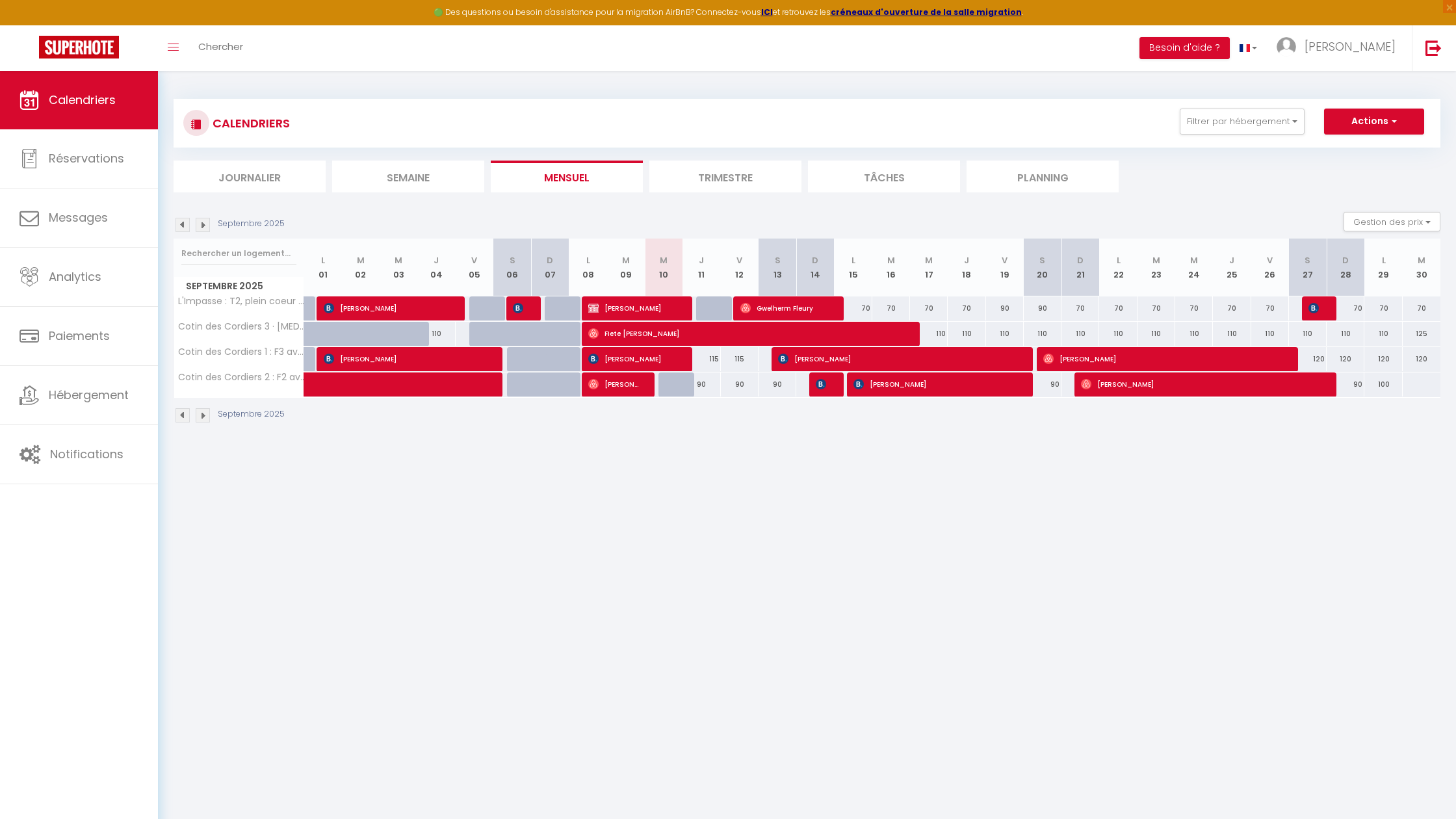
click at [836, 384] on div at bounding box center [825, 384] width 38 height 24
click at [830, 377] on div at bounding box center [828, 384] width 38 height 24
